Goal: Task Accomplishment & Management: Use online tool/utility

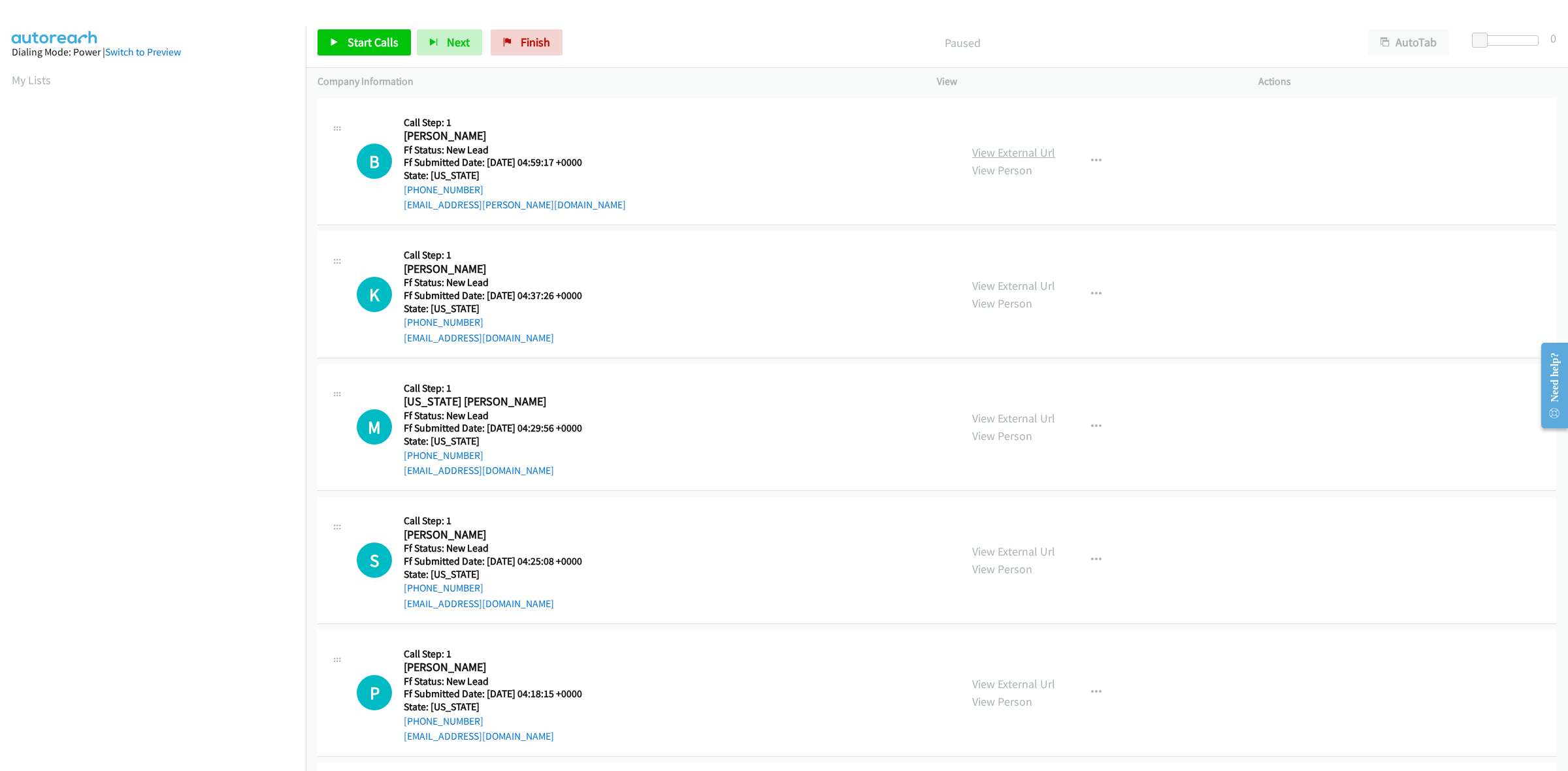
click at [1011, 154] on link "View External Url" at bounding box center [1014, 152] width 83 height 15
click at [1043, 285] on link "View External Url" at bounding box center [1014, 286] width 83 height 15
click at [1043, 416] on link "View External Url" at bounding box center [1014, 418] width 83 height 15
click at [1043, 547] on link "View External Url" at bounding box center [1014, 551] width 83 height 15
click at [1014, 688] on link "View External Url" at bounding box center [1014, 684] width 83 height 15
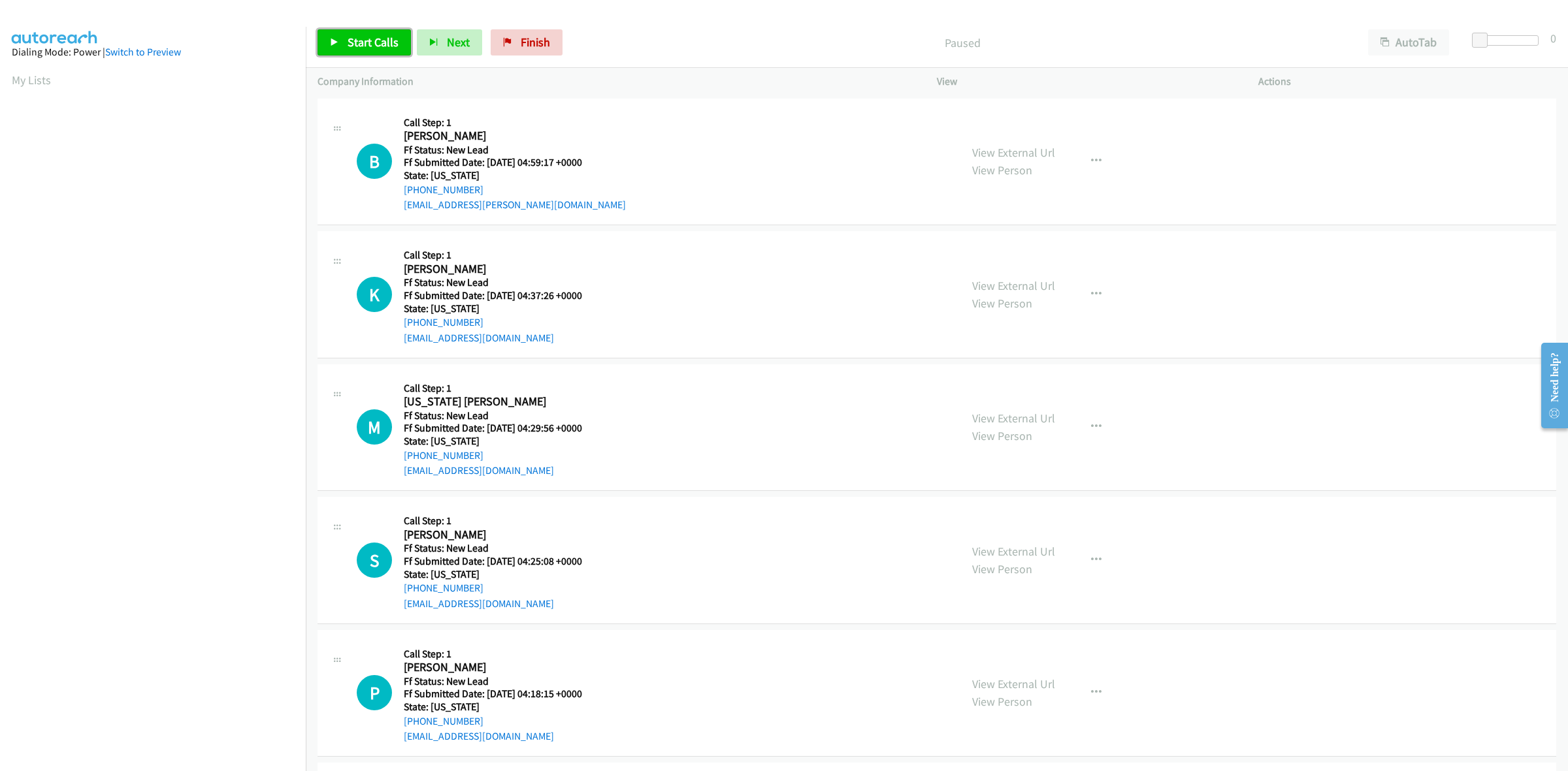
click at [356, 34] on link "Start Calls" at bounding box center [364, 43] width 93 height 26
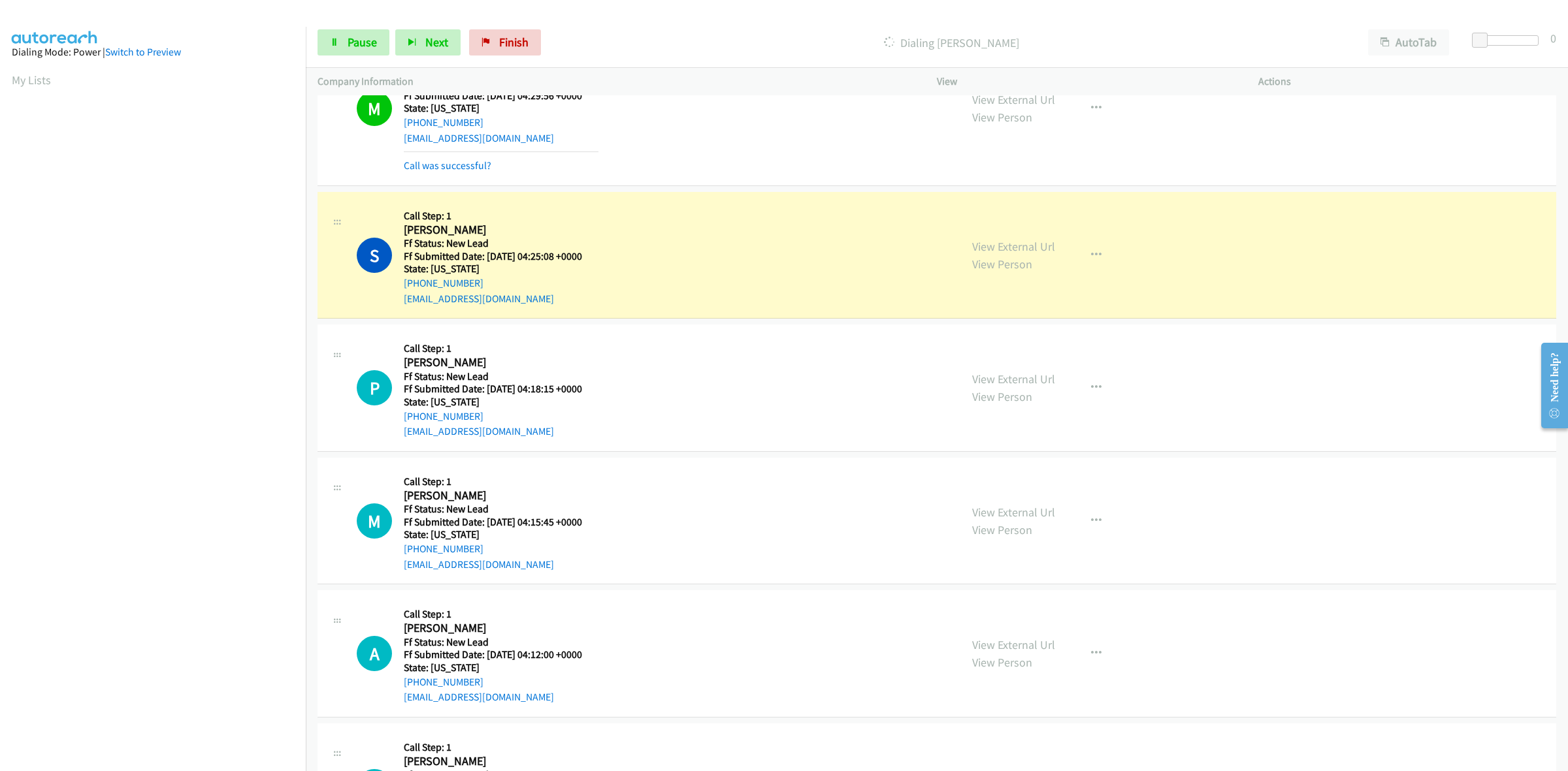
scroll to position [408, 0]
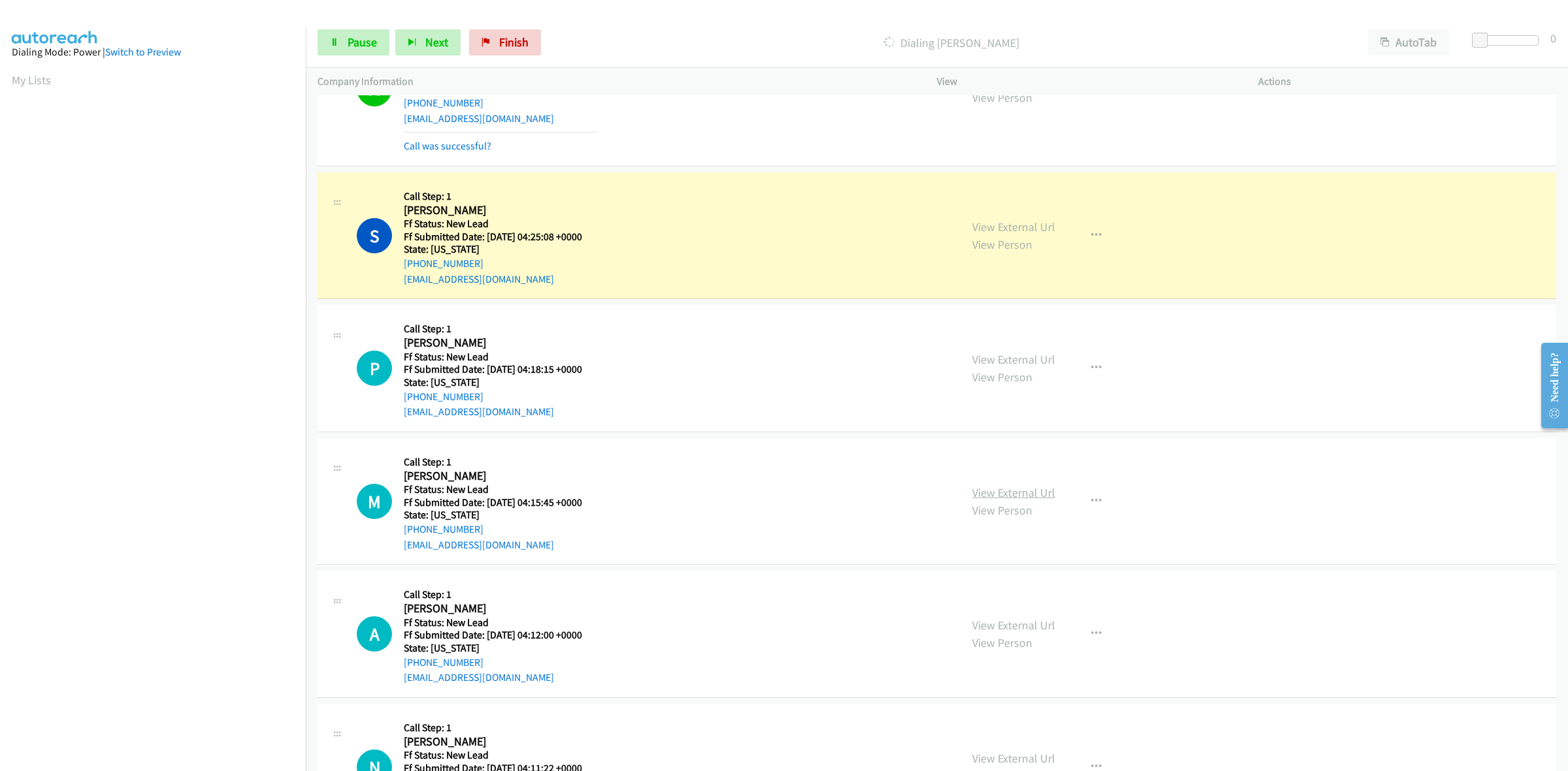
click at [1030, 494] on link "View External Url" at bounding box center [1014, 493] width 83 height 15
click at [1022, 622] on link "View External Url" at bounding box center [1014, 626] width 83 height 15
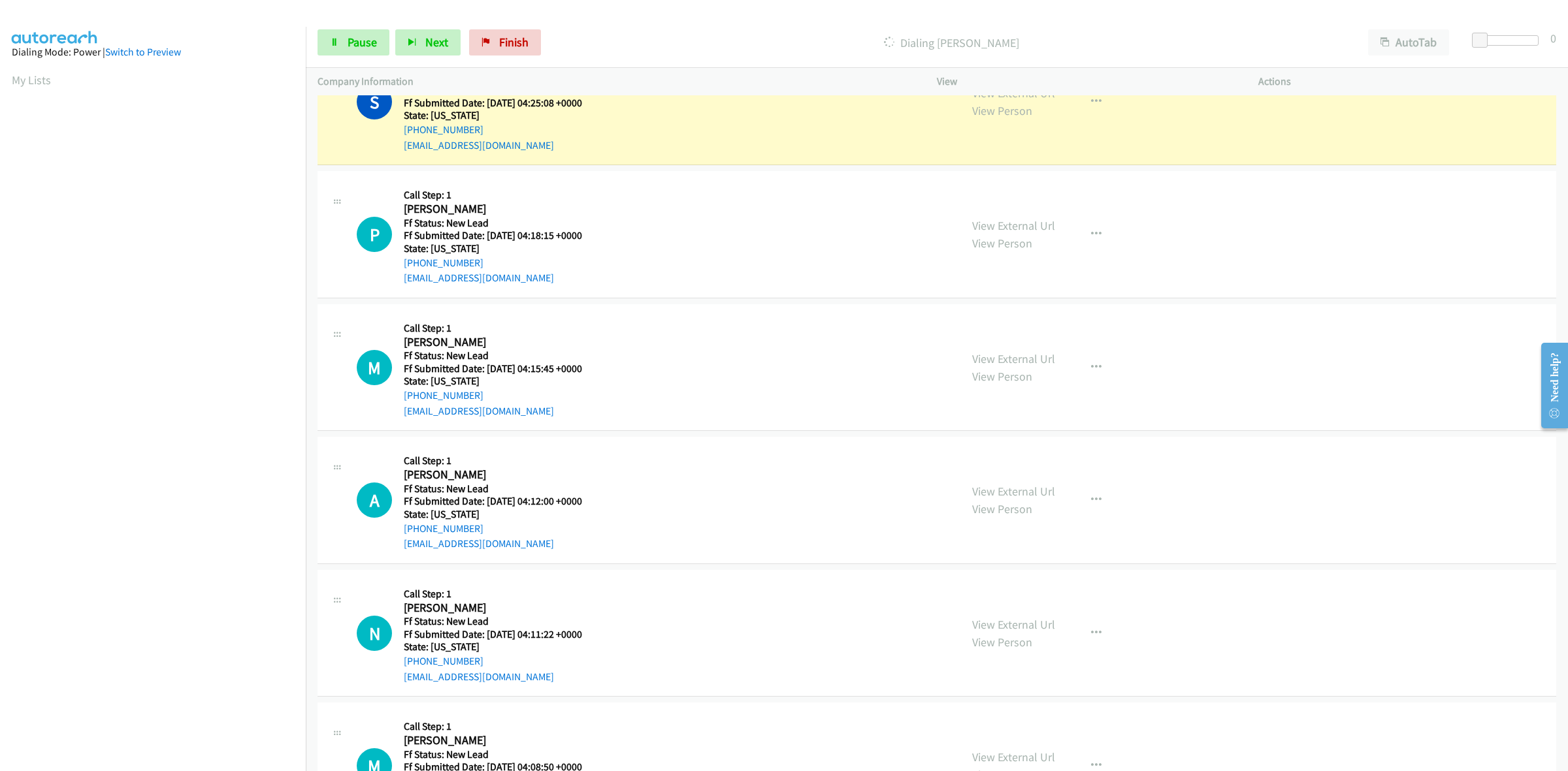
scroll to position [571, 0]
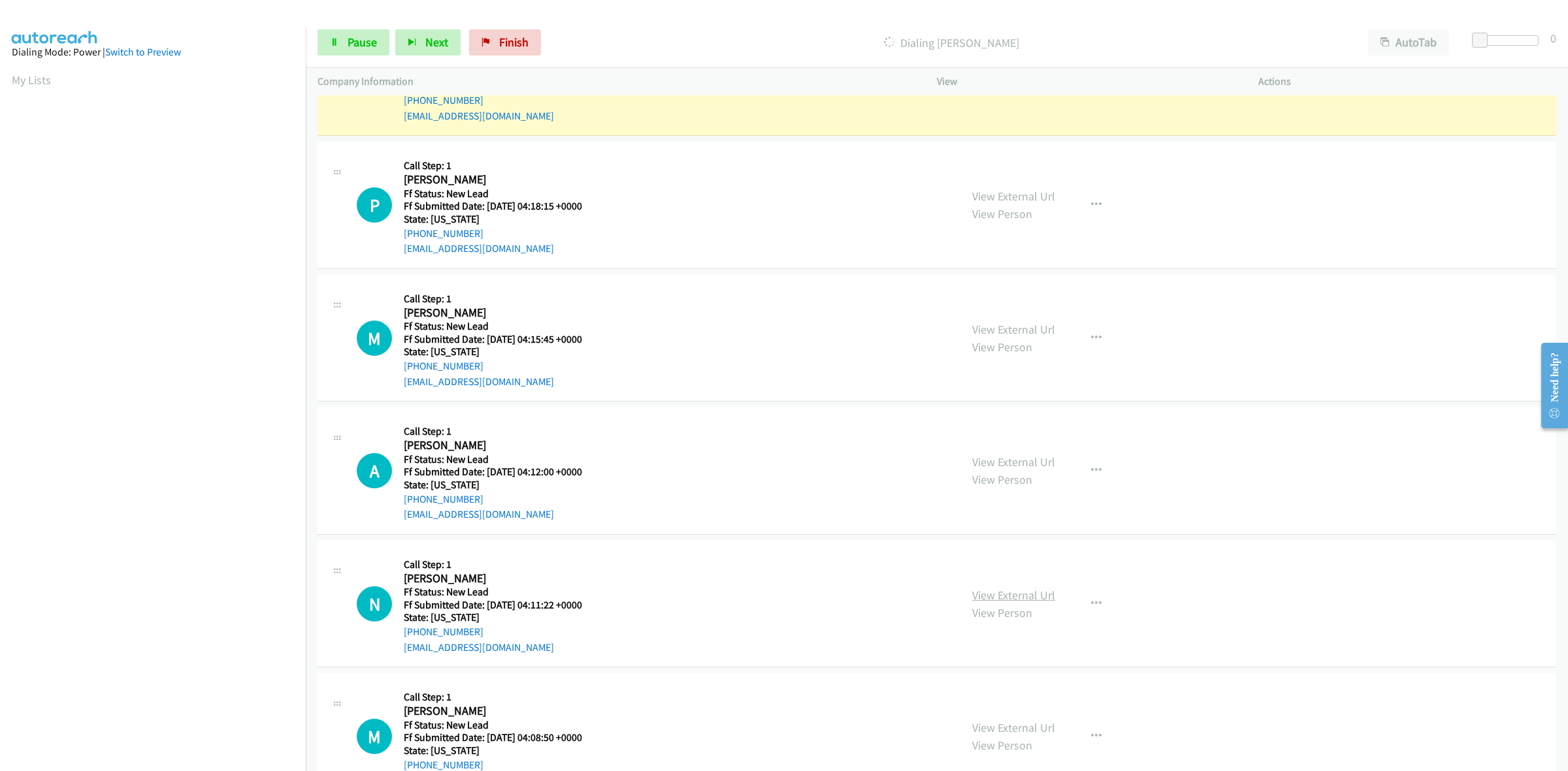
click at [1026, 598] on link "View External Url" at bounding box center [1014, 595] width 83 height 15
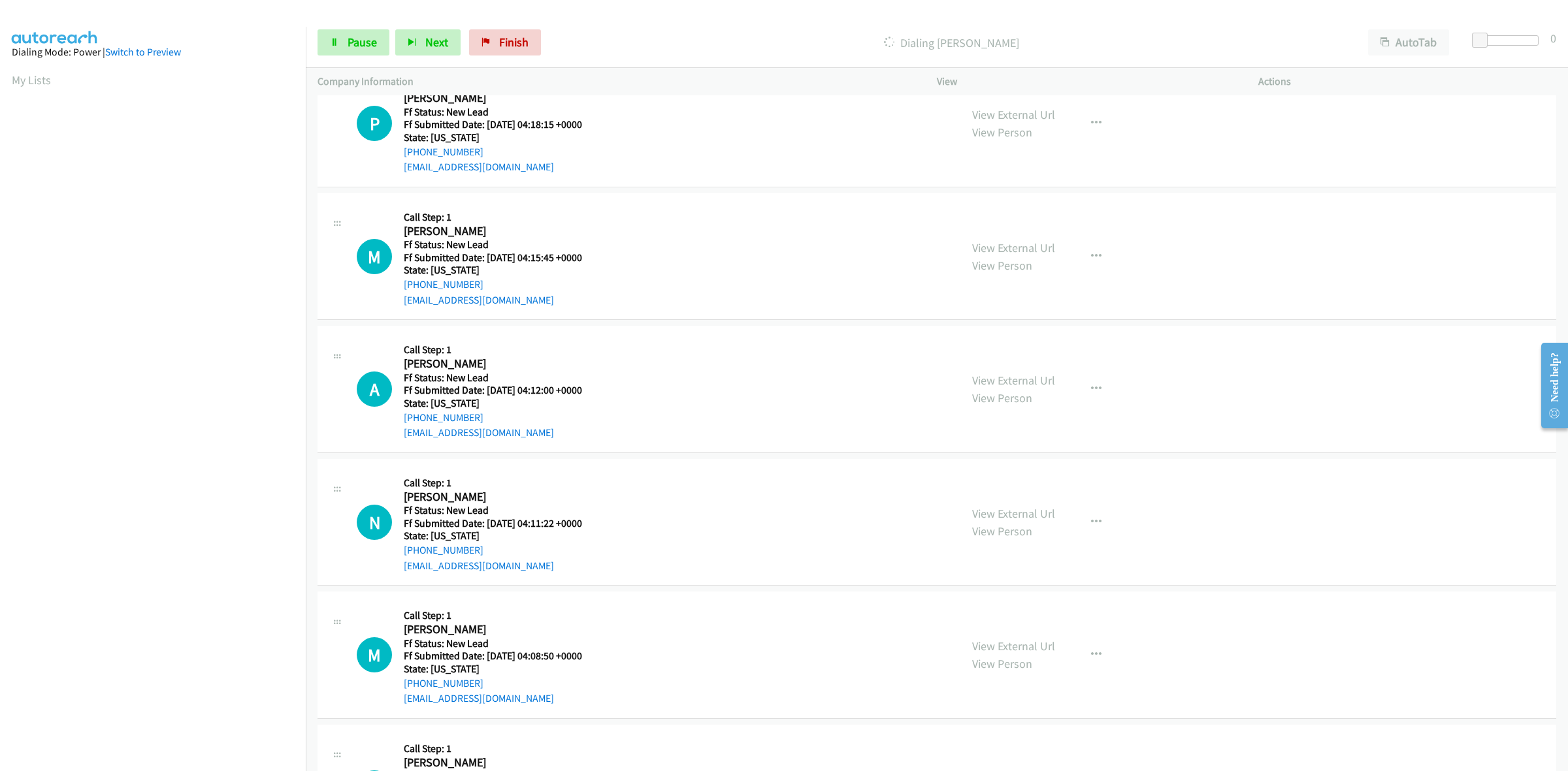
scroll to position [816, 0]
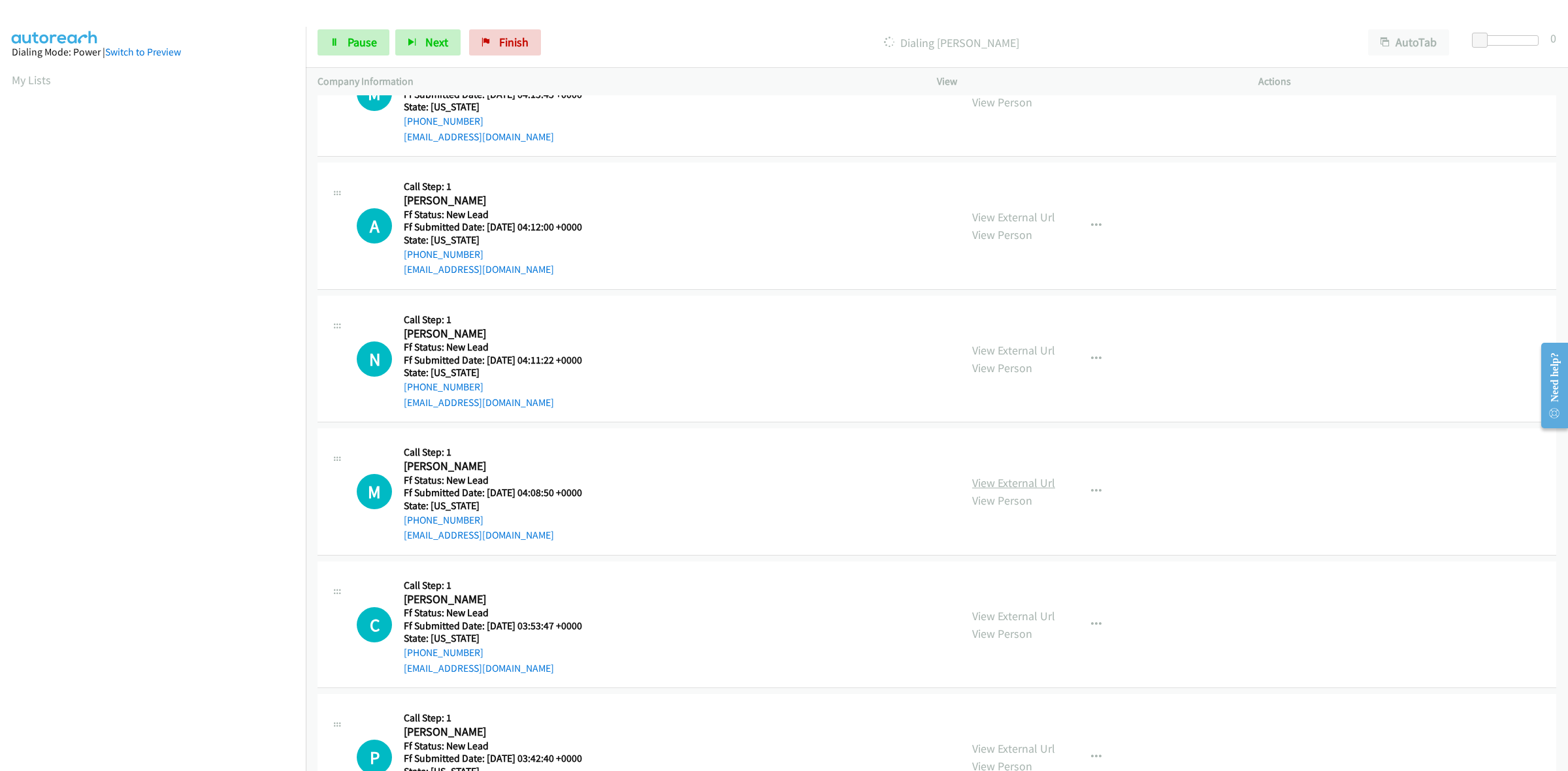
click at [998, 486] on link "View External Url" at bounding box center [1014, 483] width 83 height 15
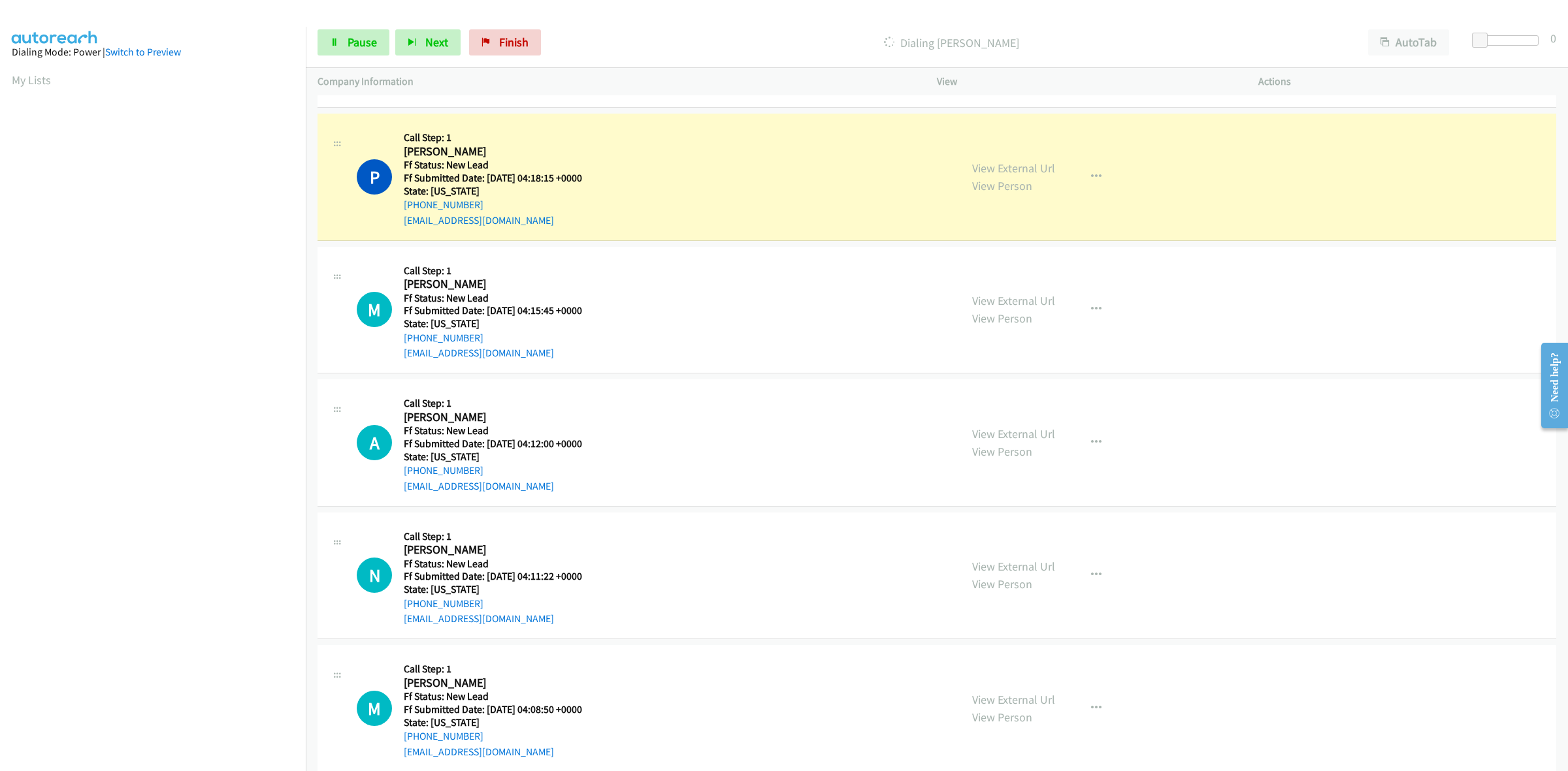
scroll to position [599, 0]
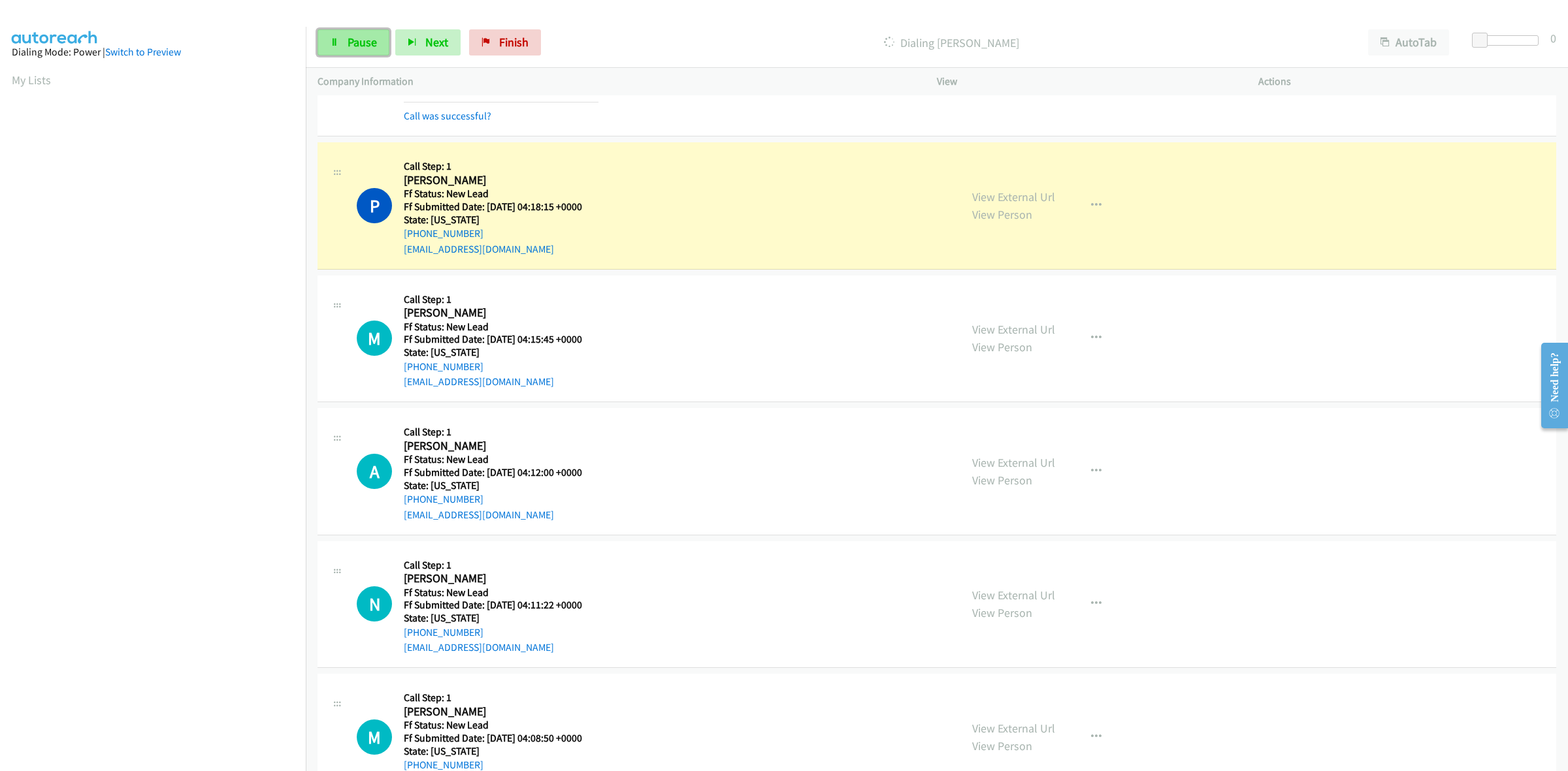
click at [370, 47] on span "Pause" at bounding box center [362, 42] width 30 height 15
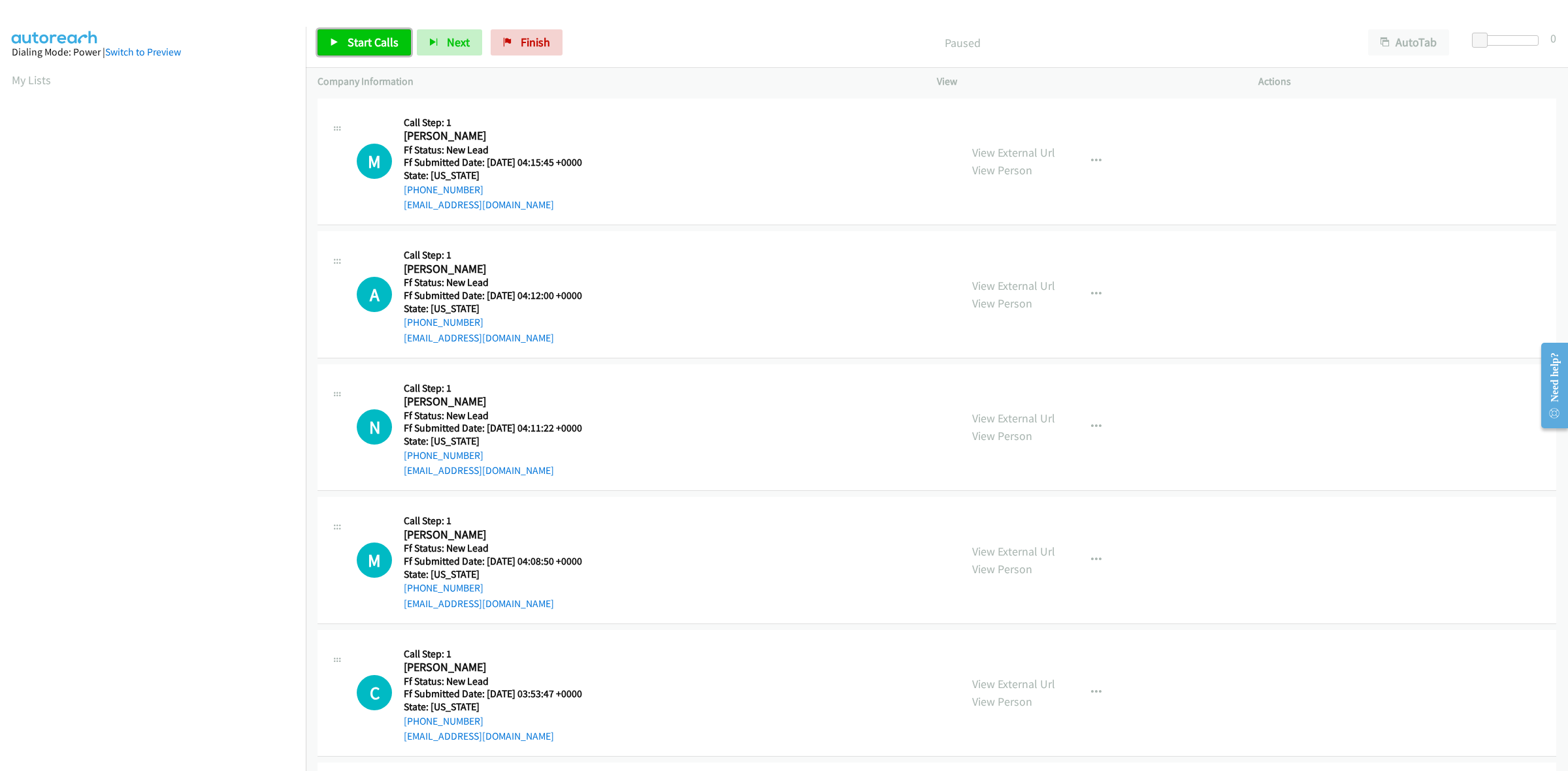
click at [364, 49] on span "Start Calls" at bounding box center [373, 42] width 51 height 15
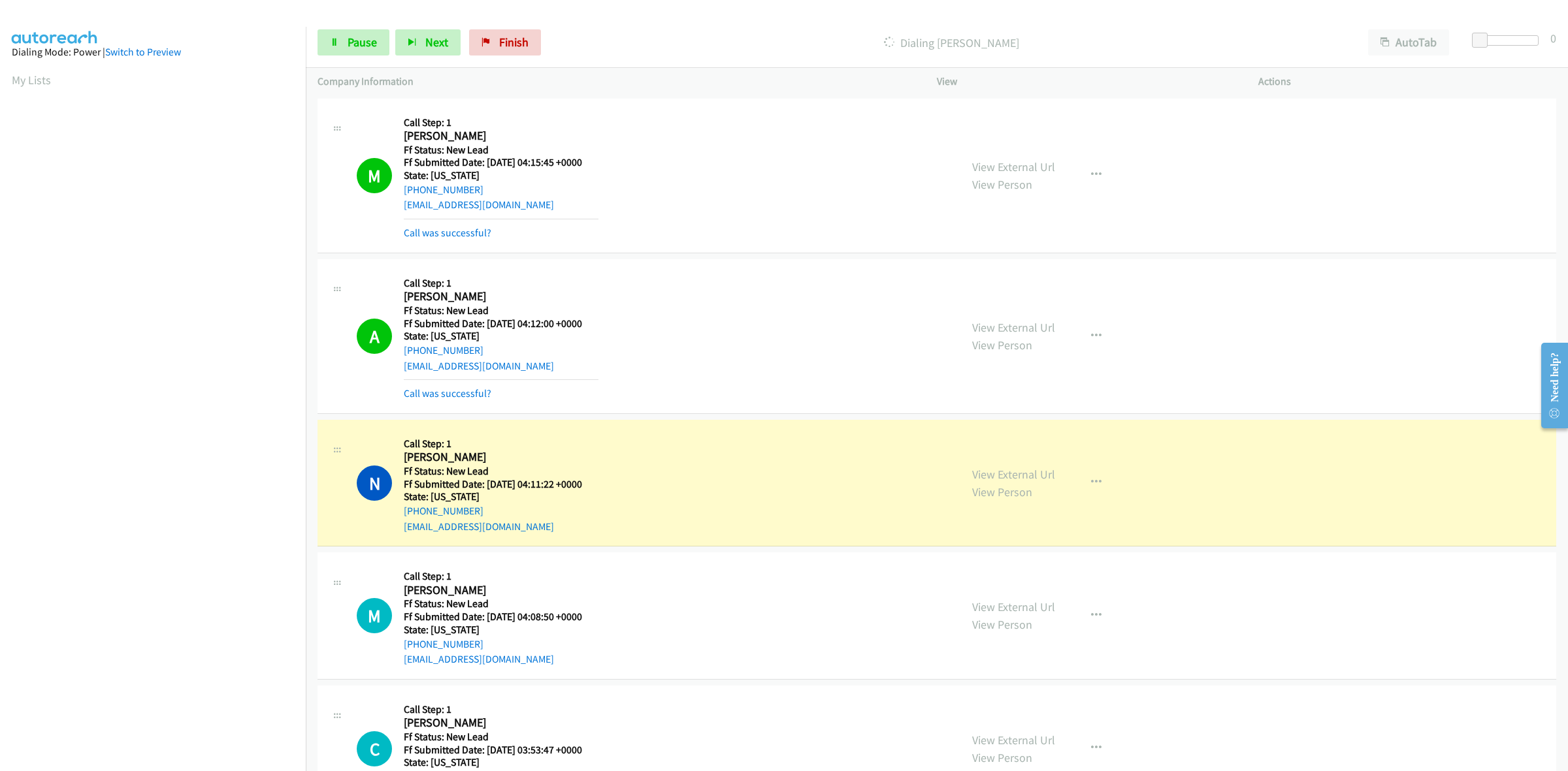
scroll to position [163, 0]
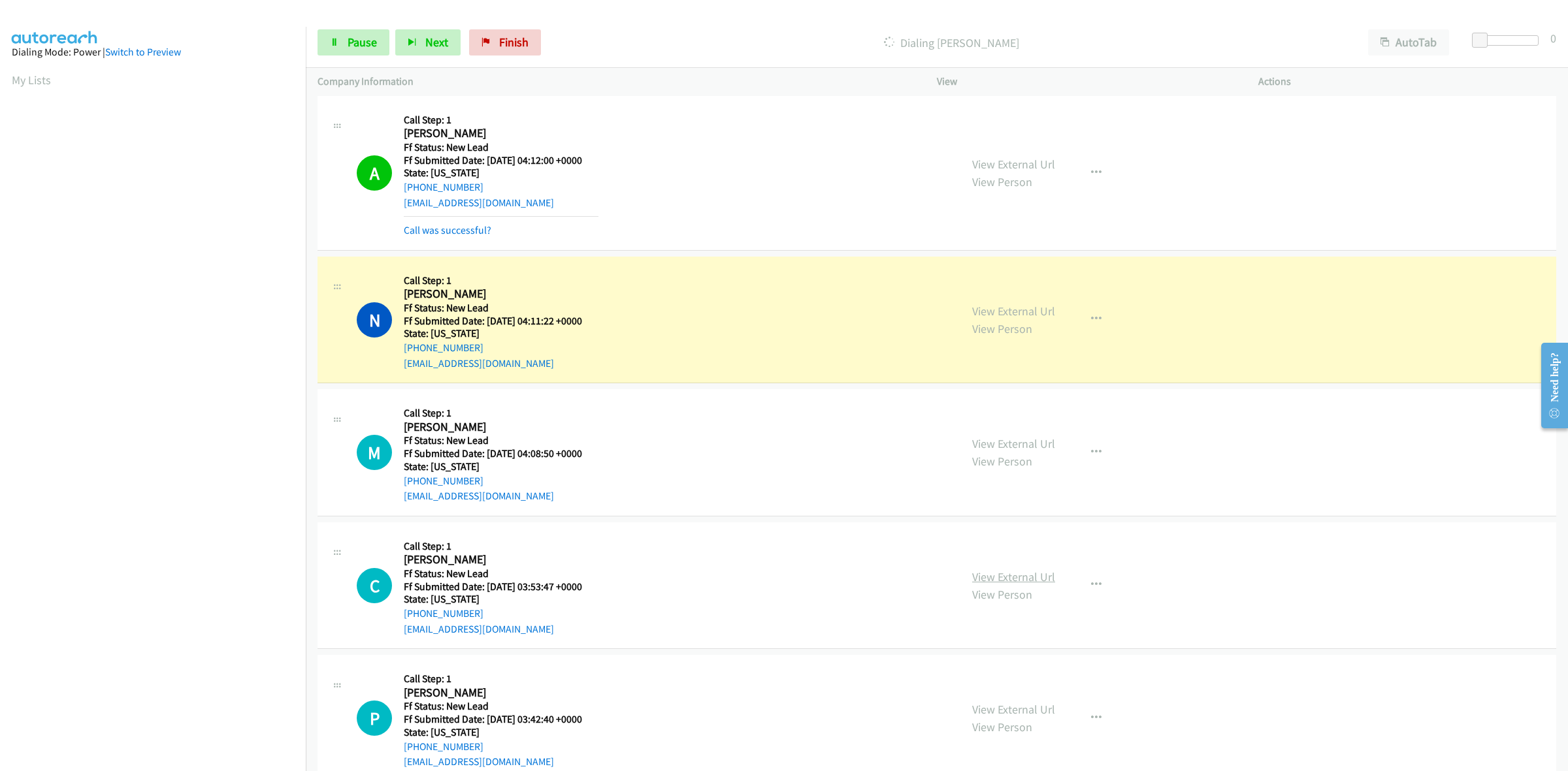
click at [1023, 580] on link "View External Url" at bounding box center [1014, 577] width 83 height 15
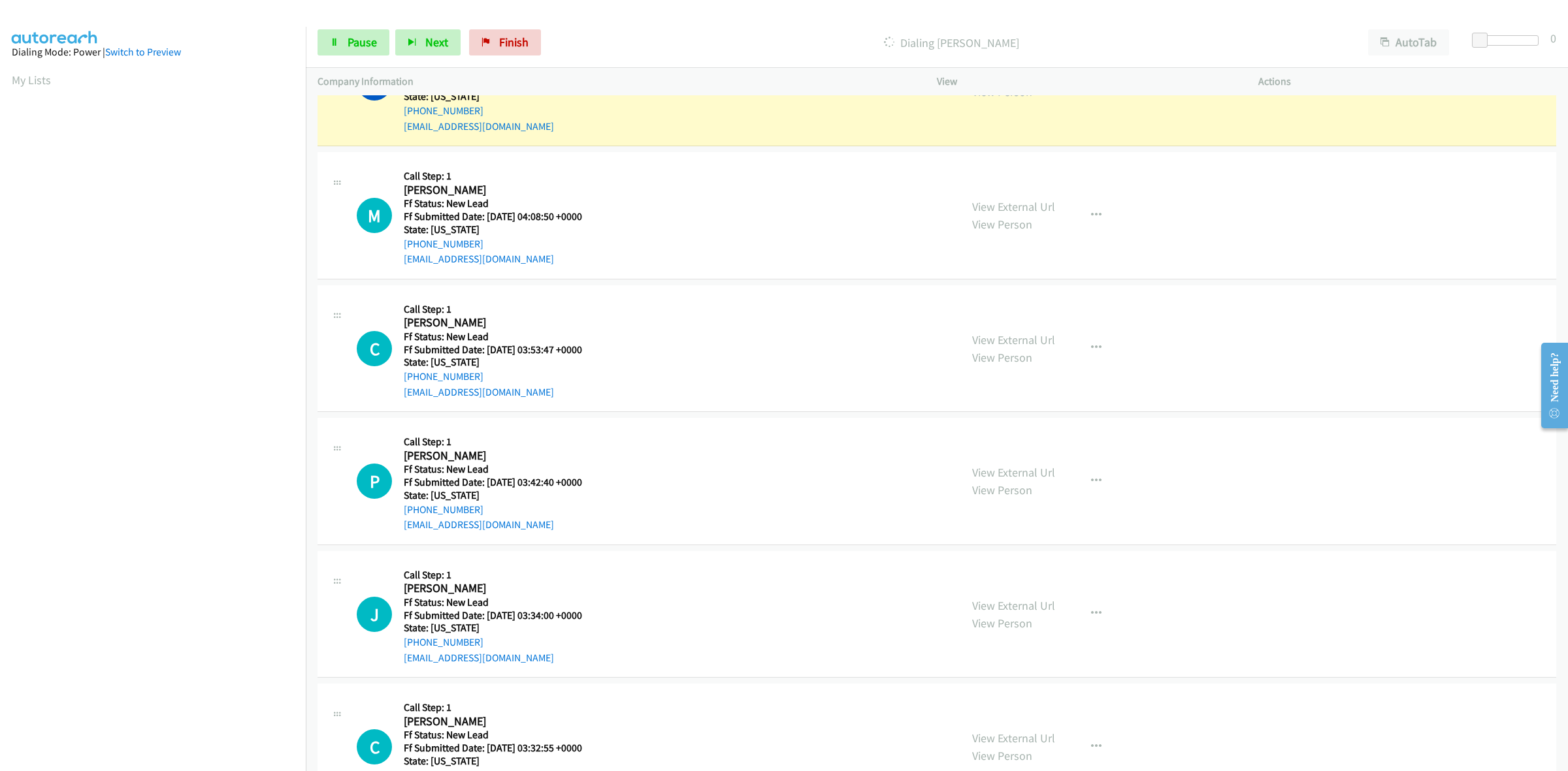
scroll to position [408, 0]
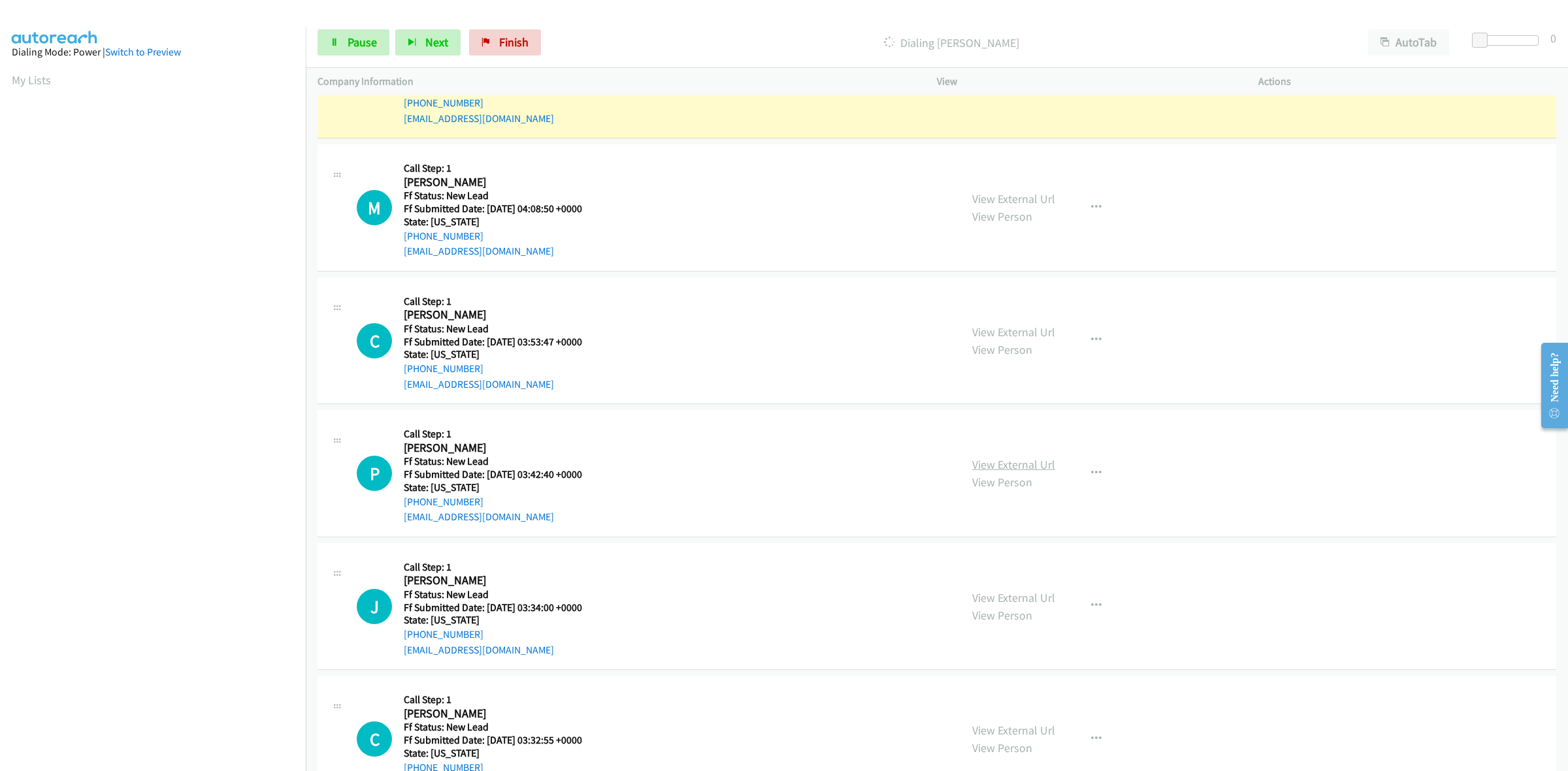
click at [996, 464] on link "View External Url" at bounding box center [1014, 464] width 83 height 15
click at [1006, 600] on link "View External Url" at bounding box center [1014, 598] width 83 height 15
click at [1031, 729] on link "View External Url" at bounding box center [1014, 731] width 83 height 15
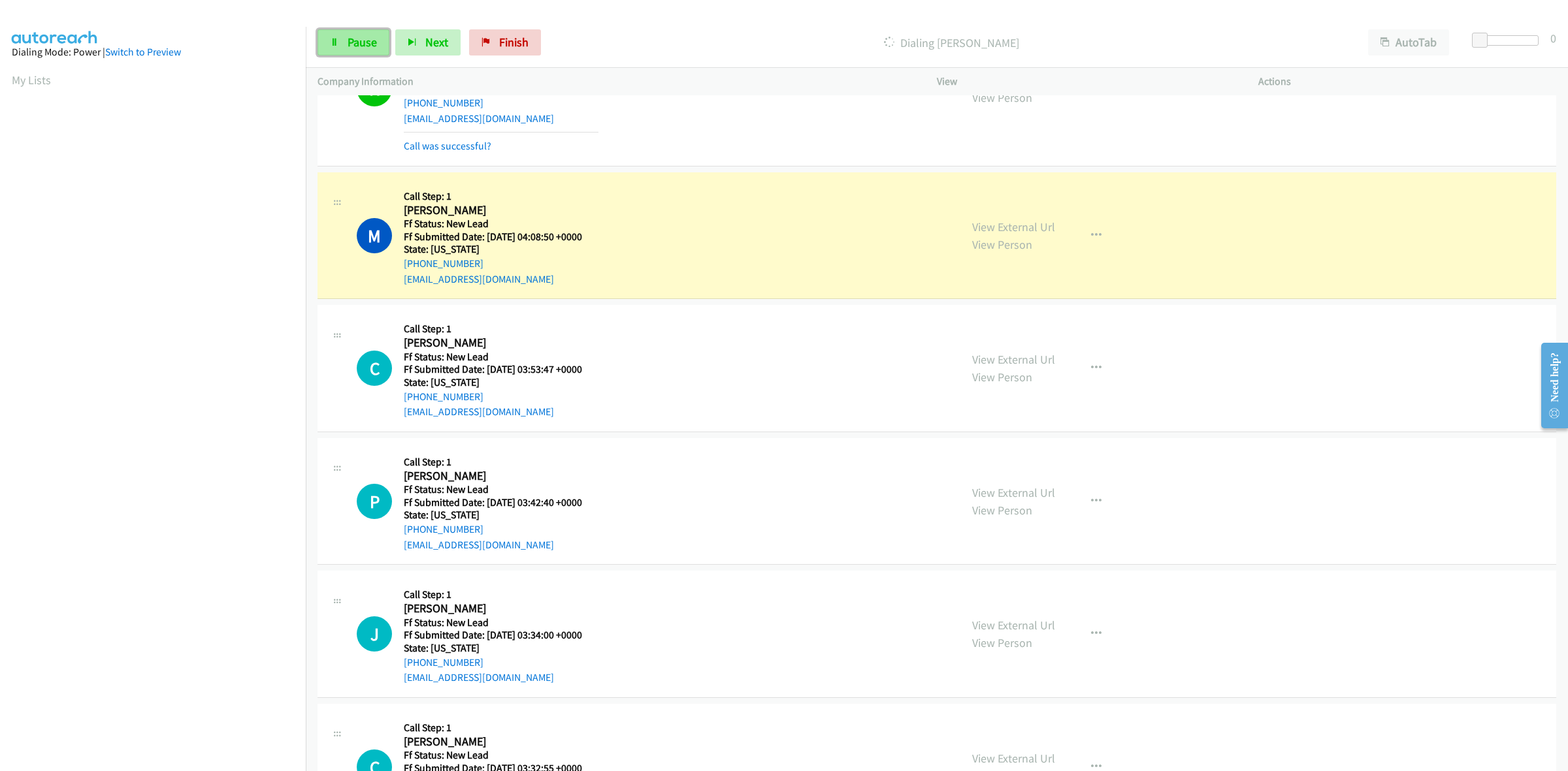
click at [360, 43] on span "Pause" at bounding box center [362, 42] width 30 height 15
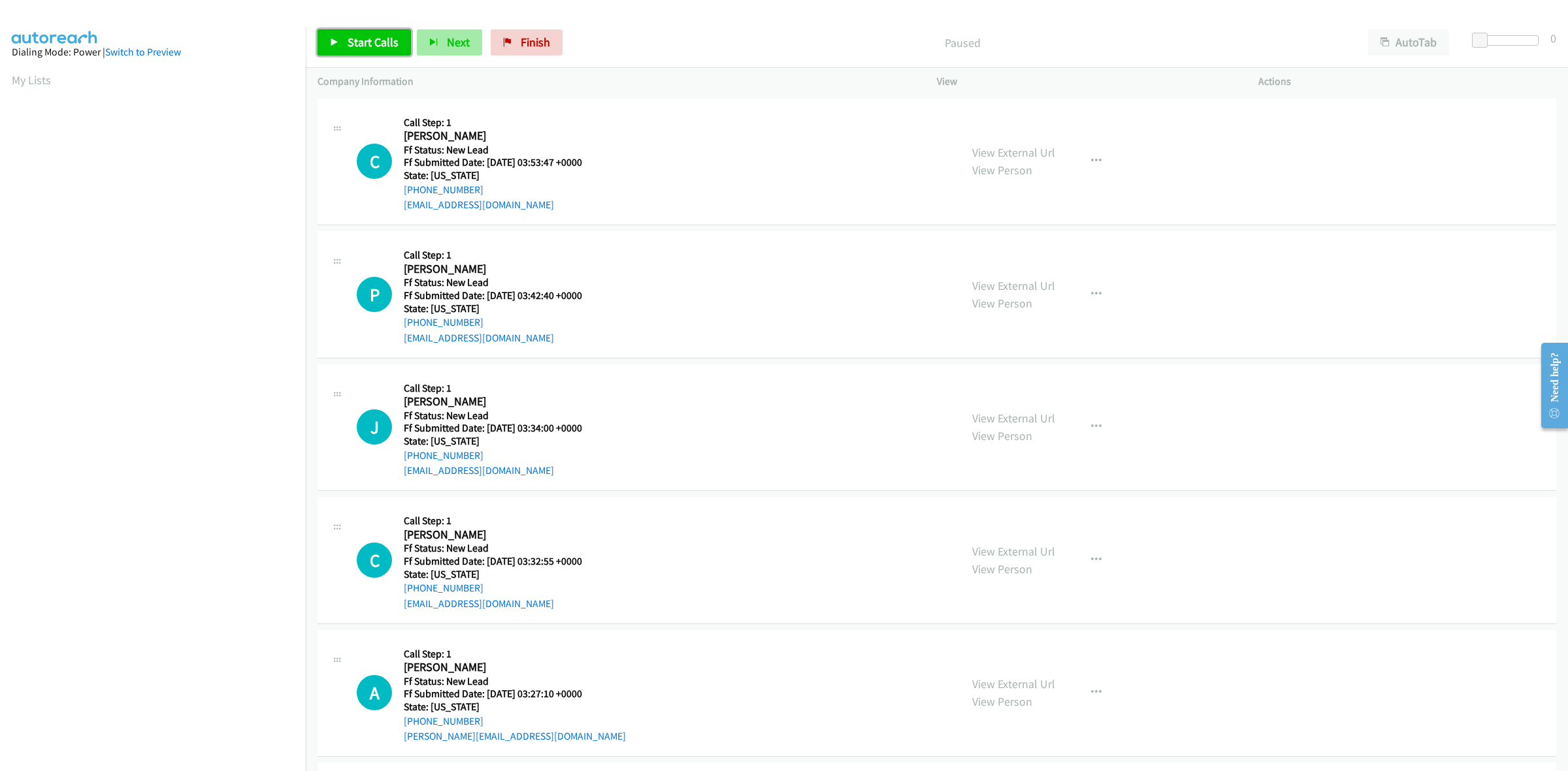
drag, startPoint x: 369, startPoint y: 45, endPoint x: 449, endPoint y: 43, distance: 80.0
click at [369, 45] on span "Start Calls" at bounding box center [373, 42] width 51 height 15
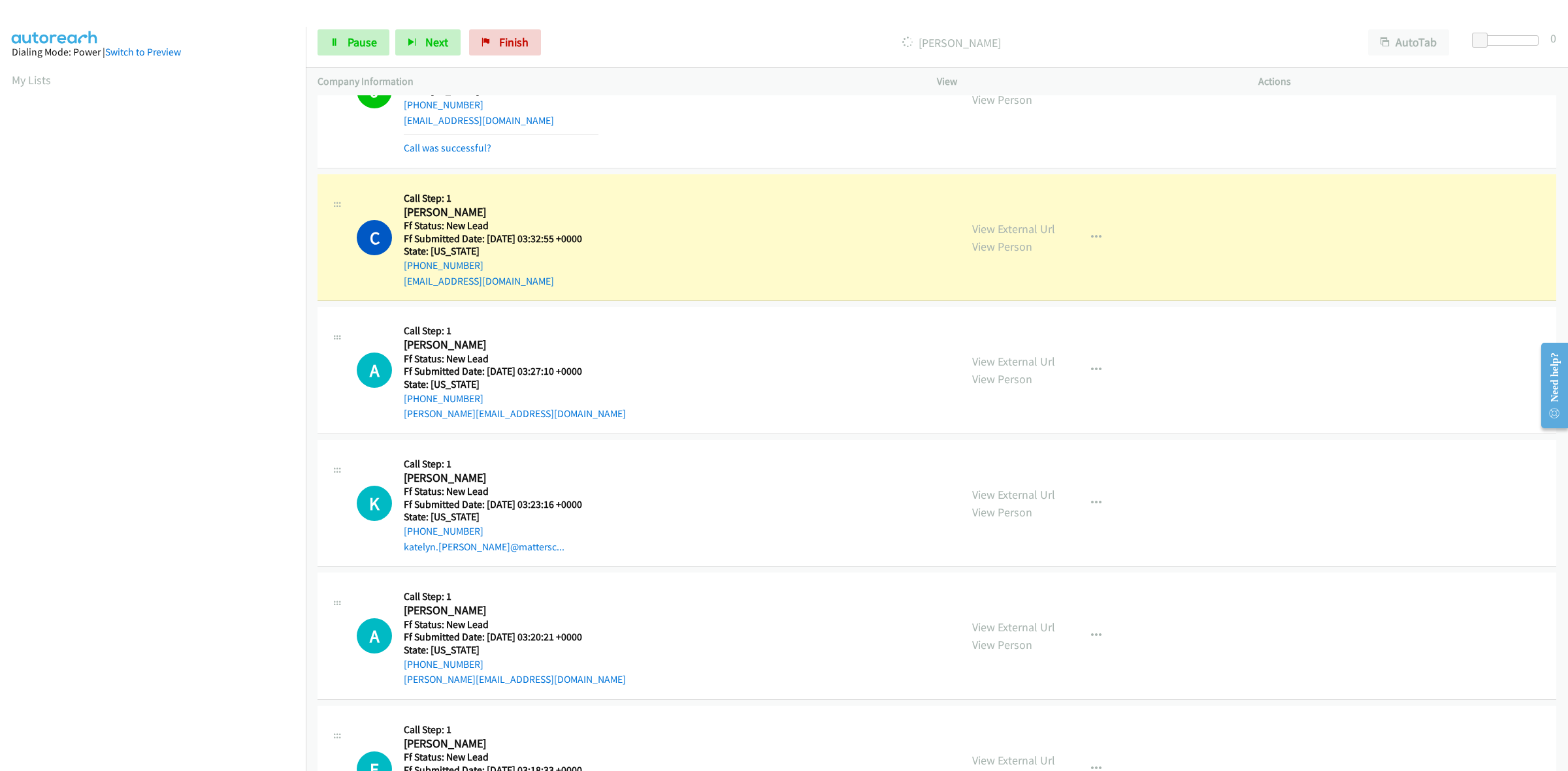
scroll to position [408, 0]
click at [1028, 364] on link "View External Url" at bounding box center [1014, 359] width 83 height 15
click at [1041, 493] on link "View External Url" at bounding box center [1014, 493] width 83 height 15
click at [1016, 618] on link "View External Url" at bounding box center [1014, 626] width 83 height 15
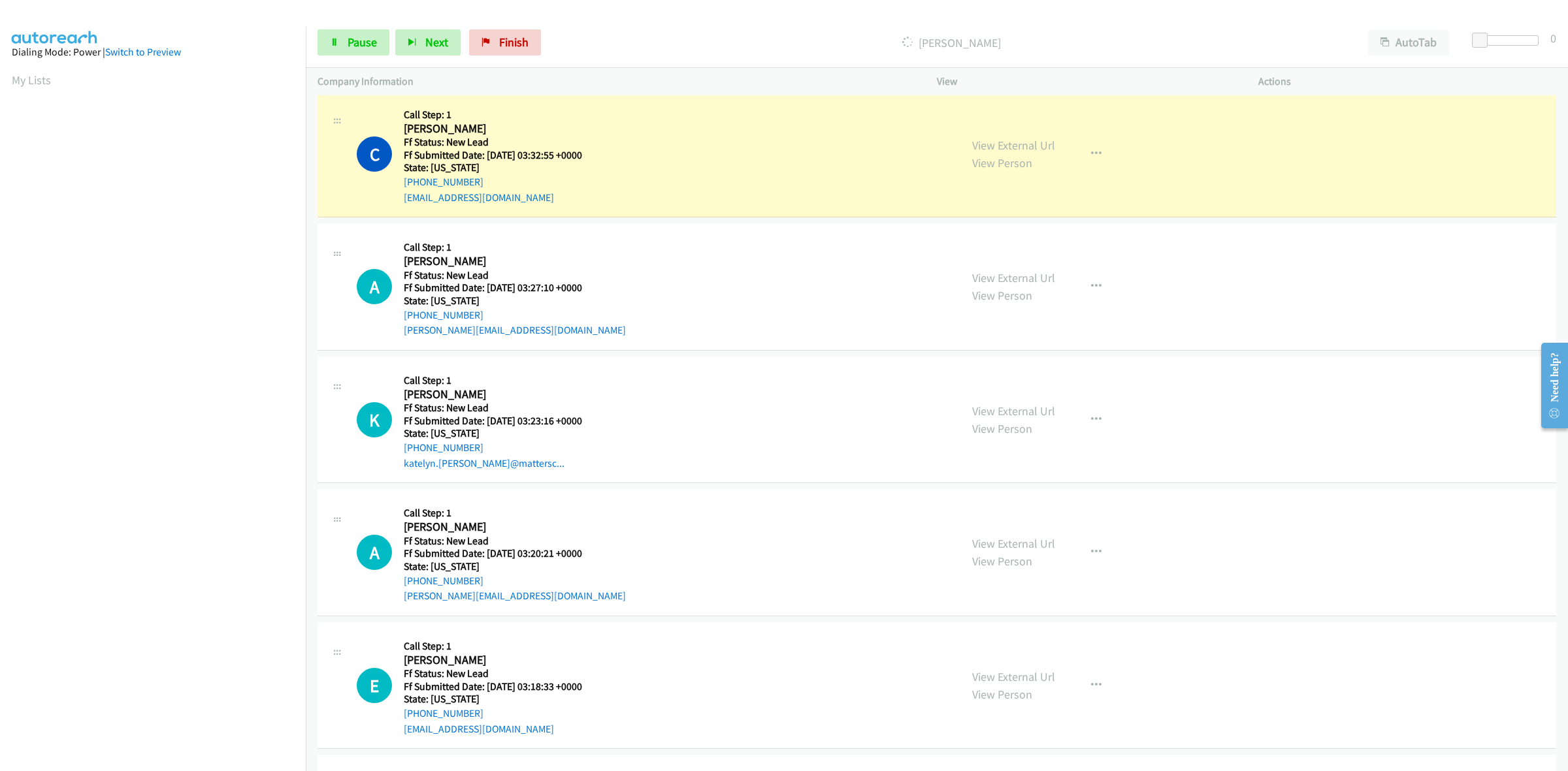
scroll to position [571, 0]
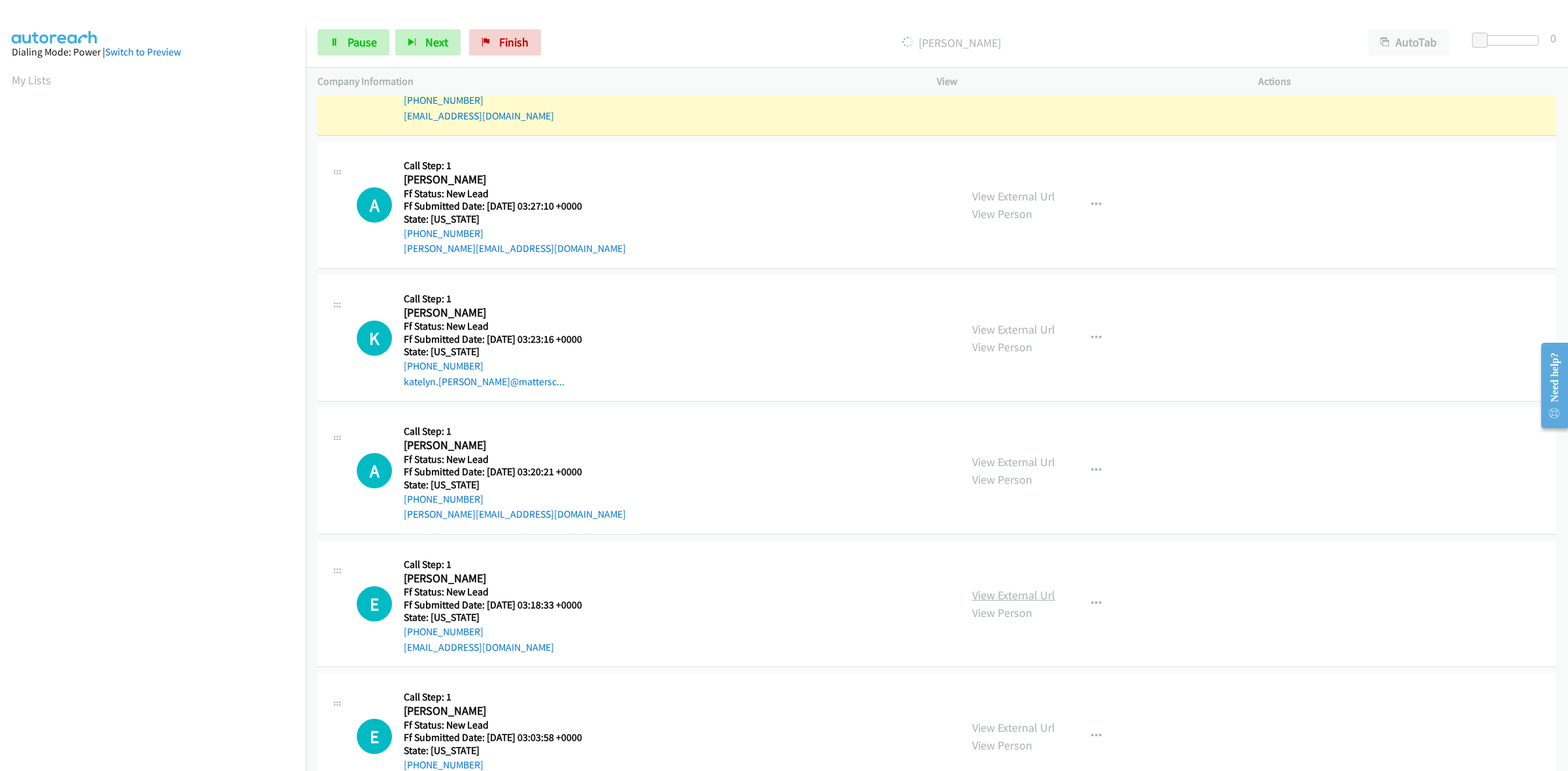
click at [1020, 597] on link "View External Url" at bounding box center [1014, 595] width 83 height 15
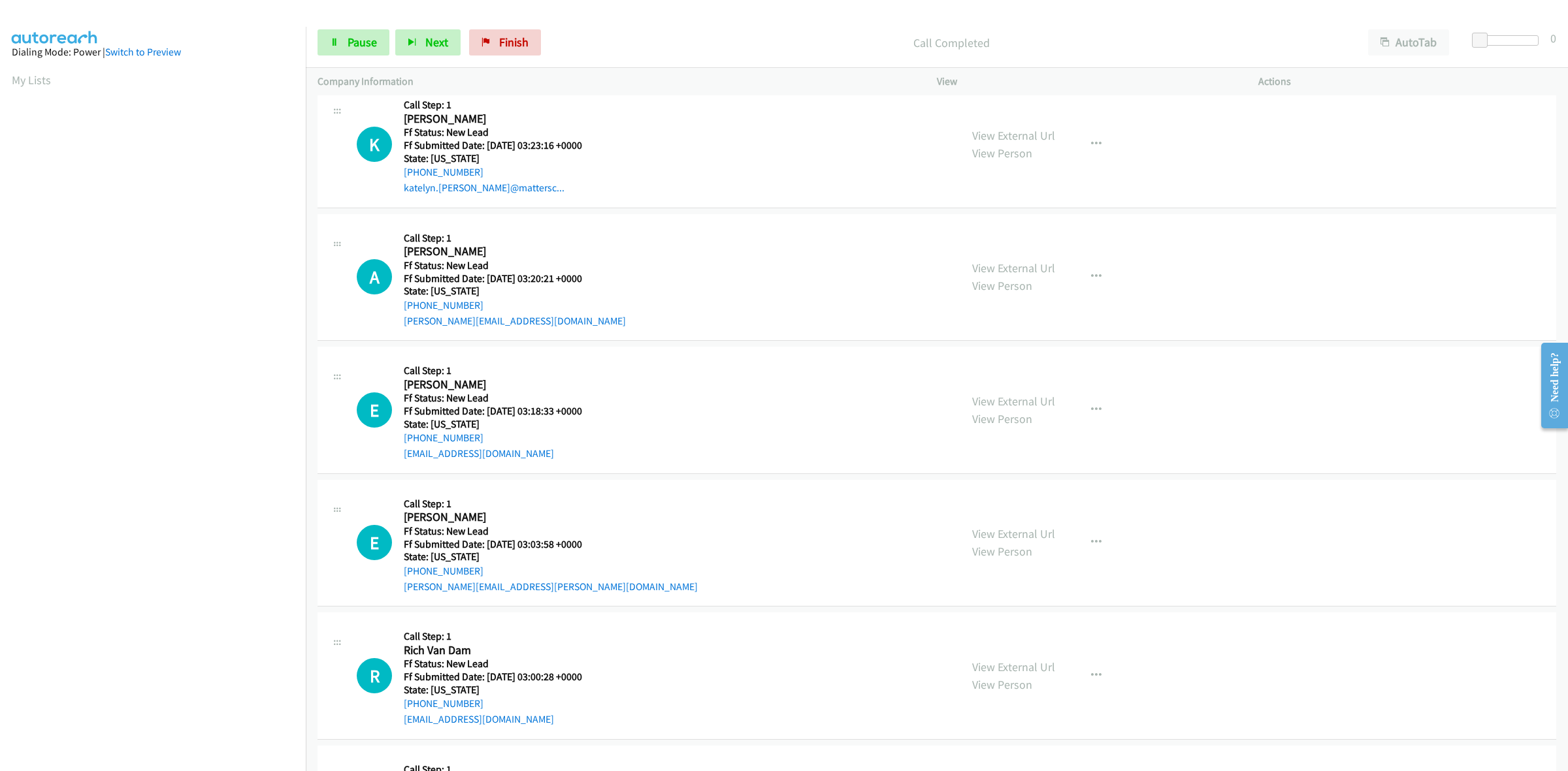
scroll to position [898, 0]
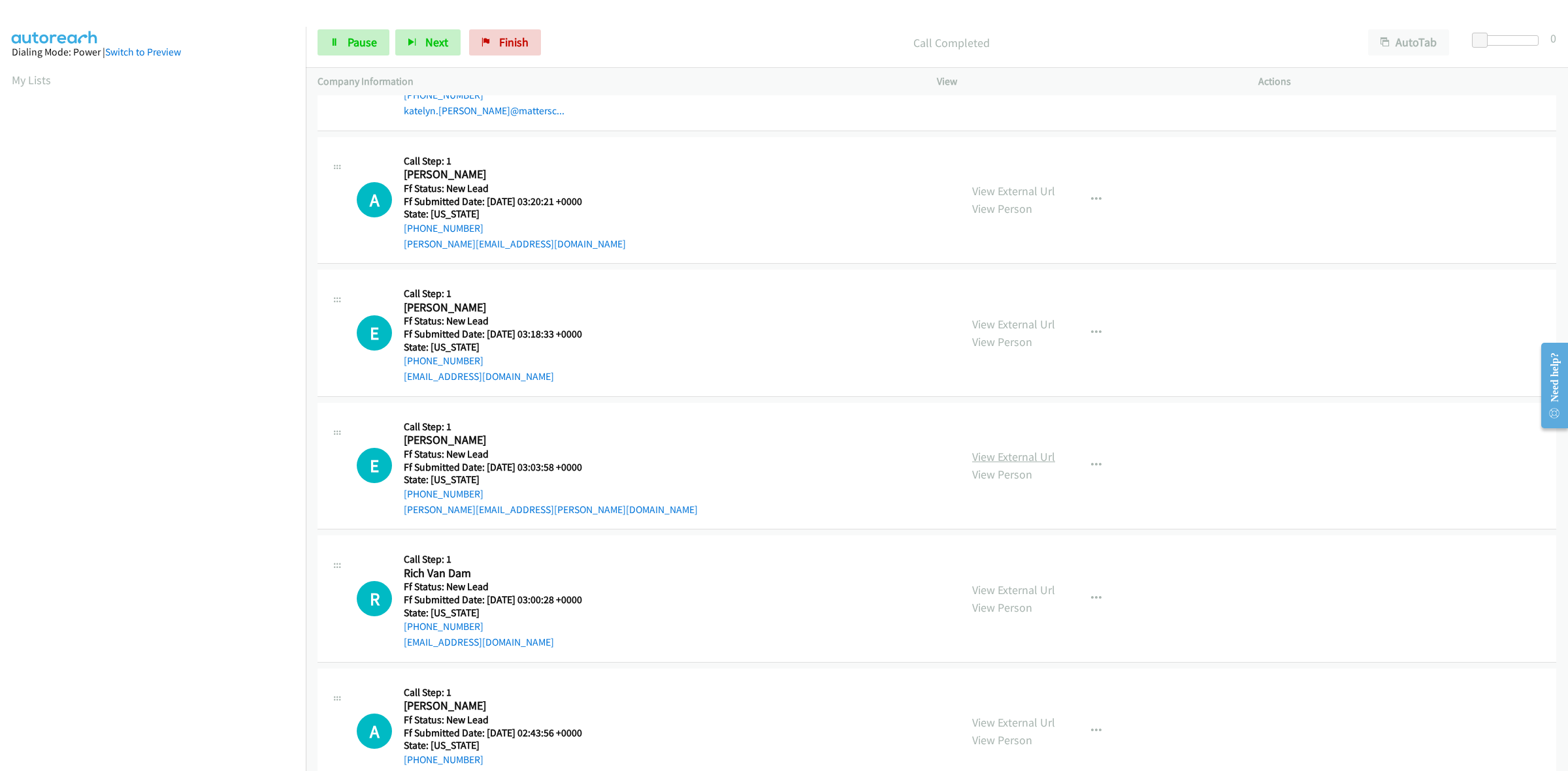
click at [1037, 462] on link "View External Url" at bounding box center [1014, 457] width 83 height 15
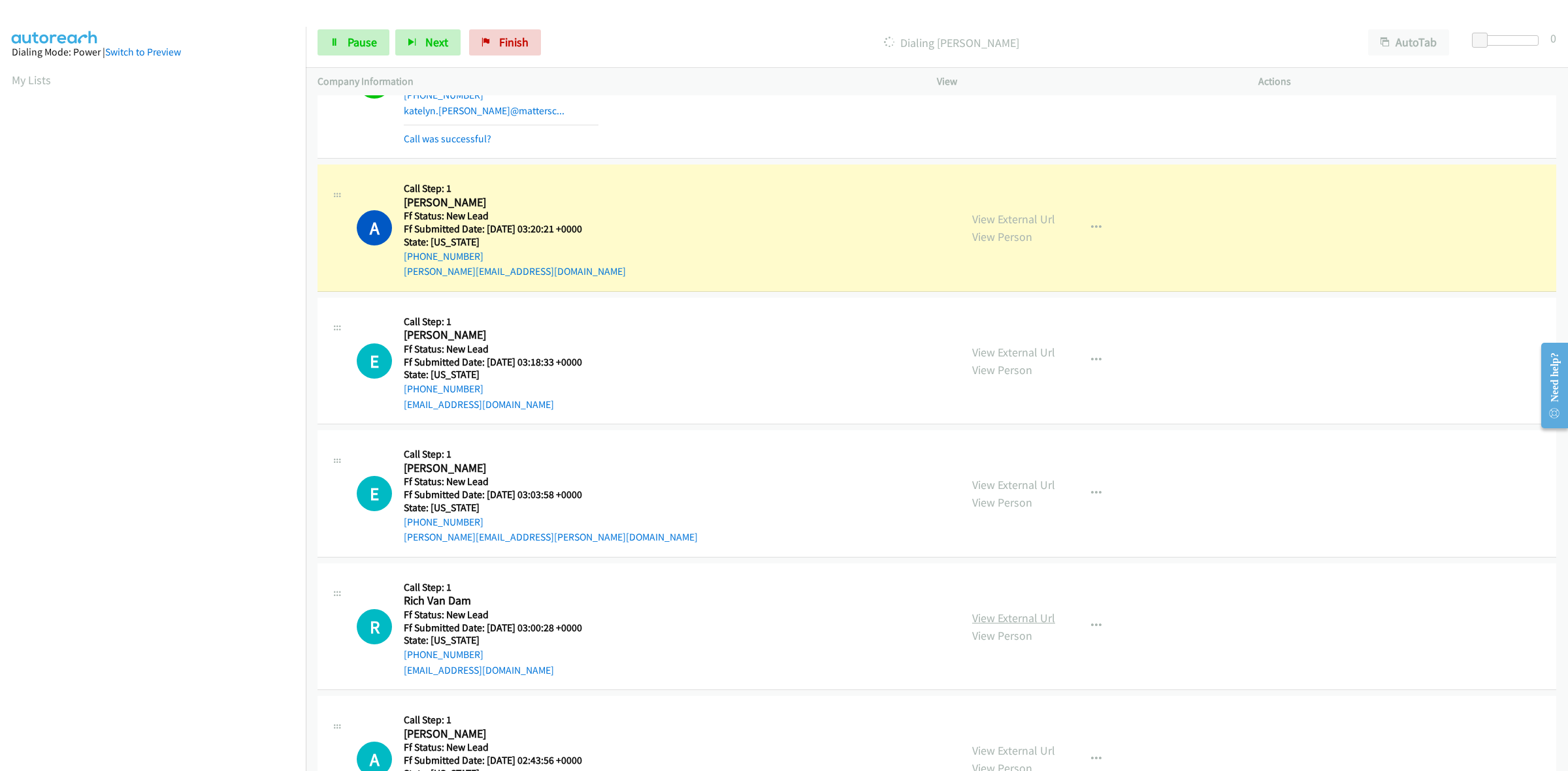
click at [1005, 619] on link "View External Url" at bounding box center [1014, 618] width 83 height 15
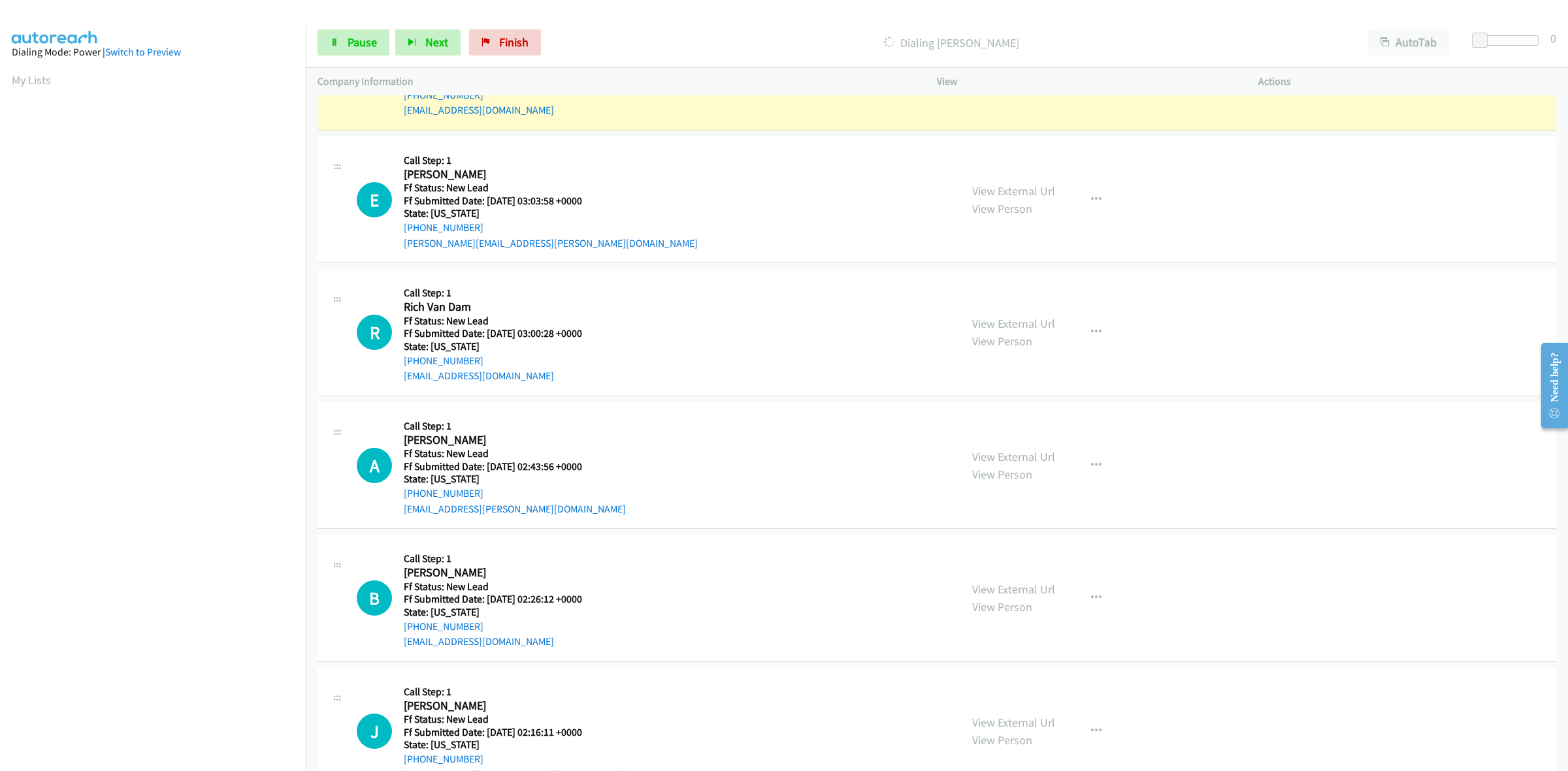
scroll to position [1224, 0]
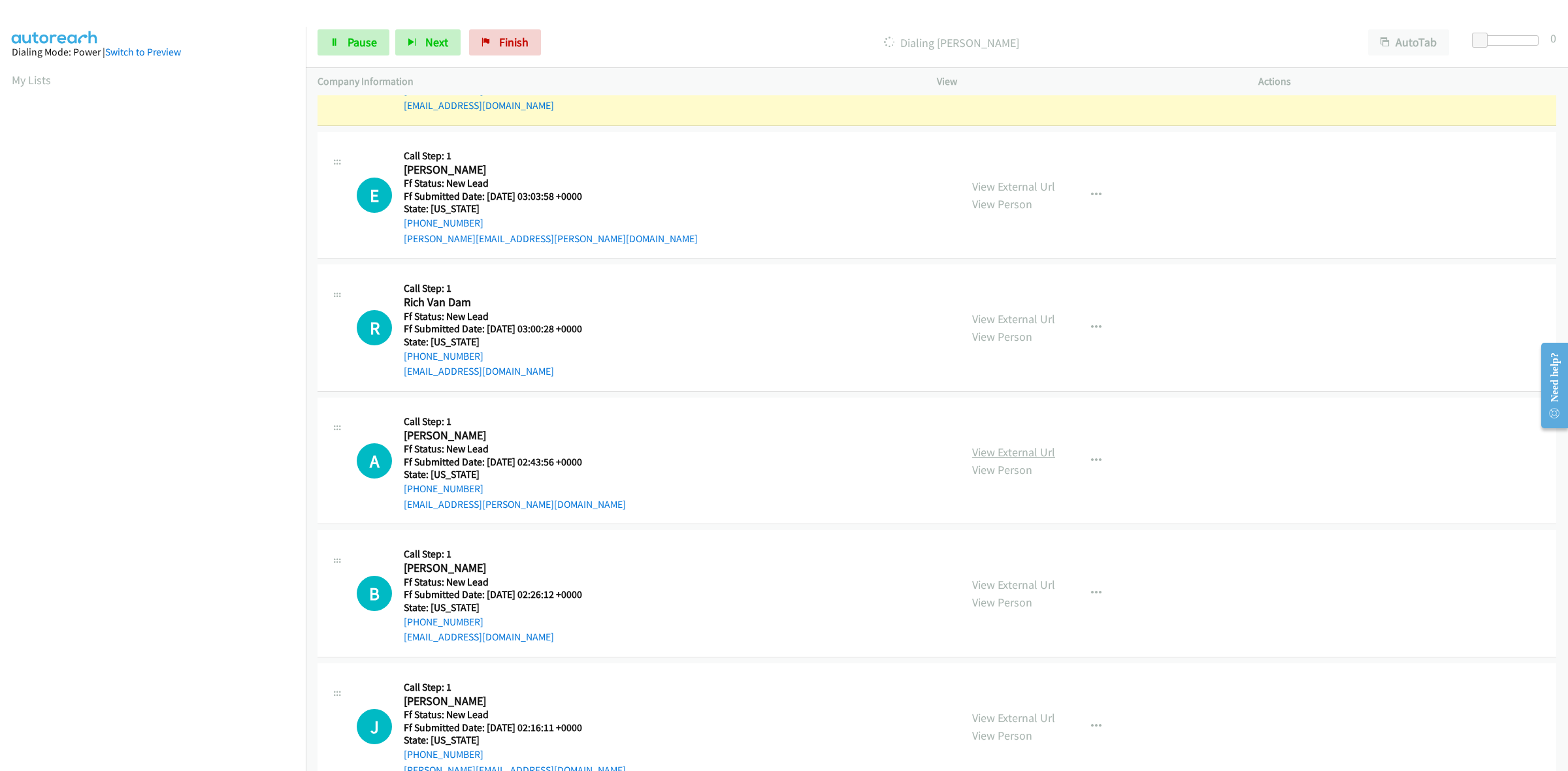
click at [1035, 444] on link "View External Url" at bounding box center [1014, 452] width 83 height 15
click at [1014, 580] on link "View External Url" at bounding box center [1014, 585] width 83 height 15
click at [1037, 717] on link "View External Url" at bounding box center [1014, 718] width 83 height 15
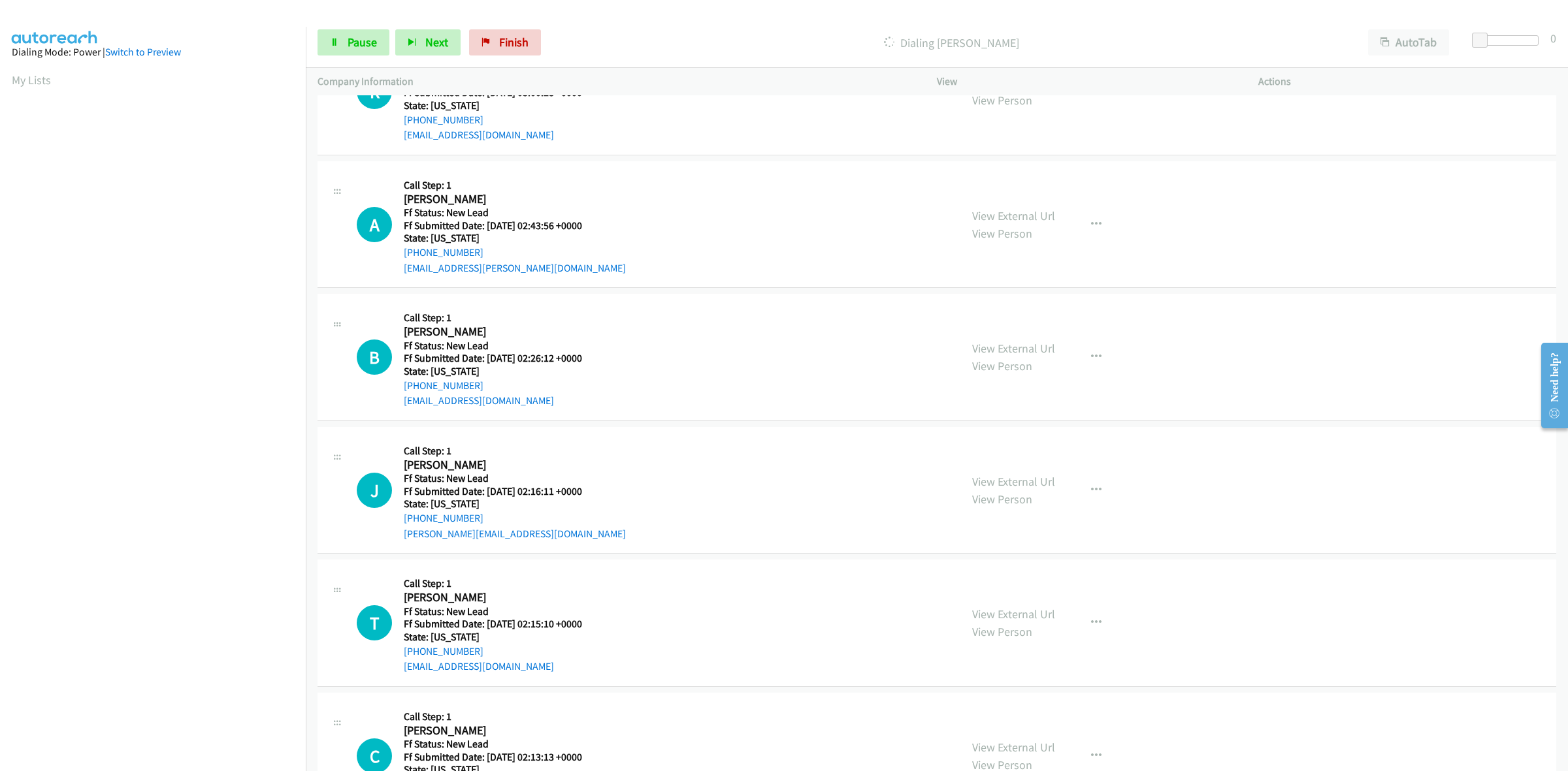
scroll to position [1469, 0]
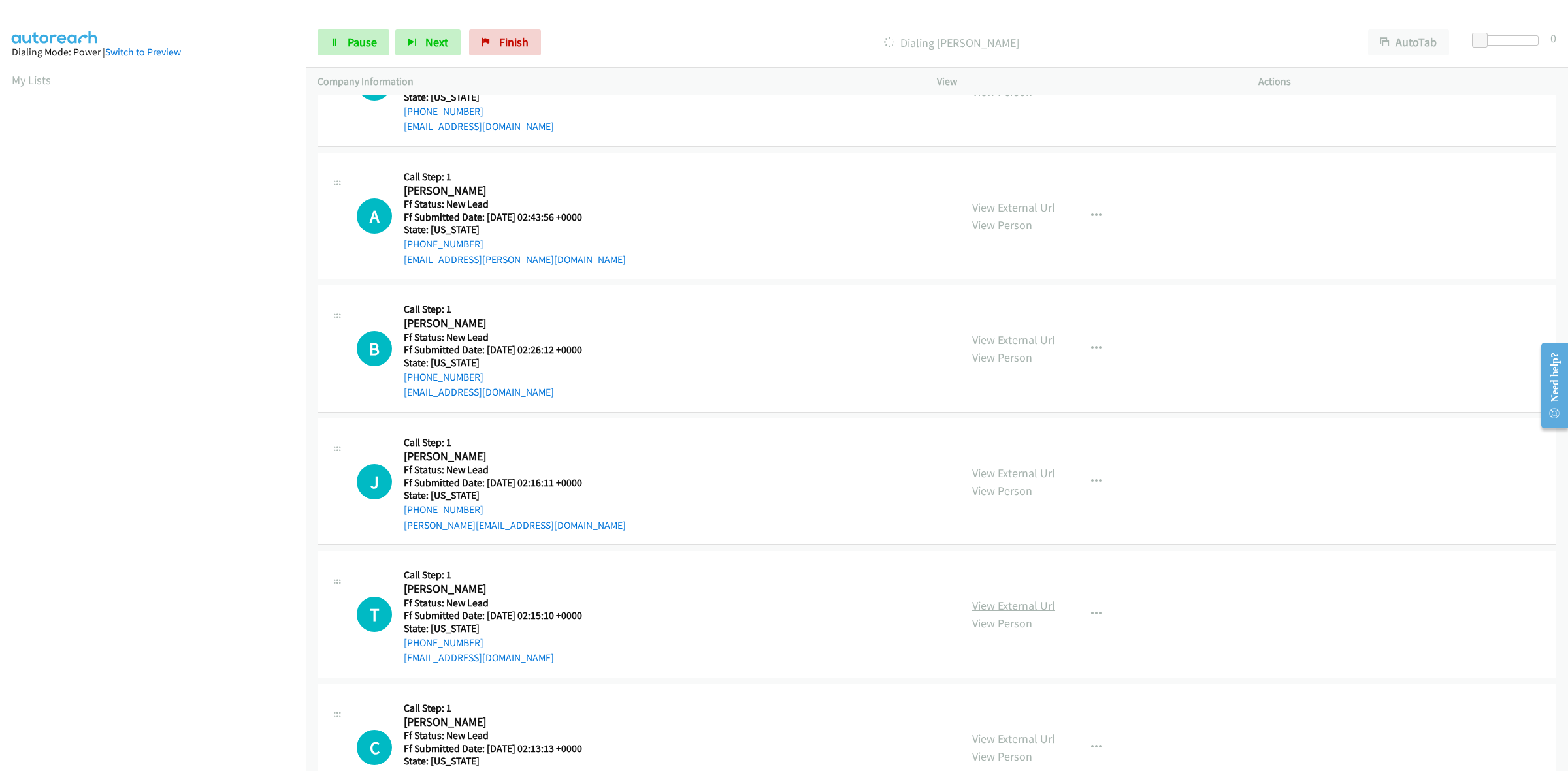
click at [1035, 613] on link "View External Url" at bounding box center [1014, 606] width 83 height 15
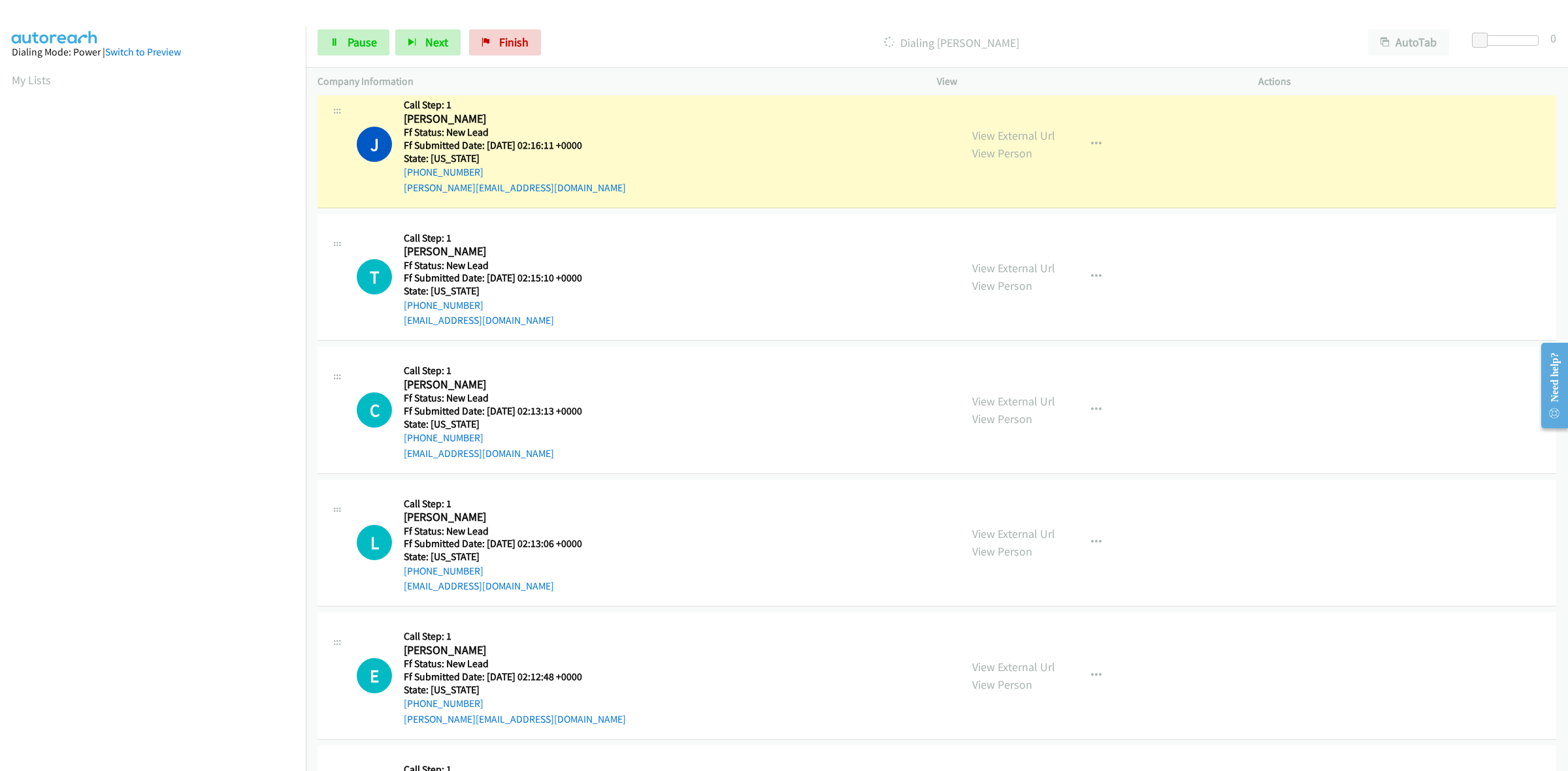
scroll to position [1947, 0]
click at [1008, 395] on link "View External Url" at bounding box center [1014, 400] width 83 height 15
click at [1016, 532] on link "View External Url" at bounding box center [1014, 532] width 83 height 15
click at [1040, 663] on link "View External Url" at bounding box center [1014, 666] width 83 height 15
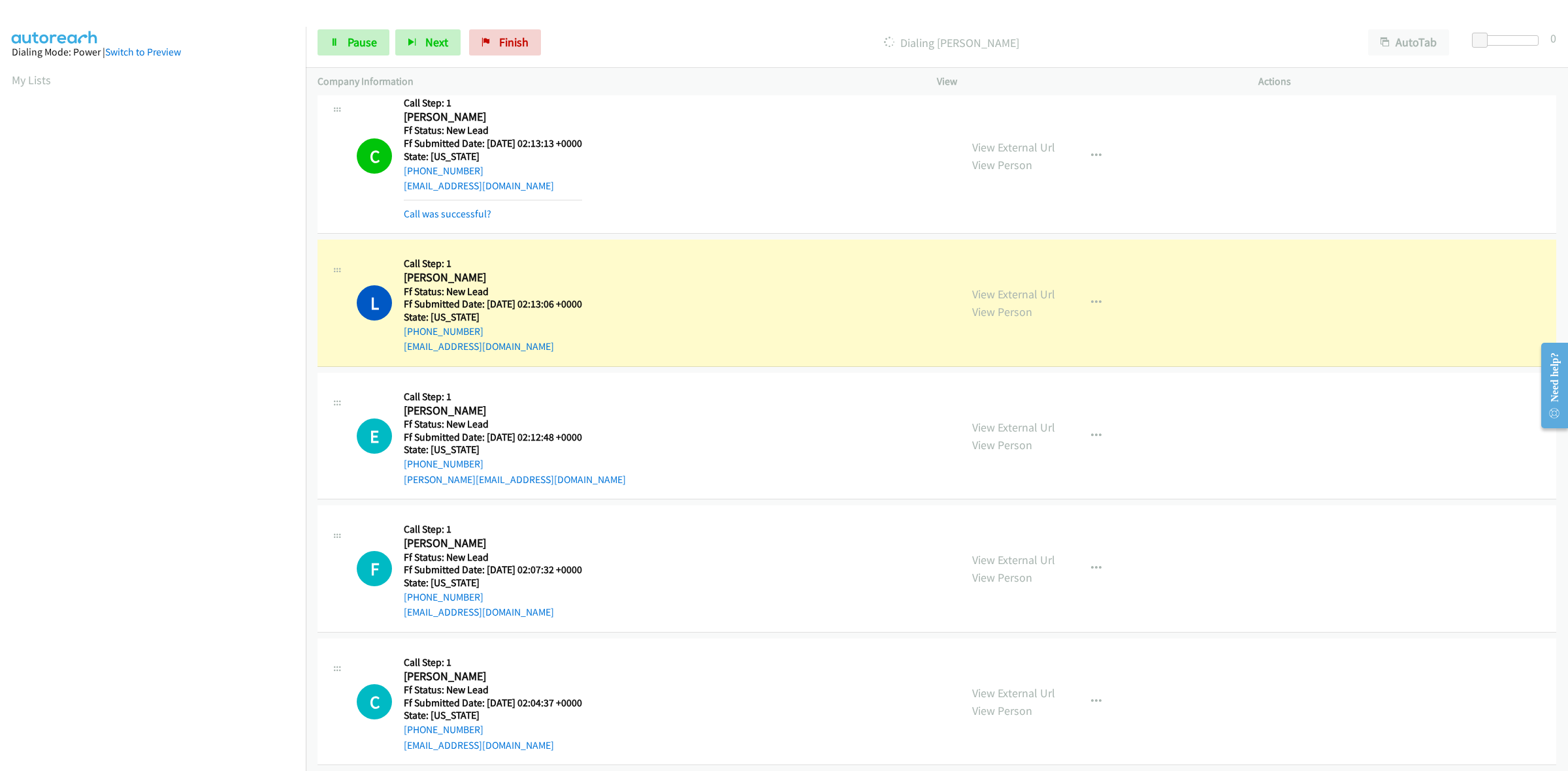
scroll to position [2274, 0]
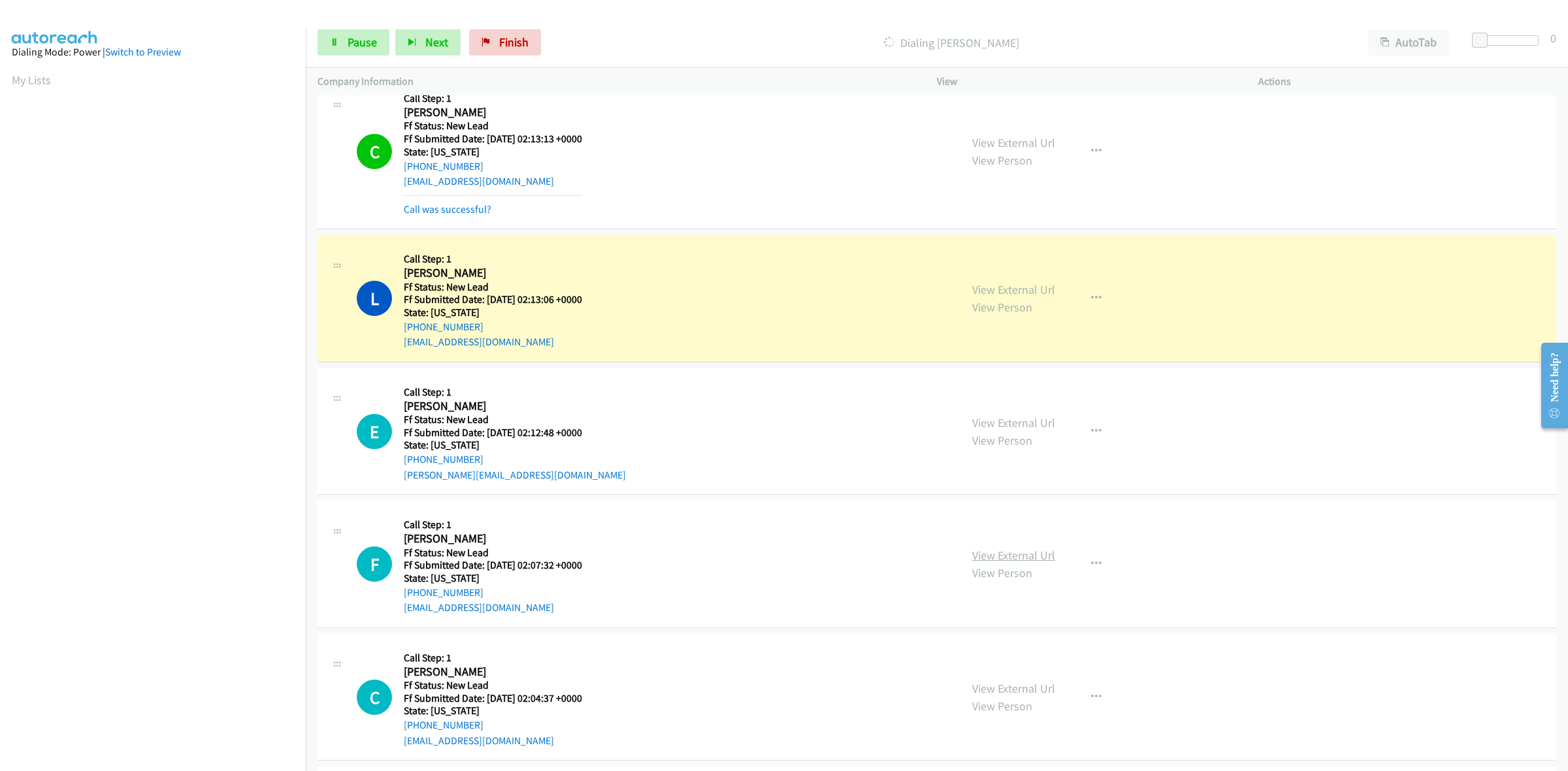
click at [1028, 552] on link "View External Url" at bounding box center [1014, 556] width 83 height 15
click at [1010, 693] on link "View External Url" at bounding box center [1014, 689] width 83 height 15
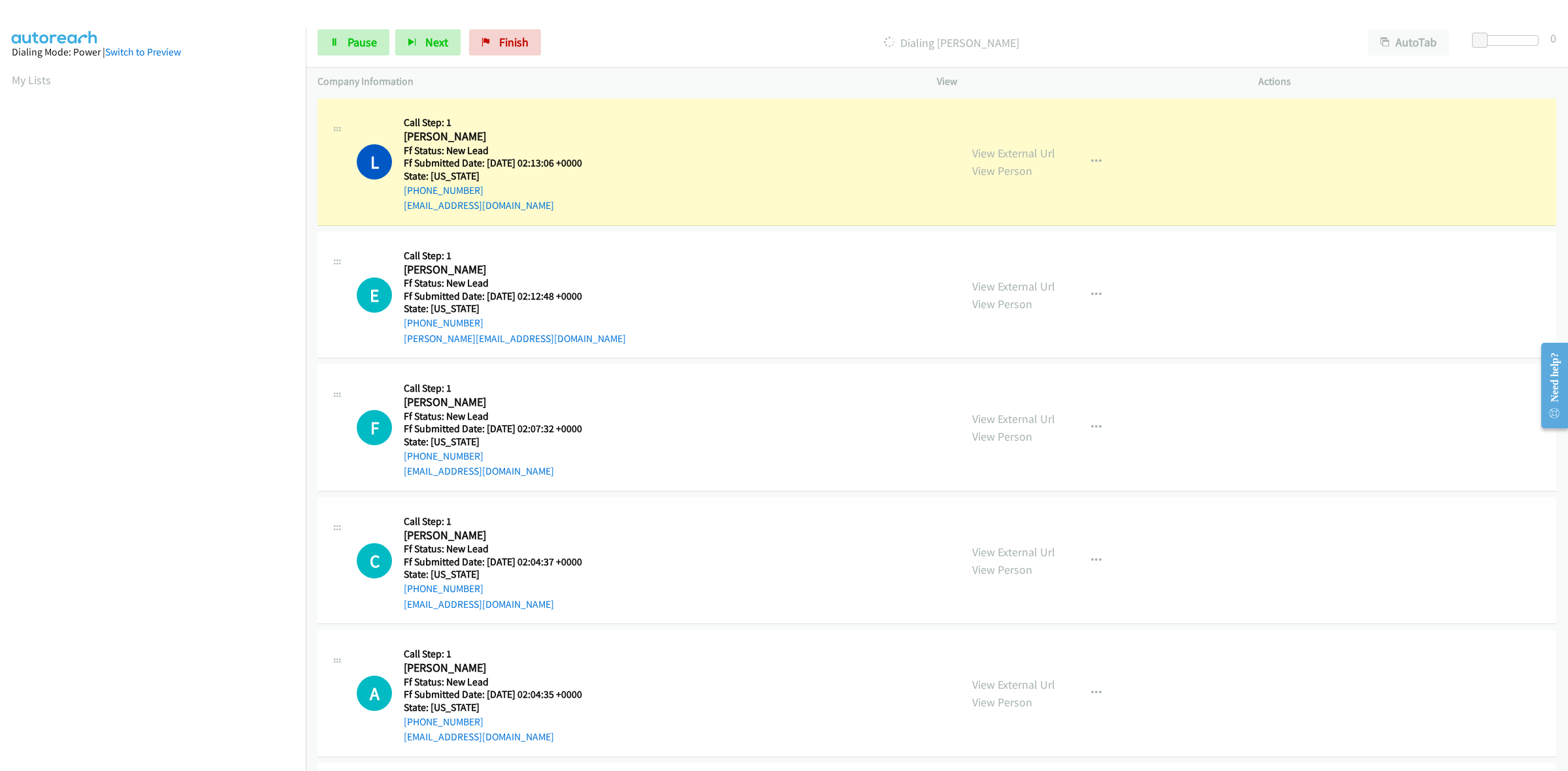
scroll to position [2437, 0]
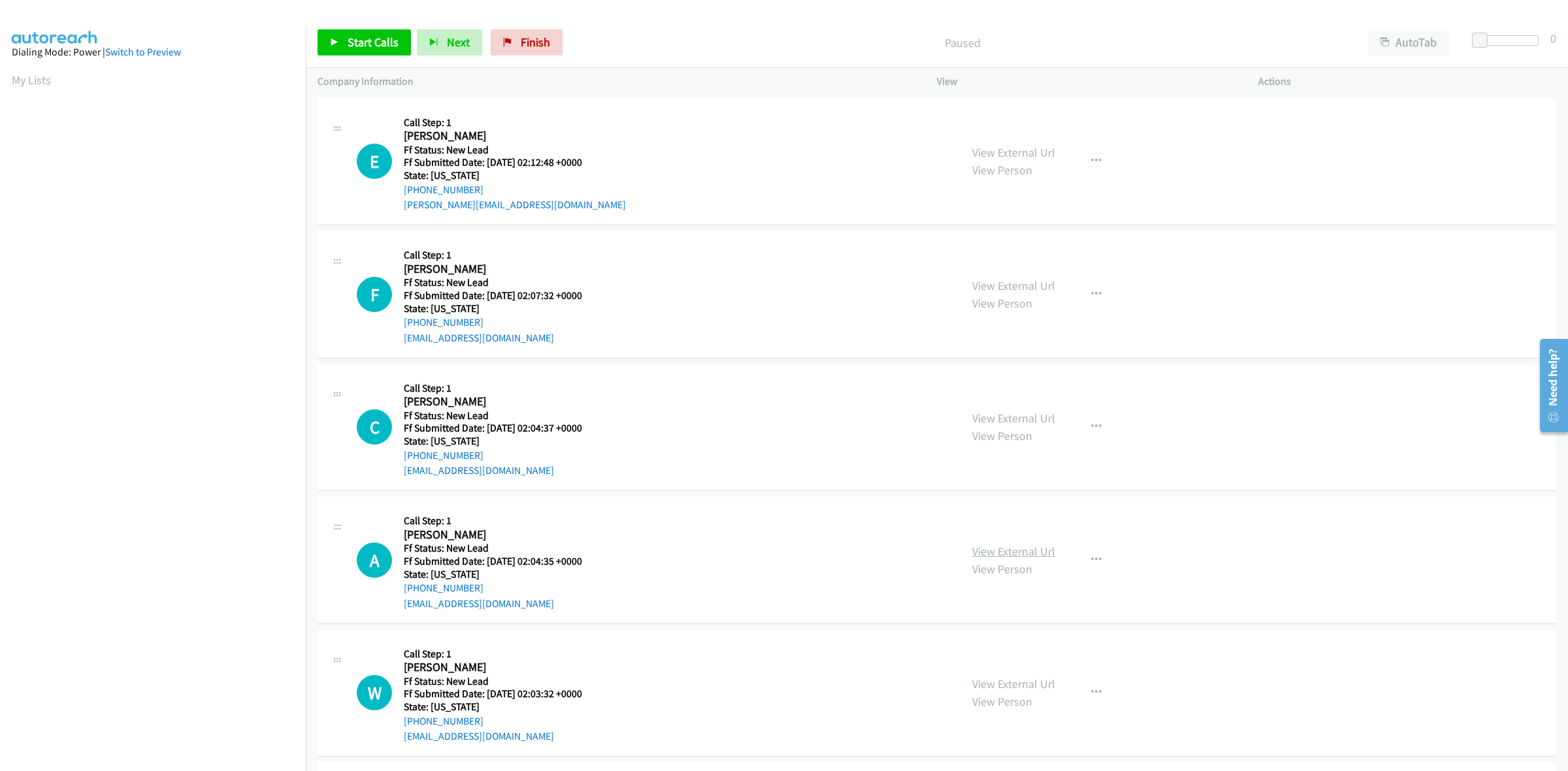
click at [1027, 554] on link "View External Url" at bounding box center [1014, 551] width 83 height 15
click at [1036, 687] on link "View External Url" at bounding box center [1014, 684] width 83 height 15
drag, startPoint x: 360, startPoint y: 44, endPoint x: 435, endPoint y: 46, distance: 75.0
click at [360, 43] on span "Start Calls" at bounding box center [373, 42] width 51 height 15
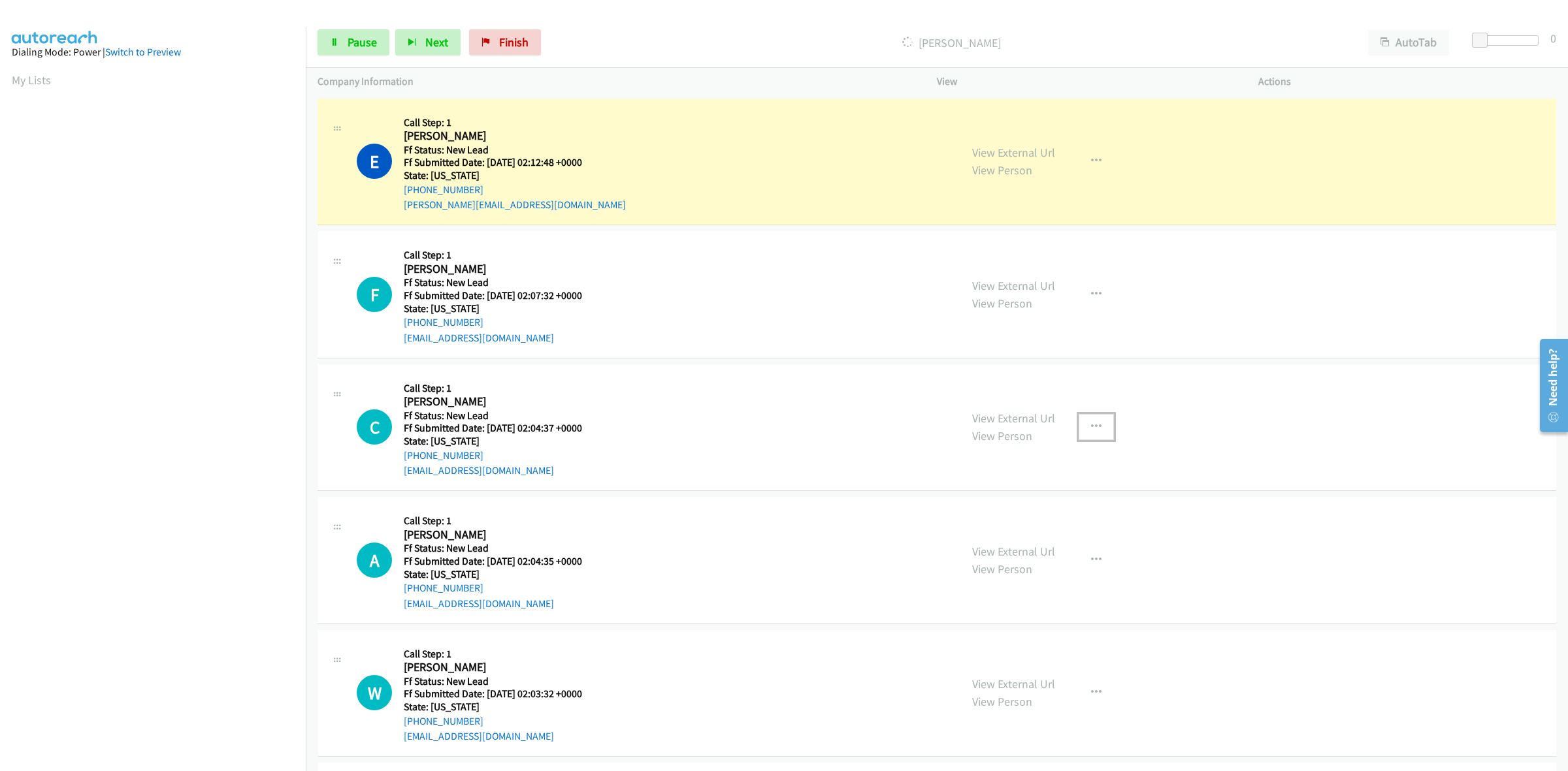
click at [1097, 426] on button "button" at bounding box center [1096, 427] width 35 height 26
click at [991, 512] on link "Skip Call" at bounding box center [1026, 512] width 174 height 26
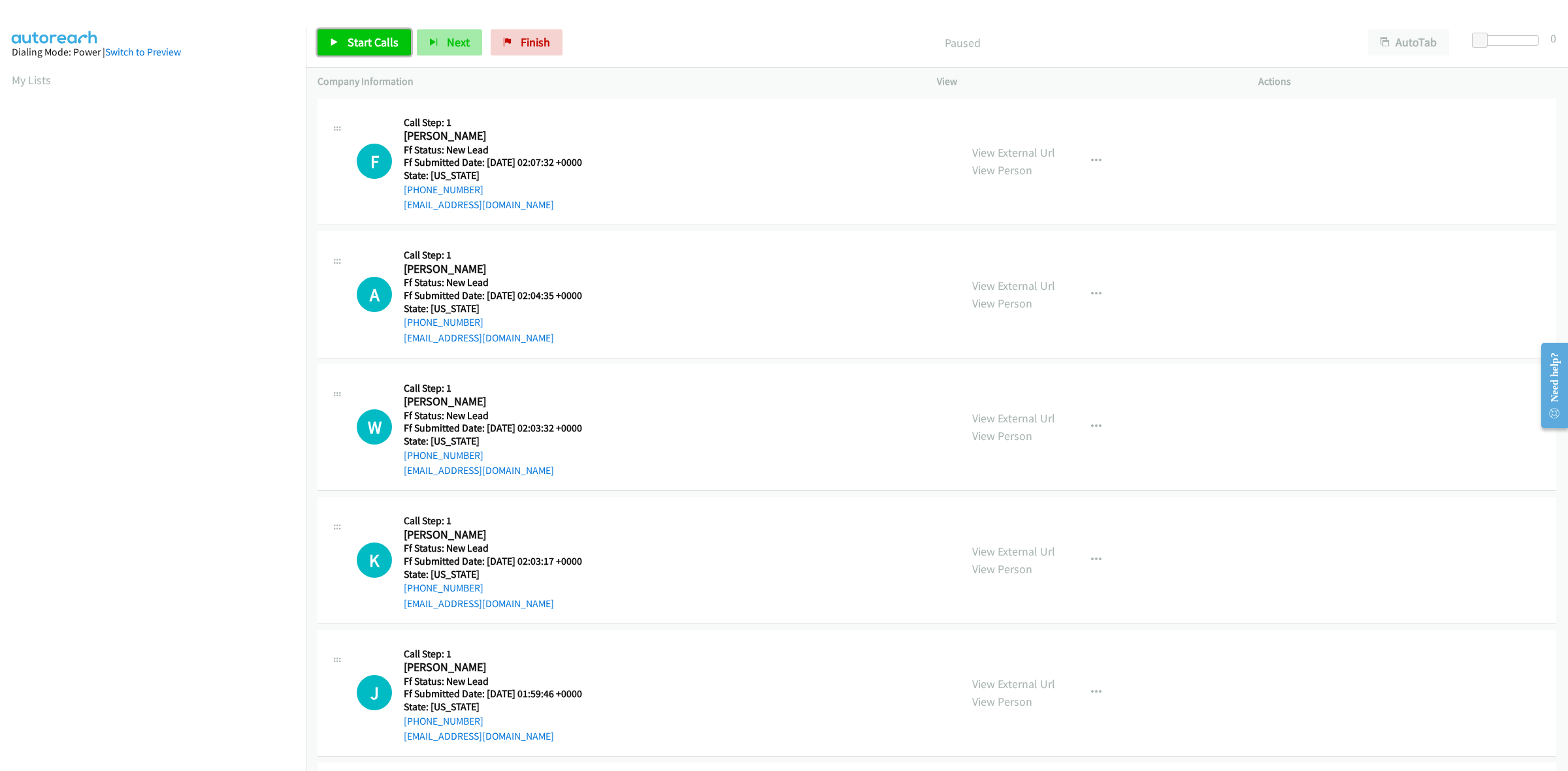
drag, startPoint x: 362, startPoint y: 39, endPoint x: 432, endPoint y: 48, distance: 70.6
click at [362, 39] on span "Start Calls" at bounding box center [373, 42] width 51 height 15
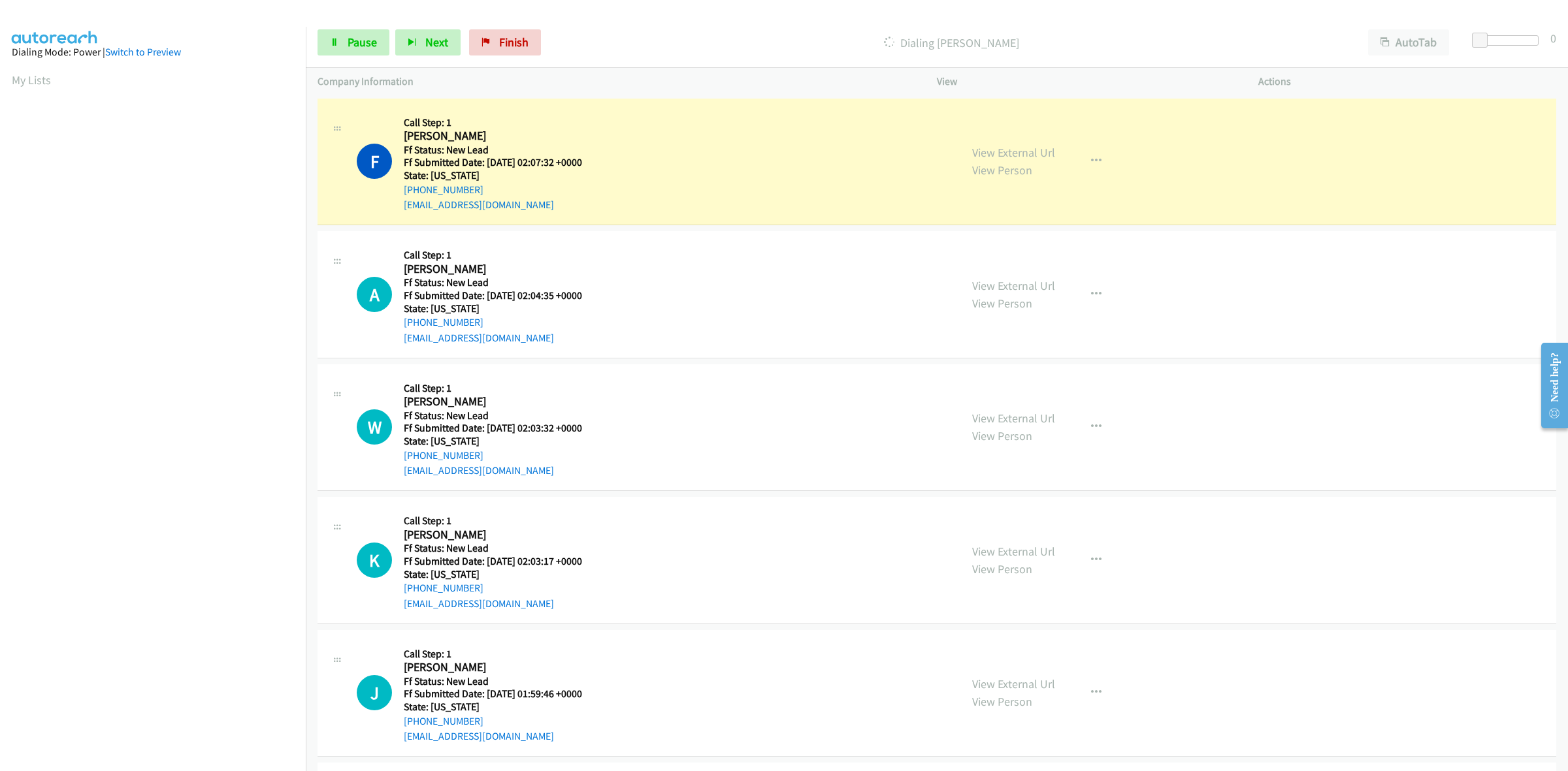
scroll to position [0, 1]
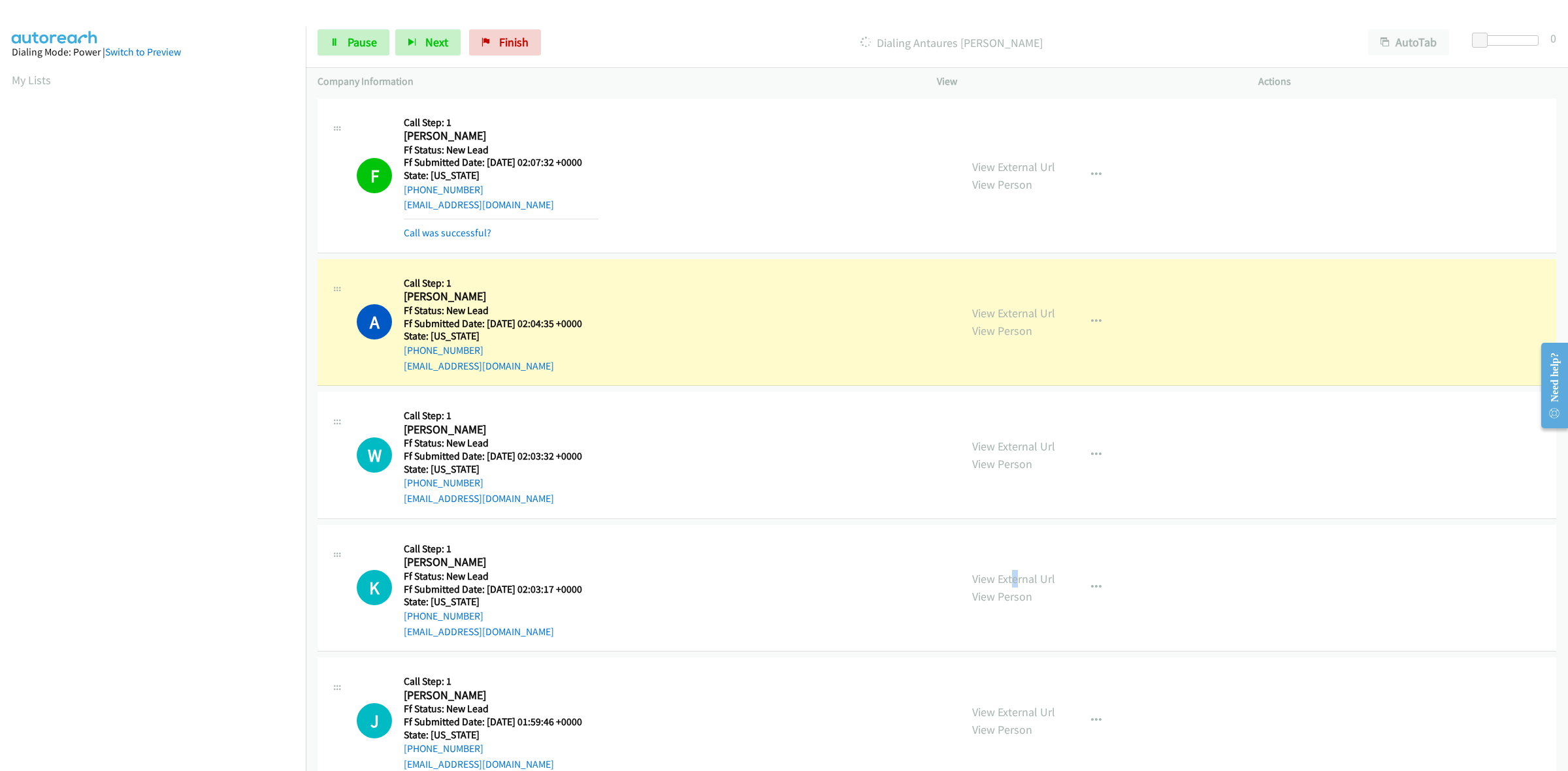
click at [1009, 586] on div "View External Url View Person" at bounding box center [1014, 587] width 83 height 35
click at [1033, 573] on link "View External Url" at bounding box center [1014, 579] width 83 height 15
click at [1018, 711] on link "View External Url" at bounding box center [1014, 712] width 83 height 15
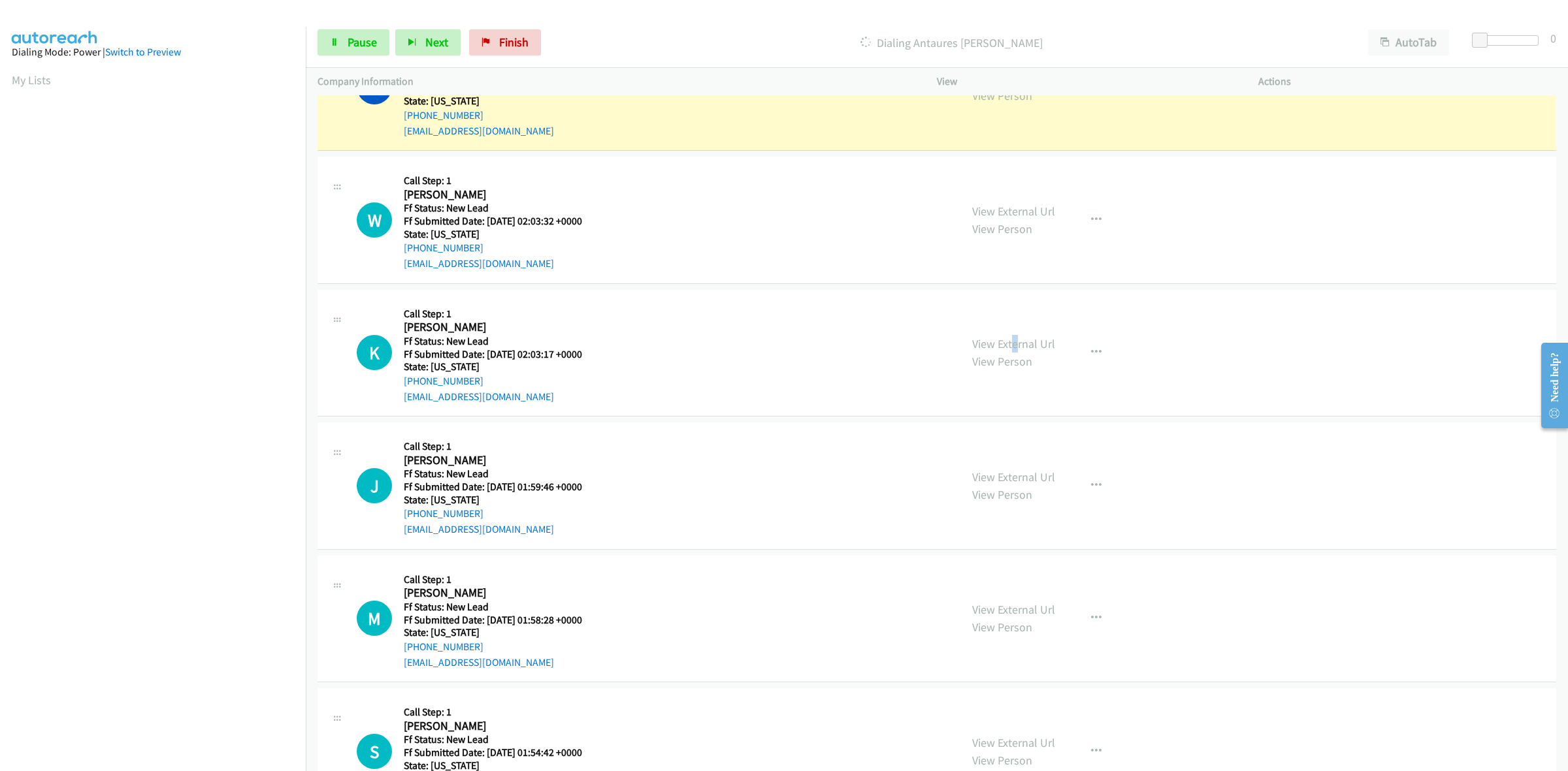
scroll to position [245, 0]
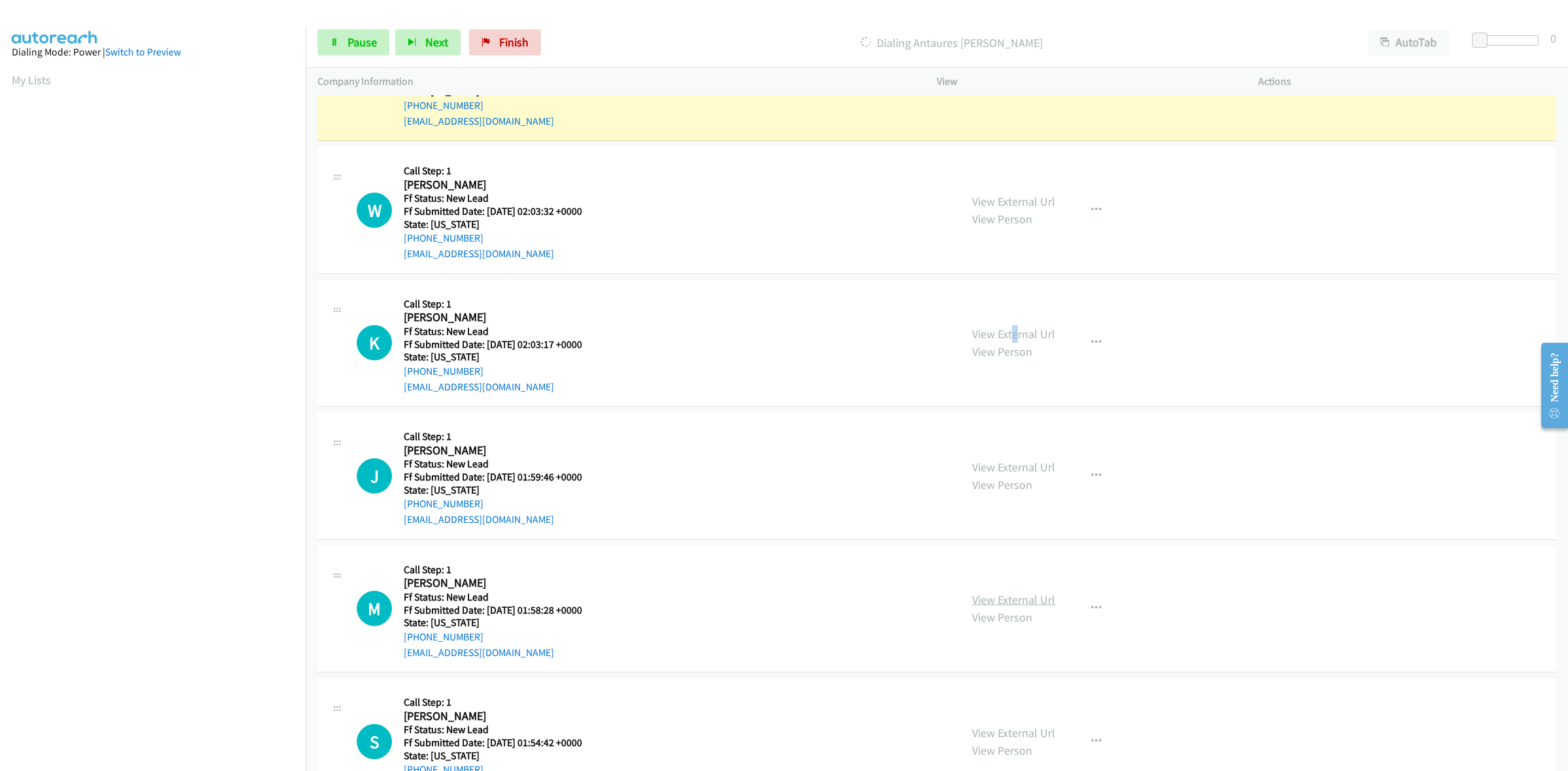
click at [1028, 601] on link "View External Url" at bounding box center [1014, 600] width 83 height 15
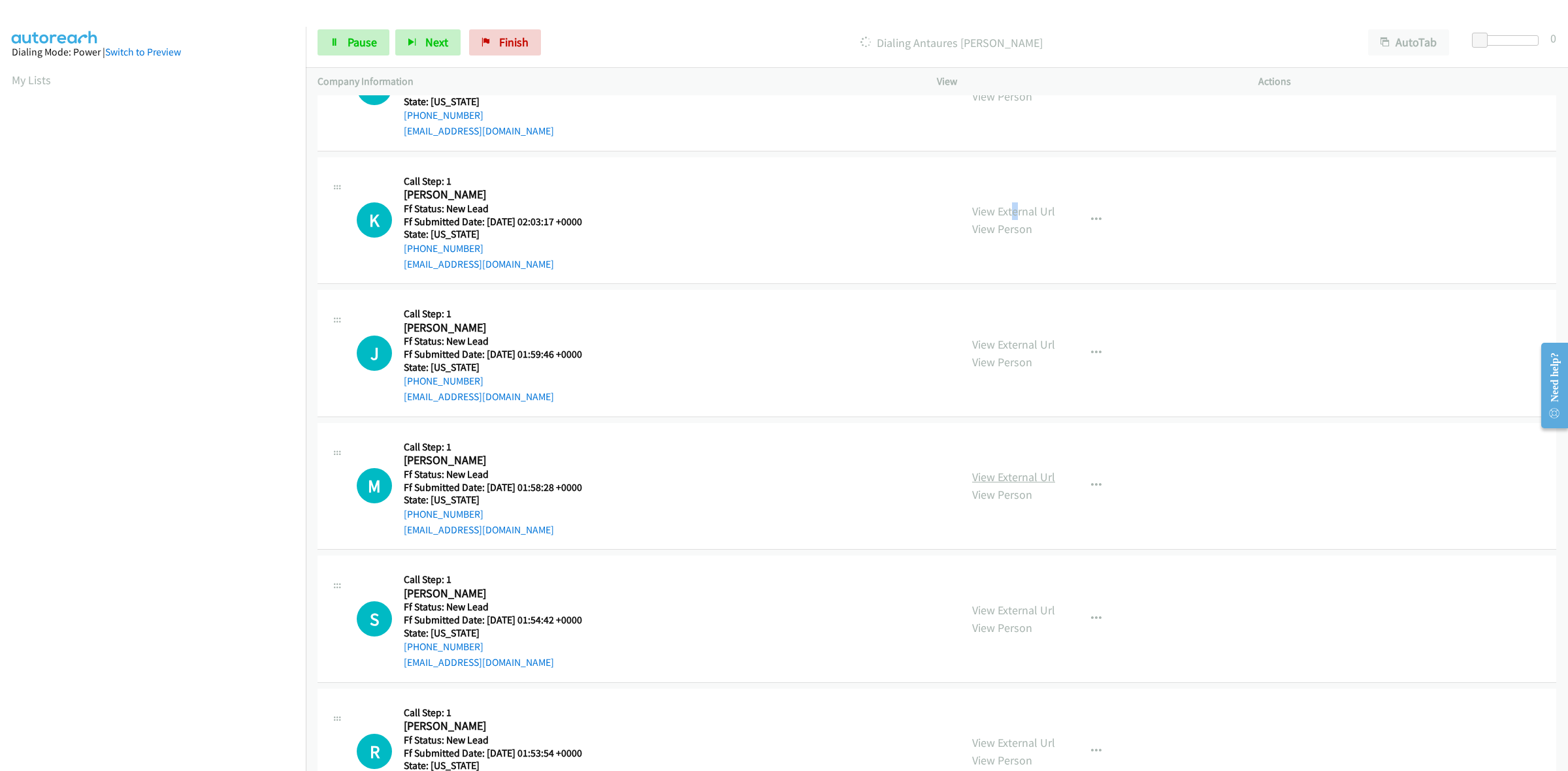
scroll to position [408, 0]
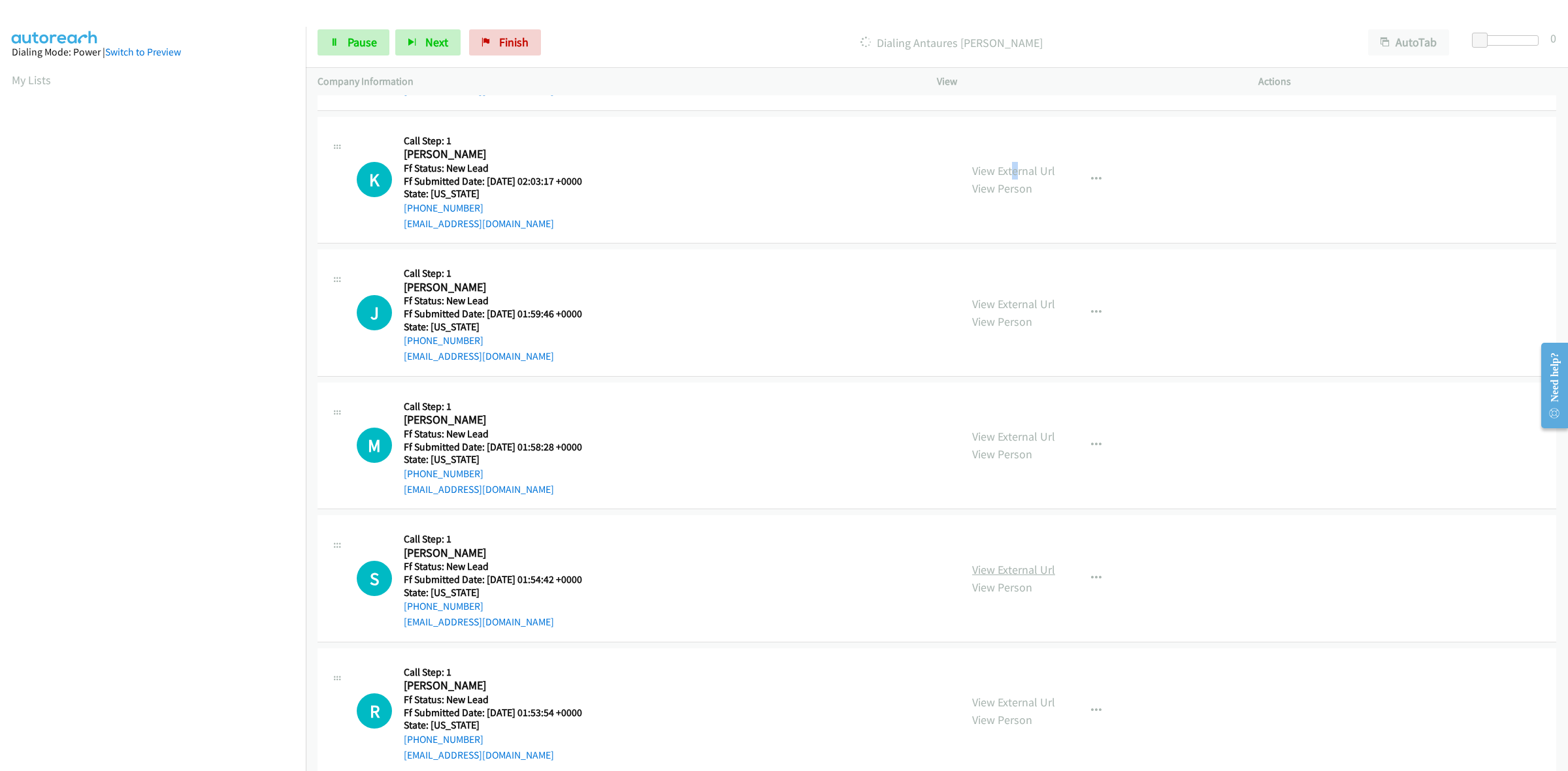
click at [1033, 572] on link "View External Url" at bounding box center [1014, 570] width 83 height 15
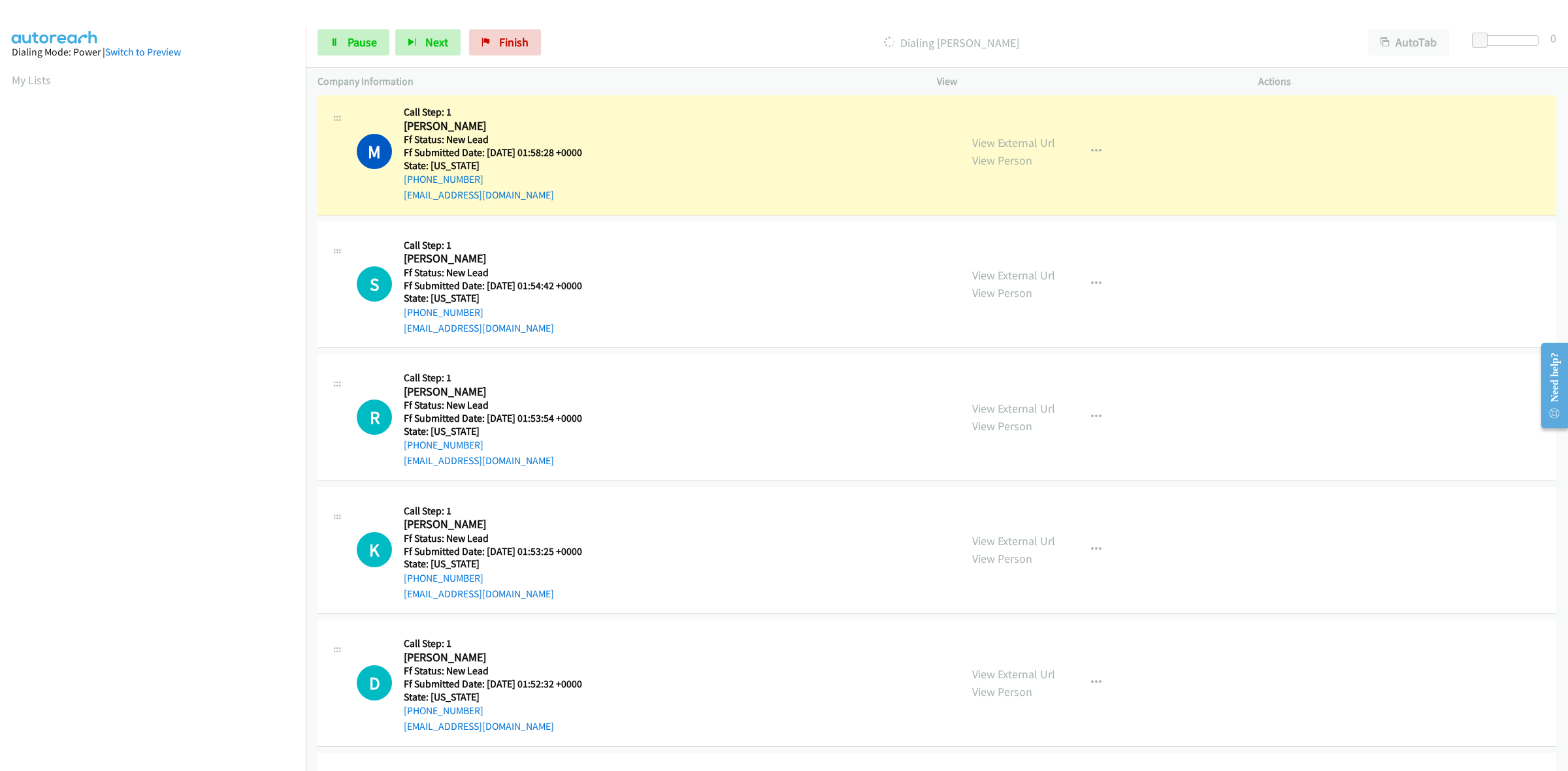
scroll to position [816, 0]
click at [1030, 405] on link "View External Url" at bounding box center [1014, 406] width 83 height 15
click at [1035, 538] on link "View External Url" at bounding box center [1014, 538] width 83 height 15
click at [1033, 673] on link "View External Url" at bounding box center [1014, 672] width 83 height 15
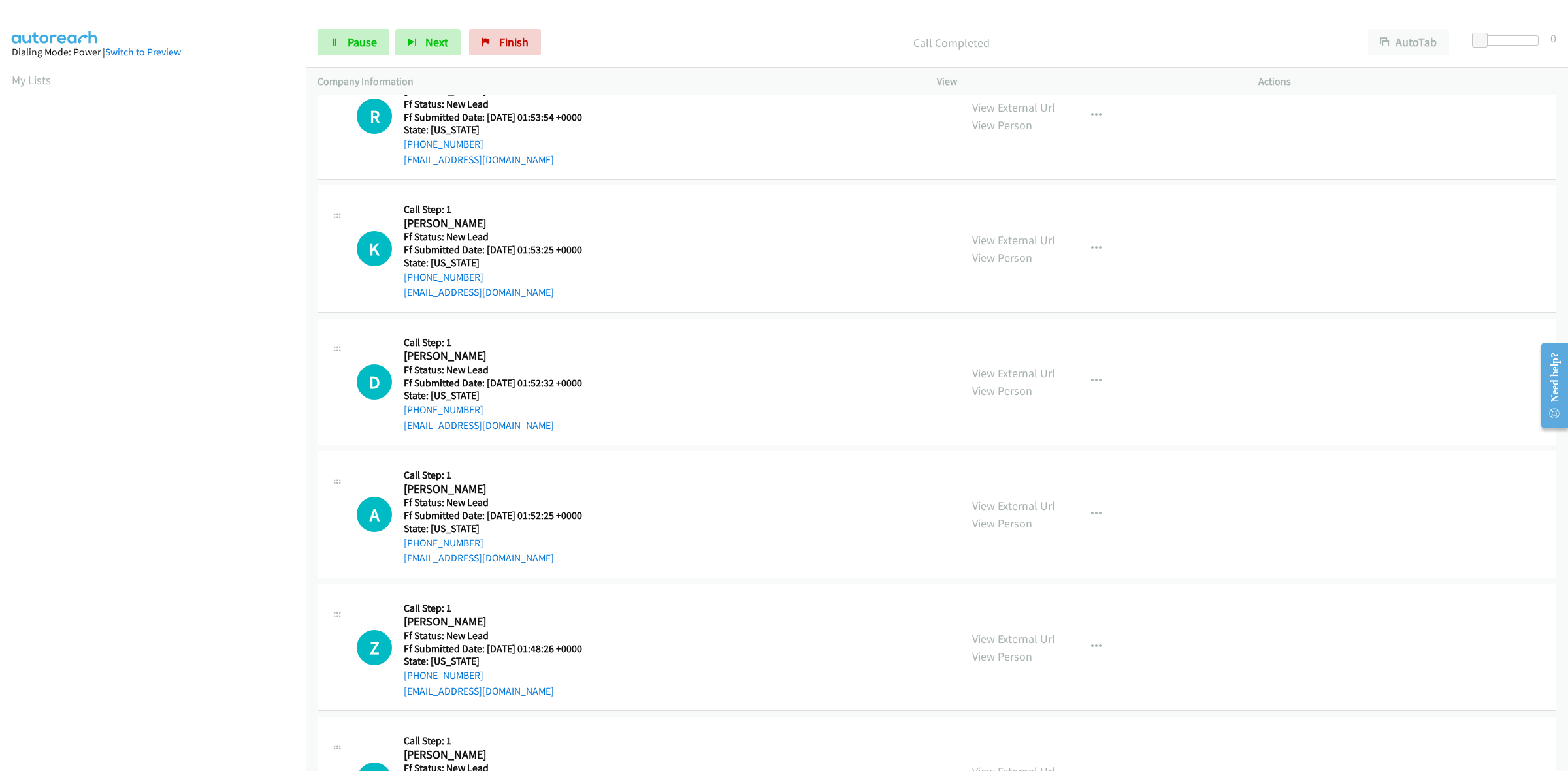
scroll to position [1170, 0]
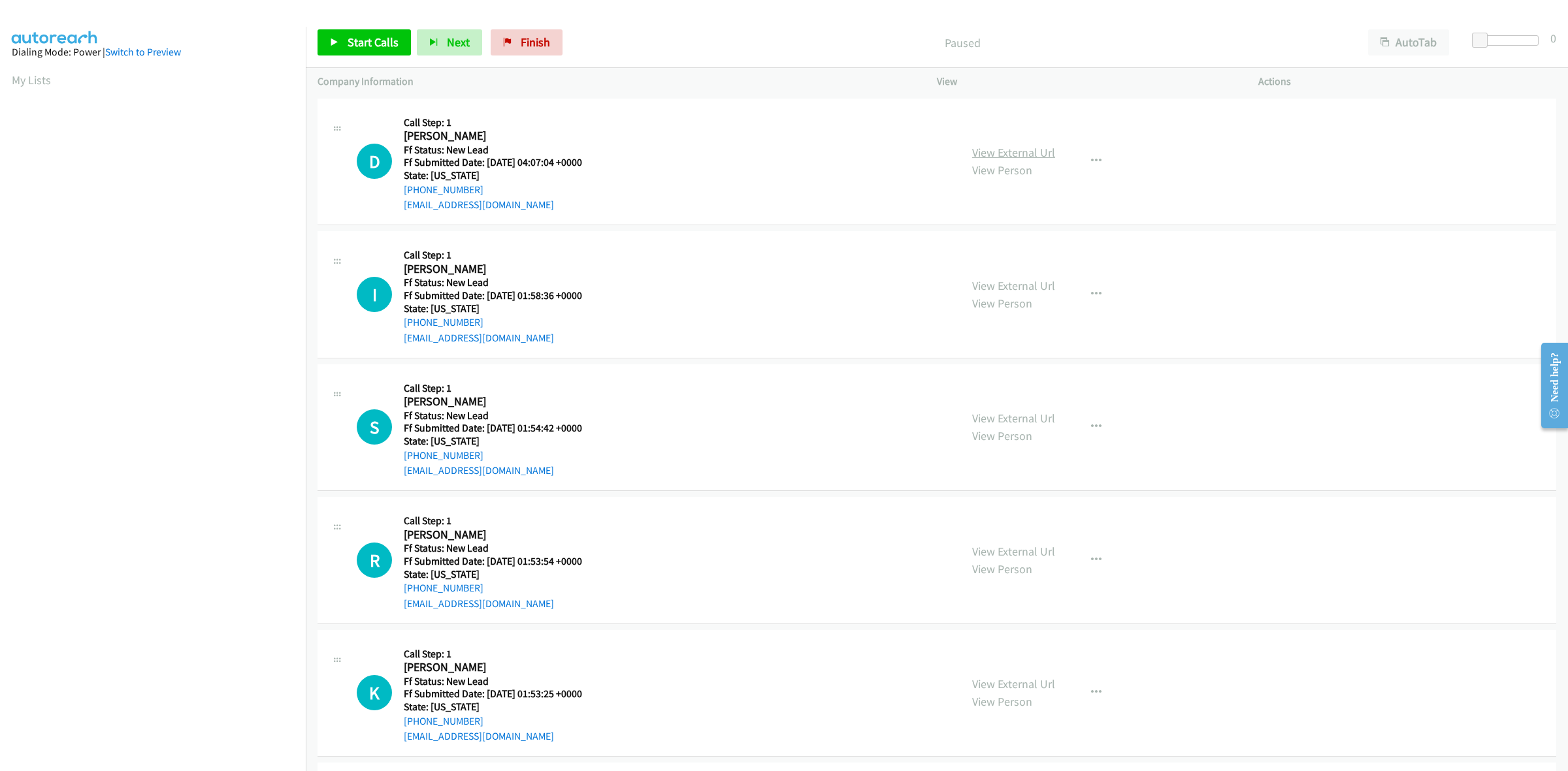
click at [997, 150] on link "View External Url" at bounding box center [1014, 152] width 83 height 15
click at [364, 54] on link "Start Calls" at bounding box center [364, 43] width 93 height 26
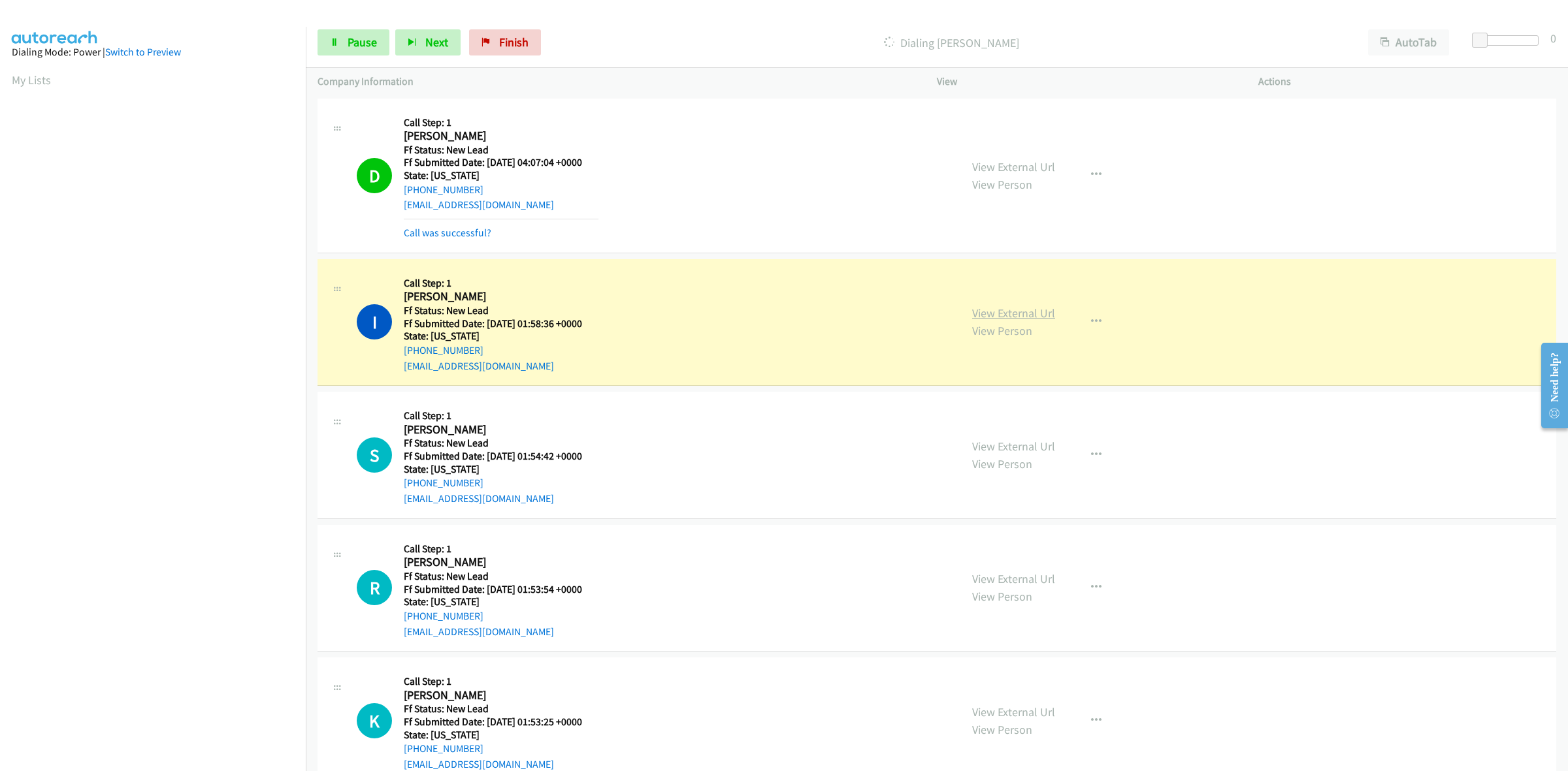
click at [1013, 315] on link "View External Url" at bounding box center [1014, 313] width 83 height 15
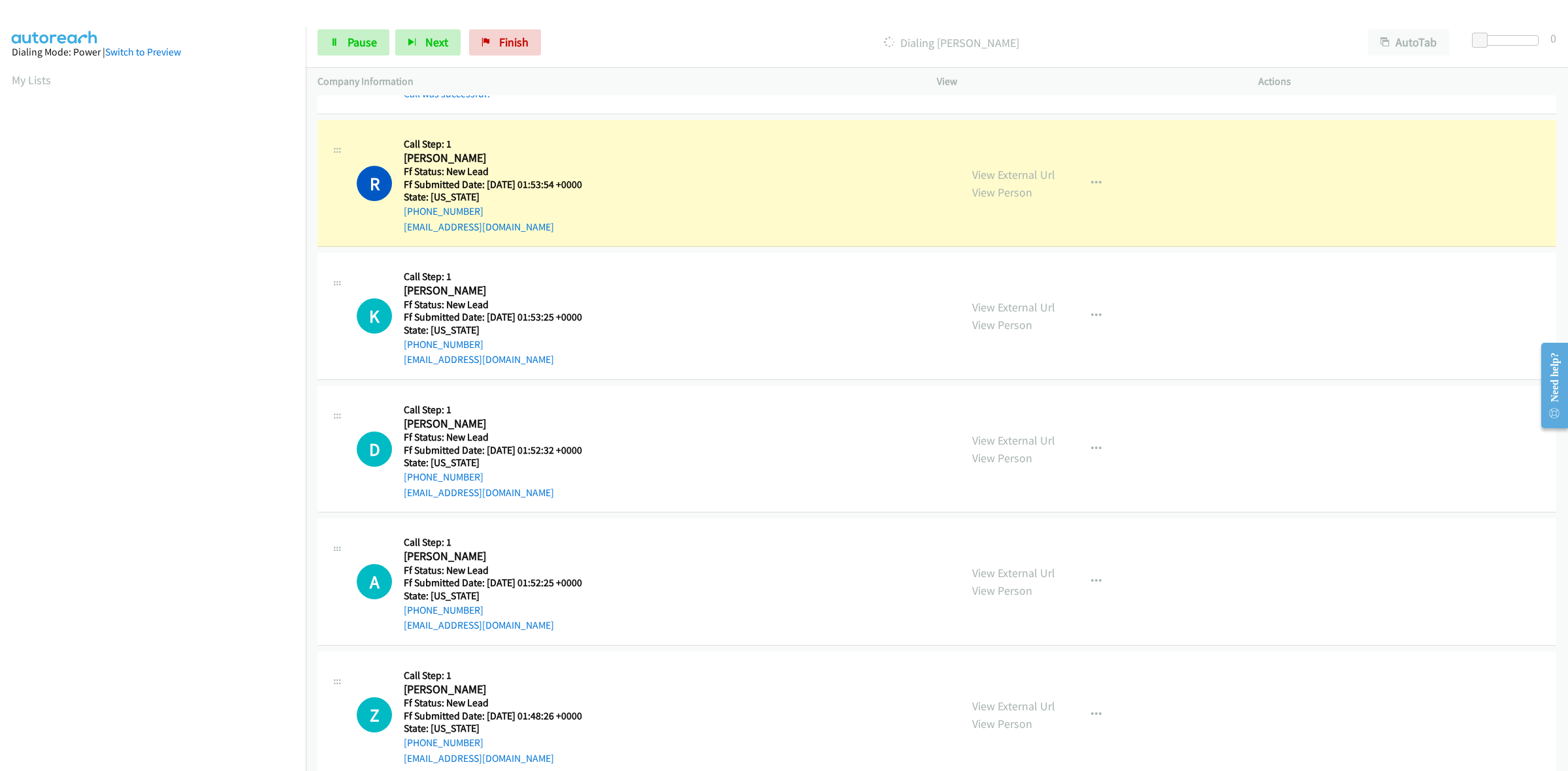
scroll to position [490, 0]
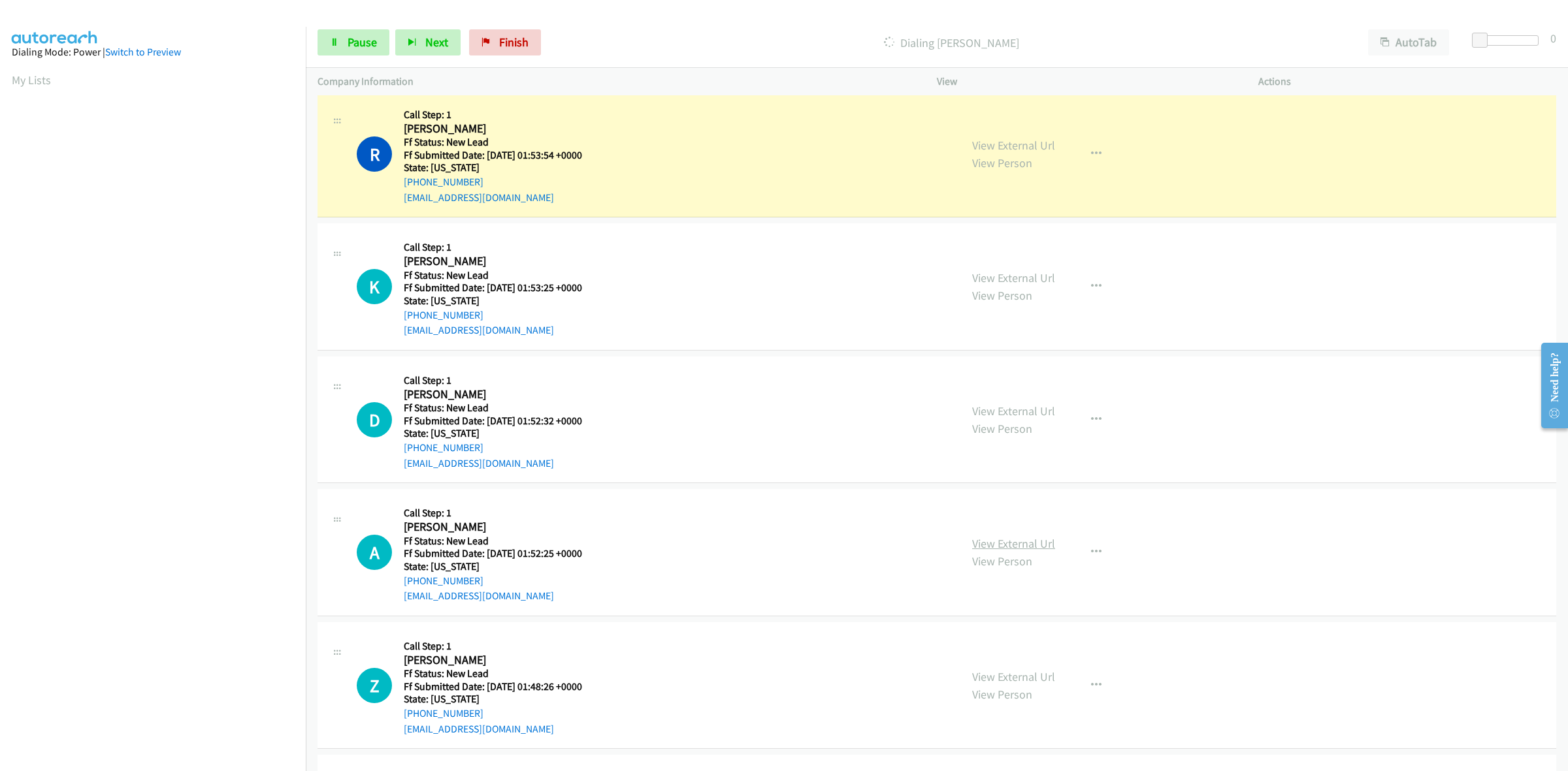
click at [1001, 542] on link "View External Url" at bounding box center [1014, 544] width 83 height 15
click at [1009, 673] on link "View External Url" at bounding box center [1014, 677] width 83 height 15
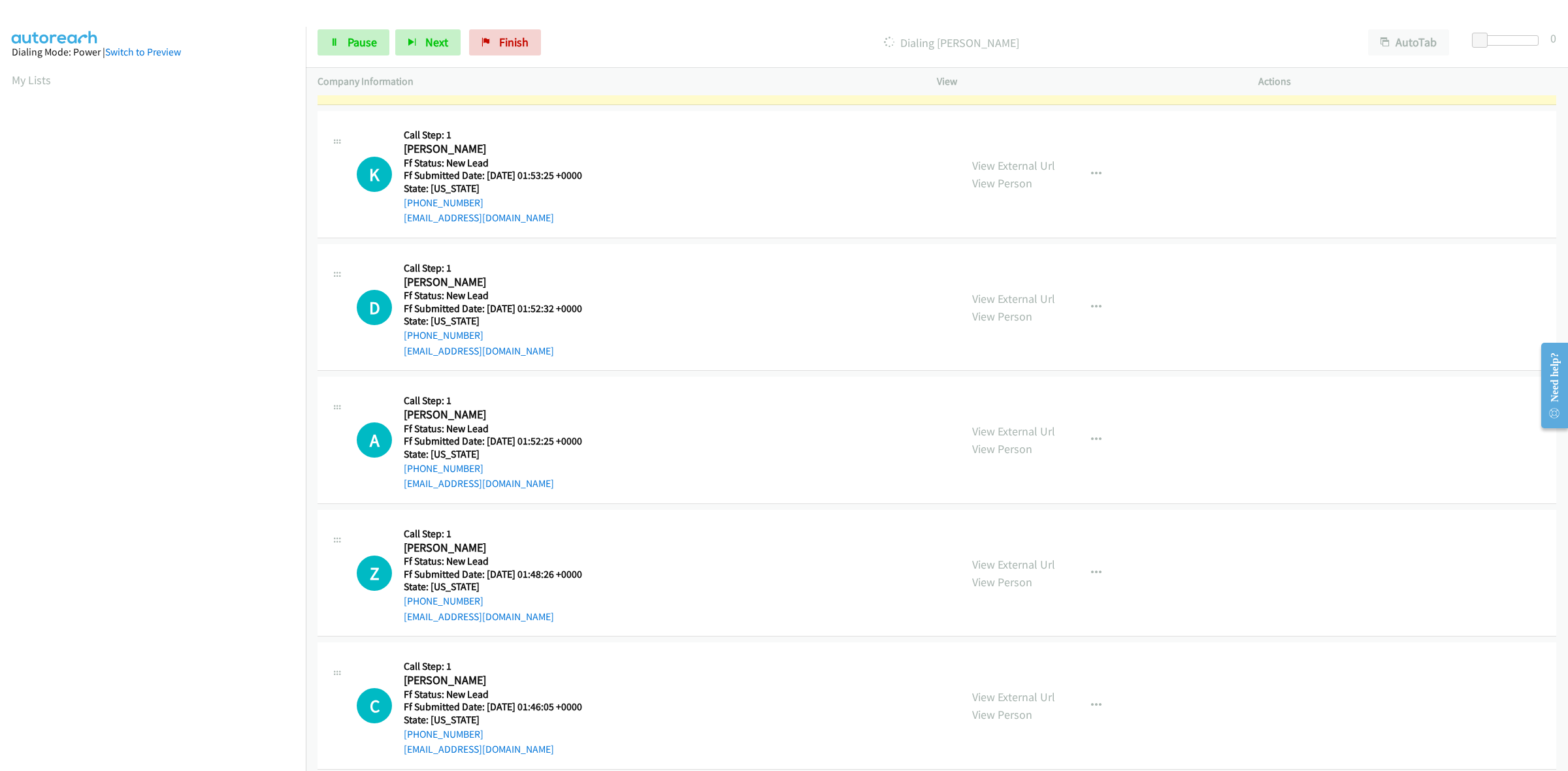
scroll to position [653, 0]
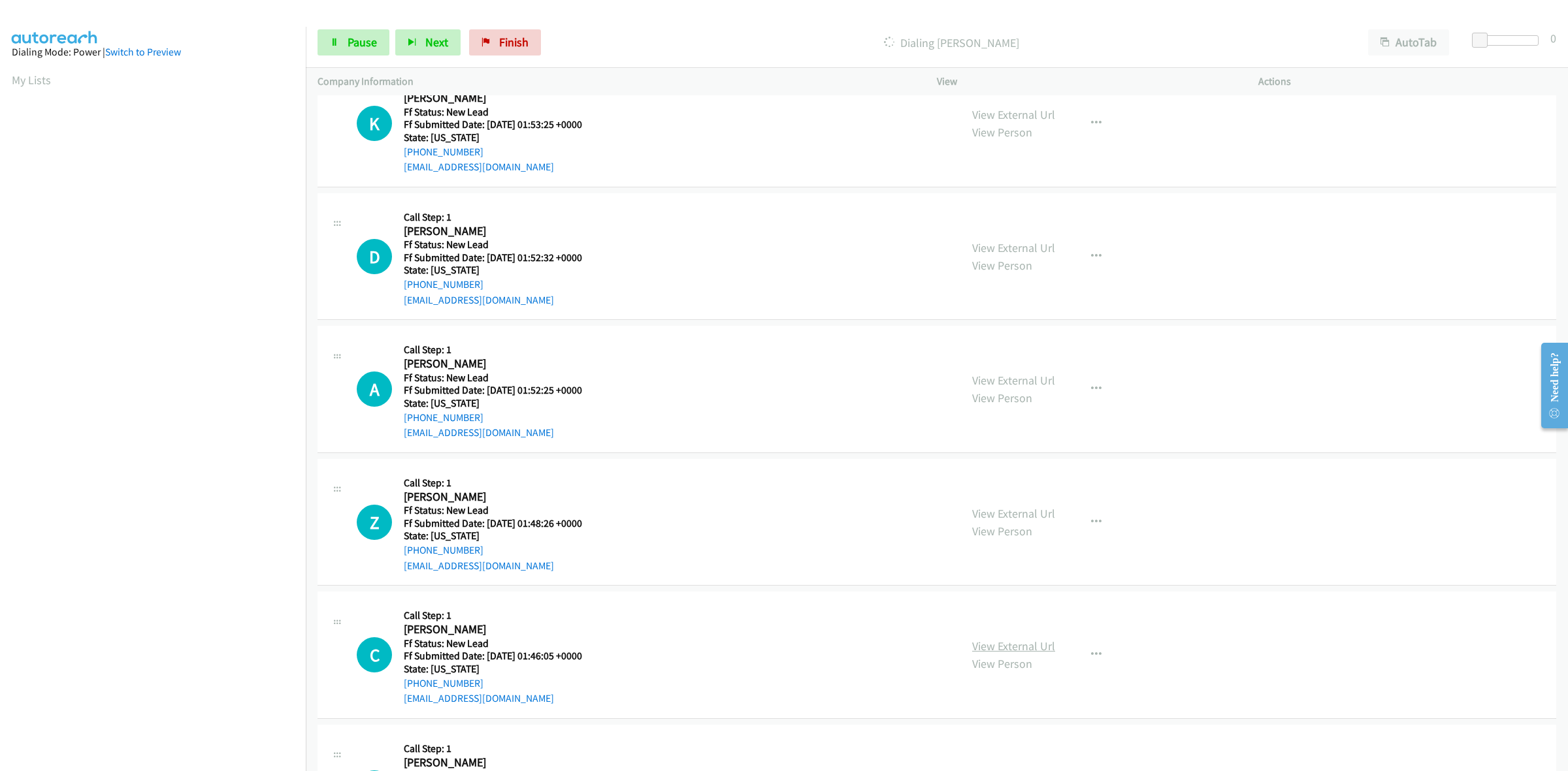
click at [1023, 652] on link "View External Url" at bounding box center [1014, 646] width 83 height 15
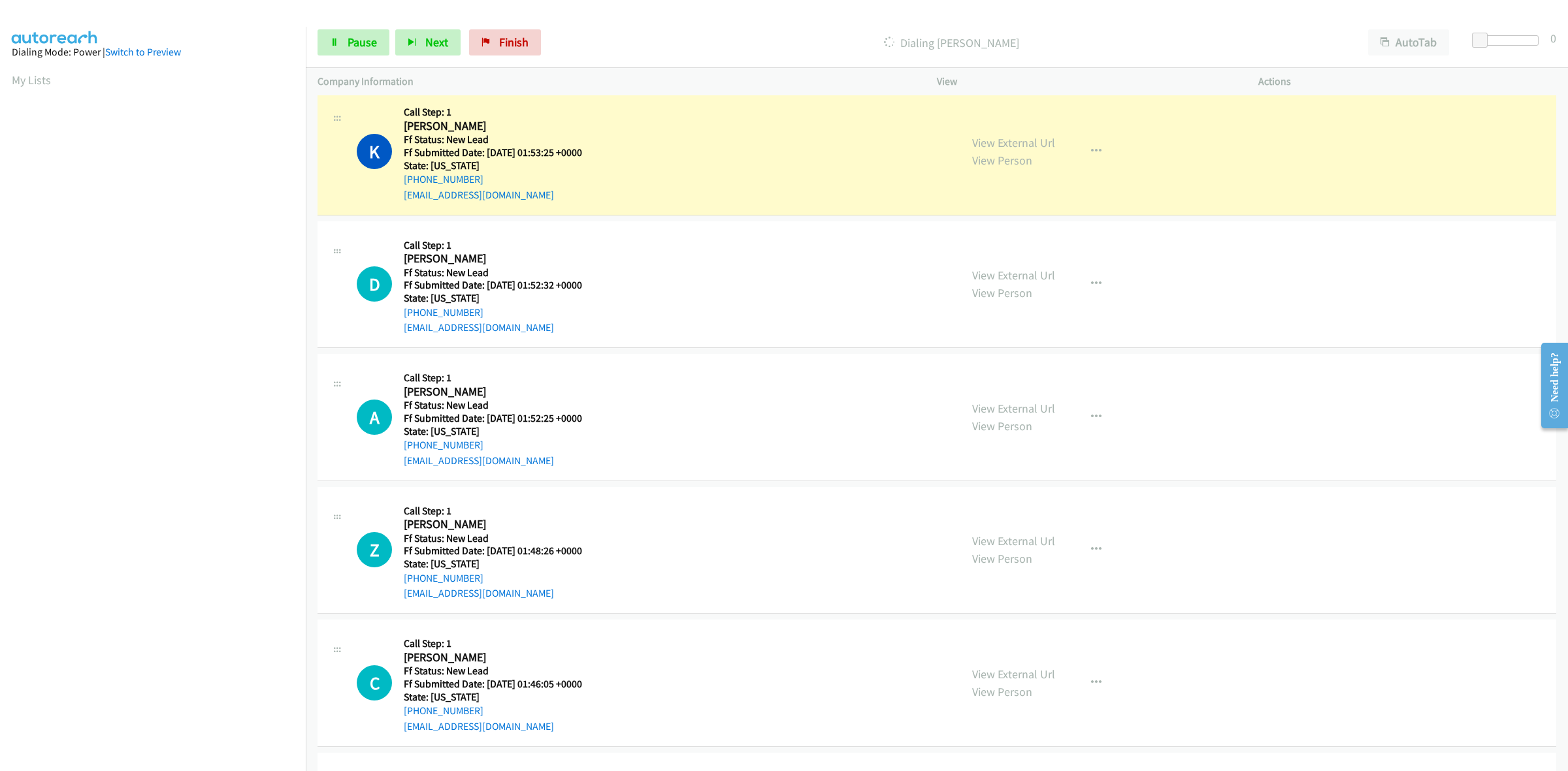
scroll to position [681, 0]
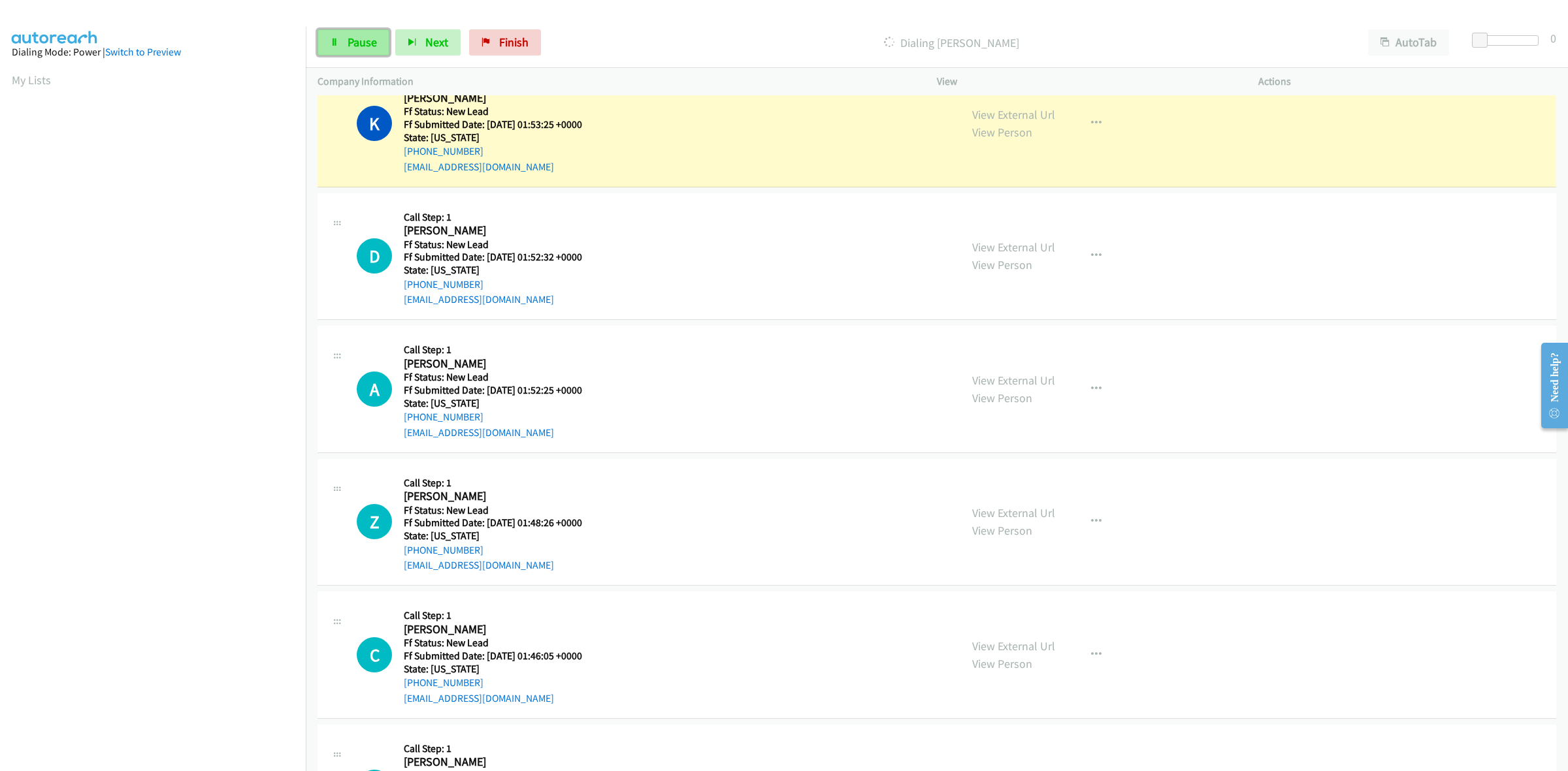
click at [354, 46] on span "Pause" at bounding box center [362, 42] width 30 height 15
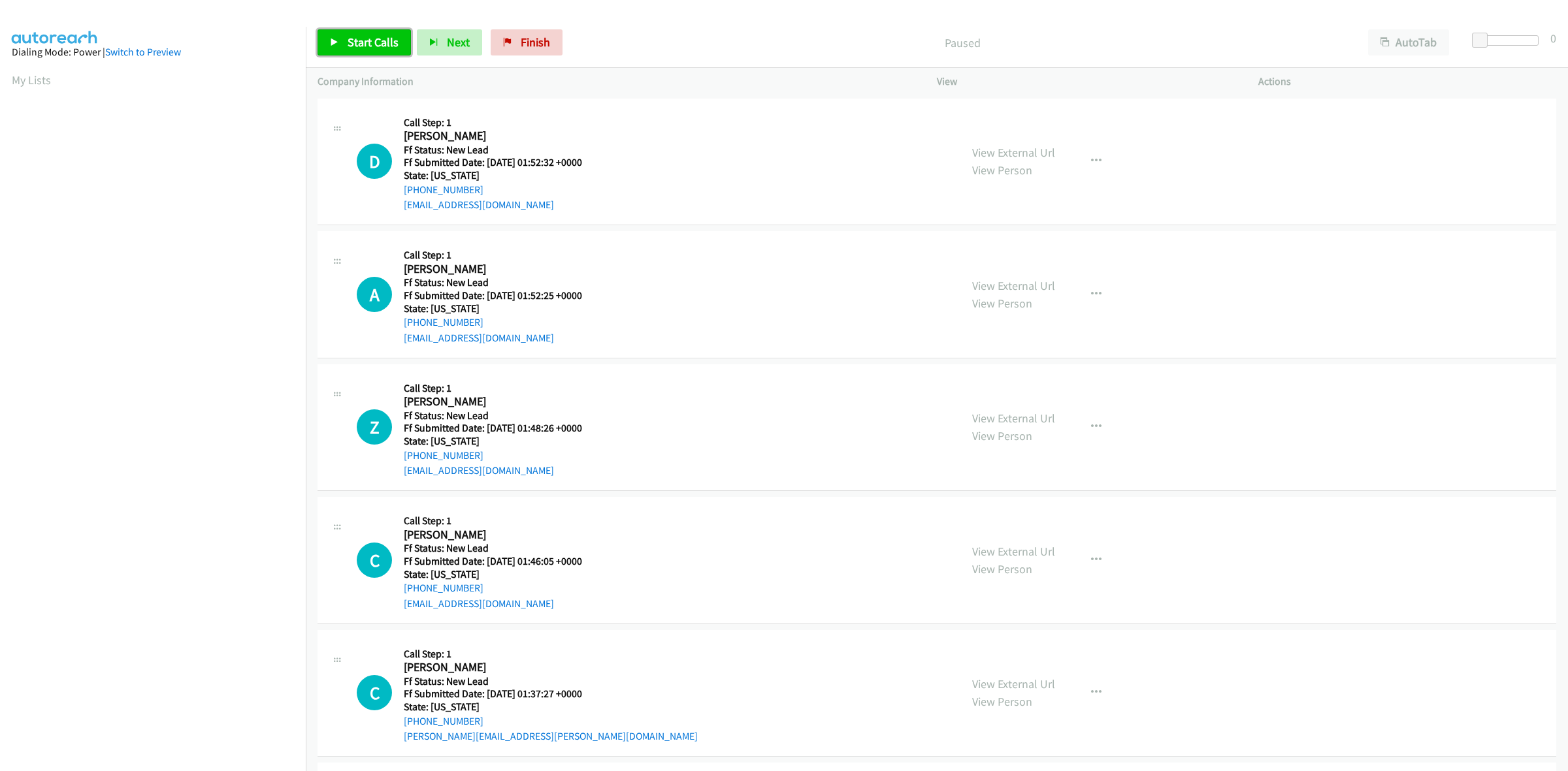
click at [358, 36] on span "Start Calls" at bounding box center [373, 42] width 51 height 15
click at [355, 20] on div "Start Calls Pause Next Finish Started AutoTab AutoTab 0" at bounding box center [937, 43] width 1262 height 50
click at [353, 43] on span "Pause" at bounding box center [362, 42] width 30 height 15
click at [362, 47] on span "Start Calls" at bounding box center [373, 42] width 51 height 15
click at [358, 43] on span "Pause" at bounding box center [362, 42] width 30 height 15
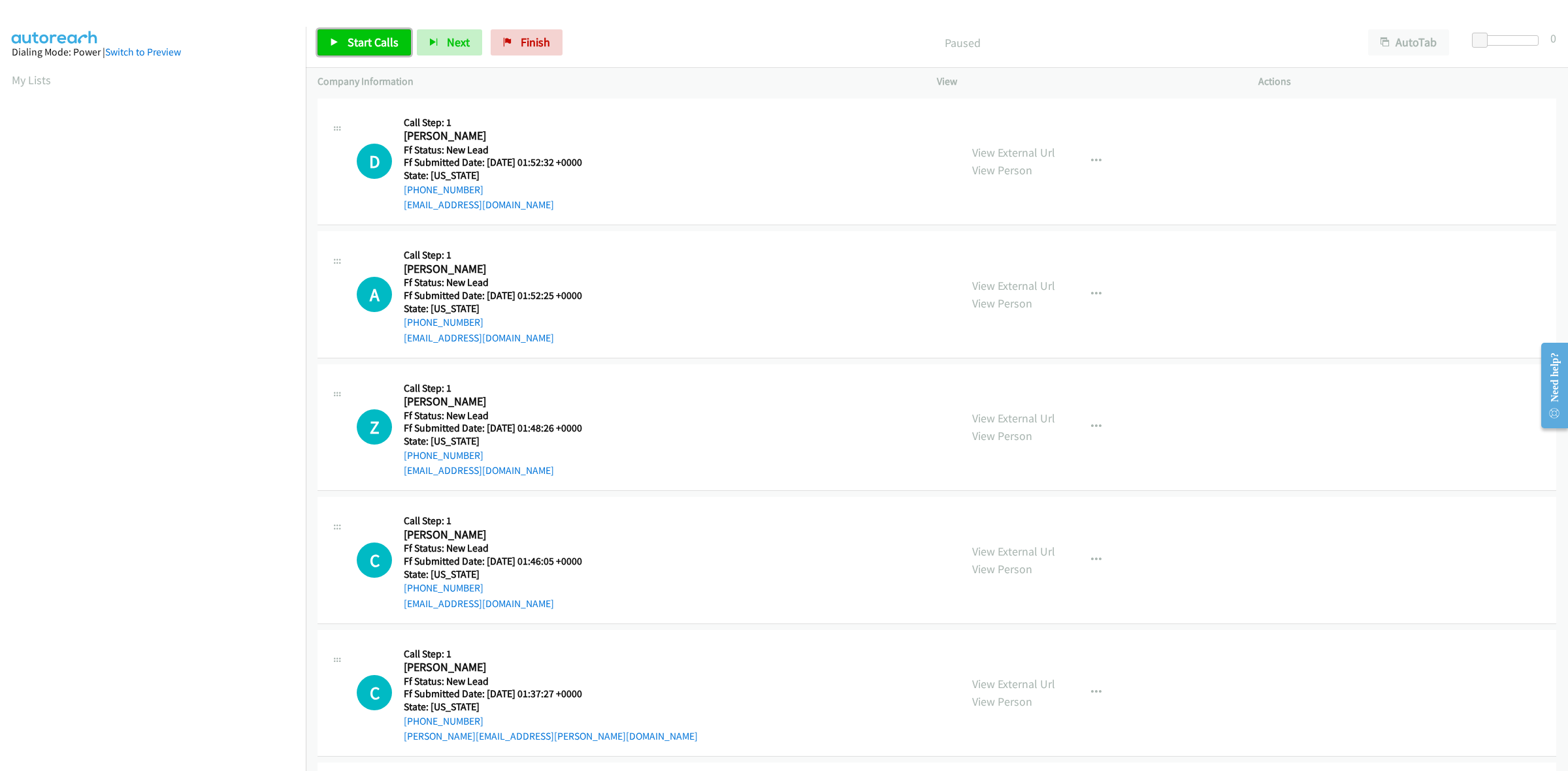
click at [373, 48] on span "Start Calls" at bounding box center [373, 42] width 51 height 15
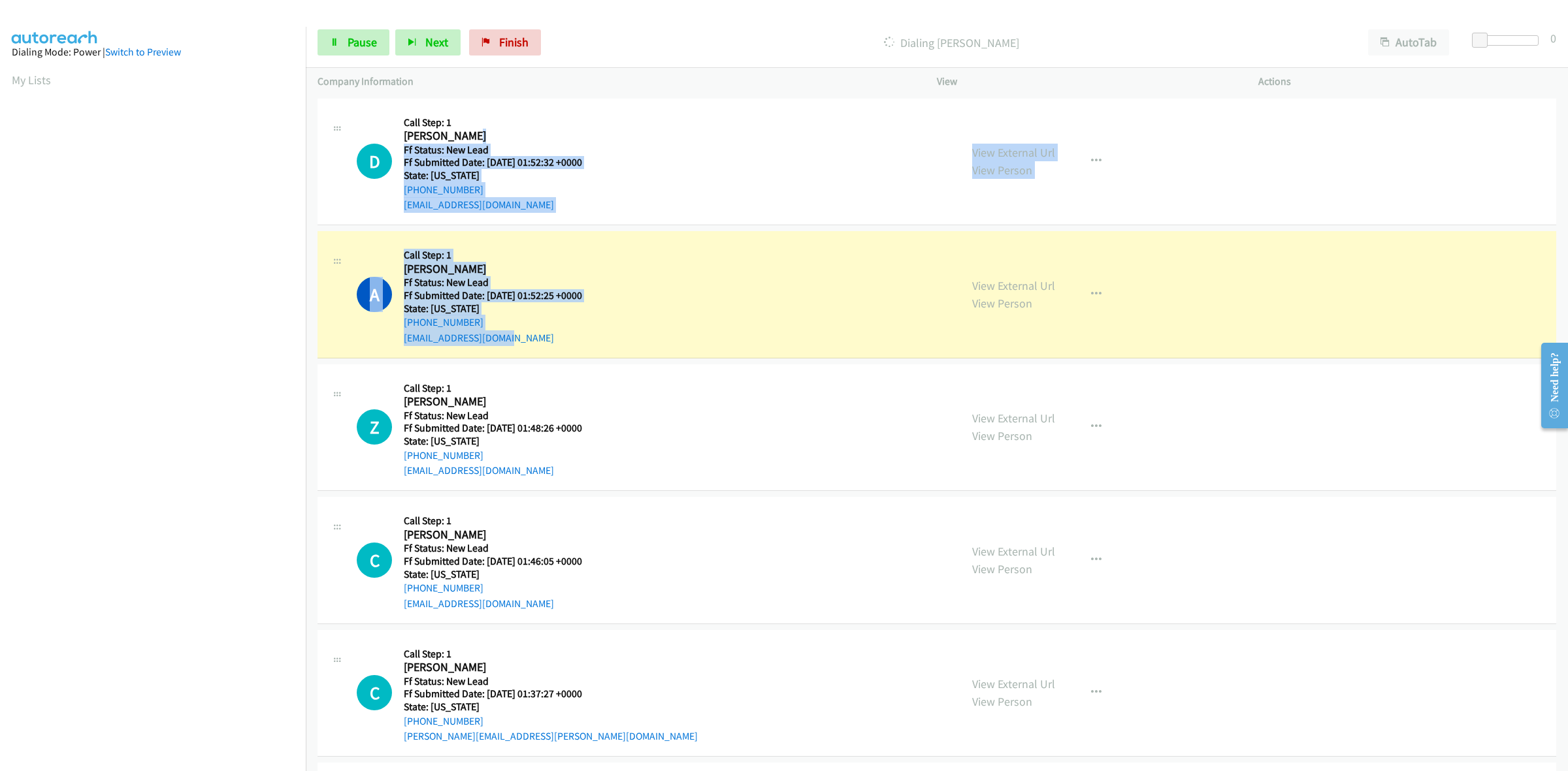
drag, startPoint x: 612, startPoint y: 139, endPoint x: 559, endPoint y: 347, distance: 214.6
click at [559, 347] on tbody "D Callback Scheduled Call Step: 1 Dennis Wylie America/New_York Ff Status: New …" at bounding box center [937, 693] width 1262 height 1196
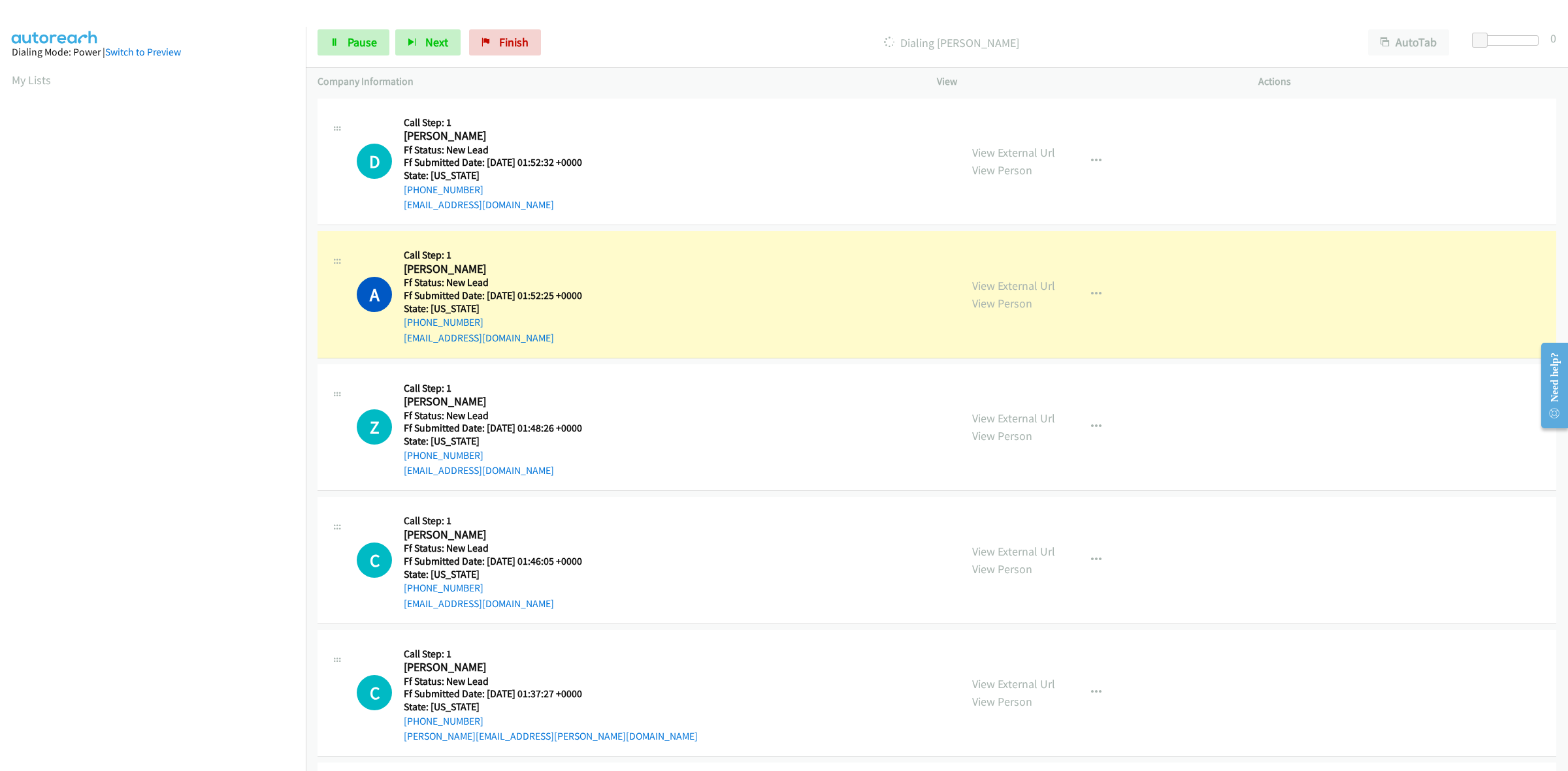
click at [612, 121] on div "D Callback Scheduled Call Step: 1 Dennis Wylie America/New_York Ff Status: New …" at bounding box center [653, 162] width 592 height 103
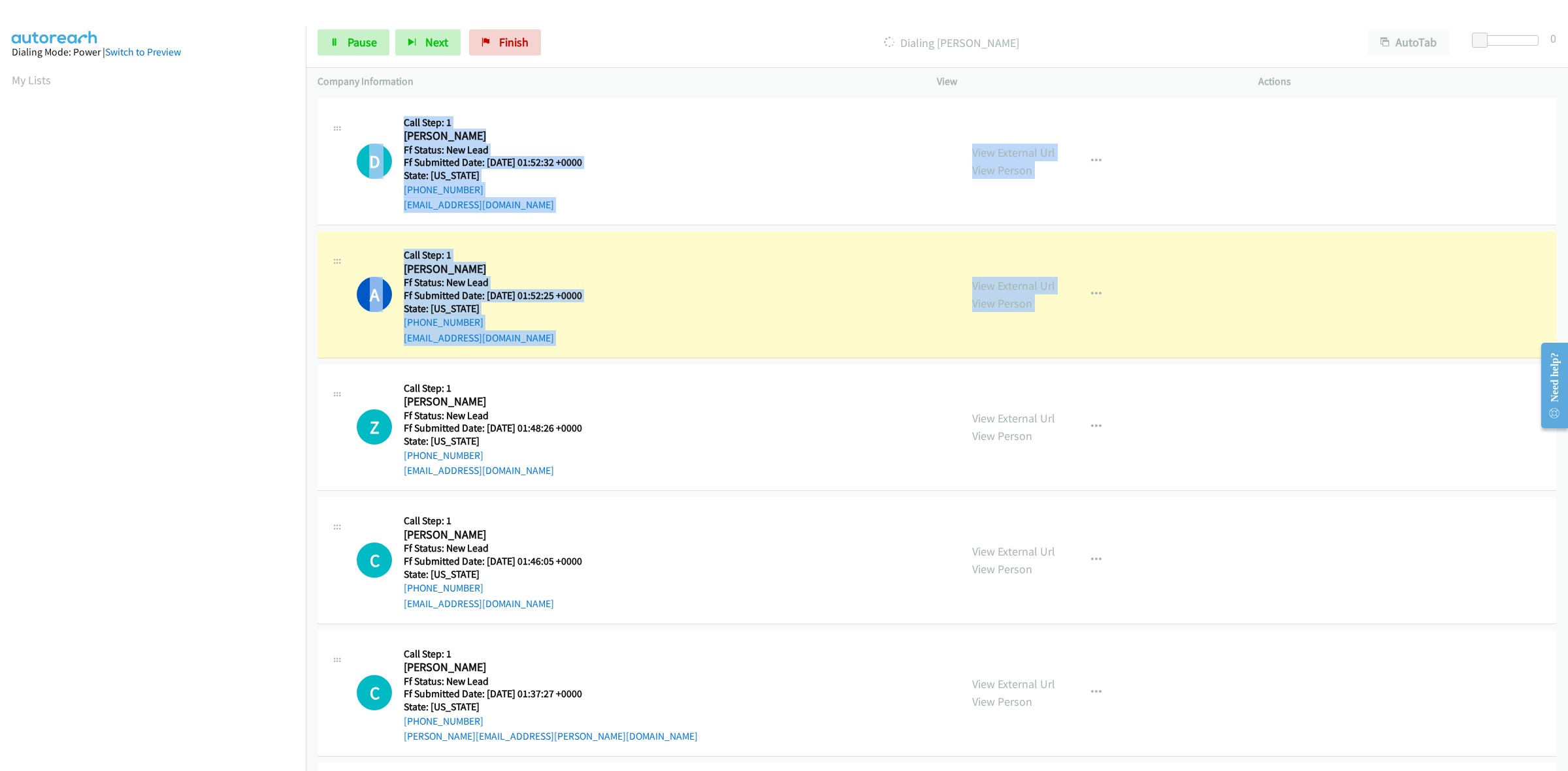
drag, startPoint x: 338, startPoint y: 128, endPoint x: 341, endPoint y: 366, distance: 238.0
click at [341, 366] on tbody "D Callback Scheduled Call Step: 1 Dennis Wylie America/New_York Ff Status: New …" at bounding box center [937, 693] width 1262 height 1196
click at [690, 119] on div "D Callback Scheduled Call Step: 1 Dennis Wylie America/New_York Ff Status: New …" at bounding box center [653, 162] width 592 height 103
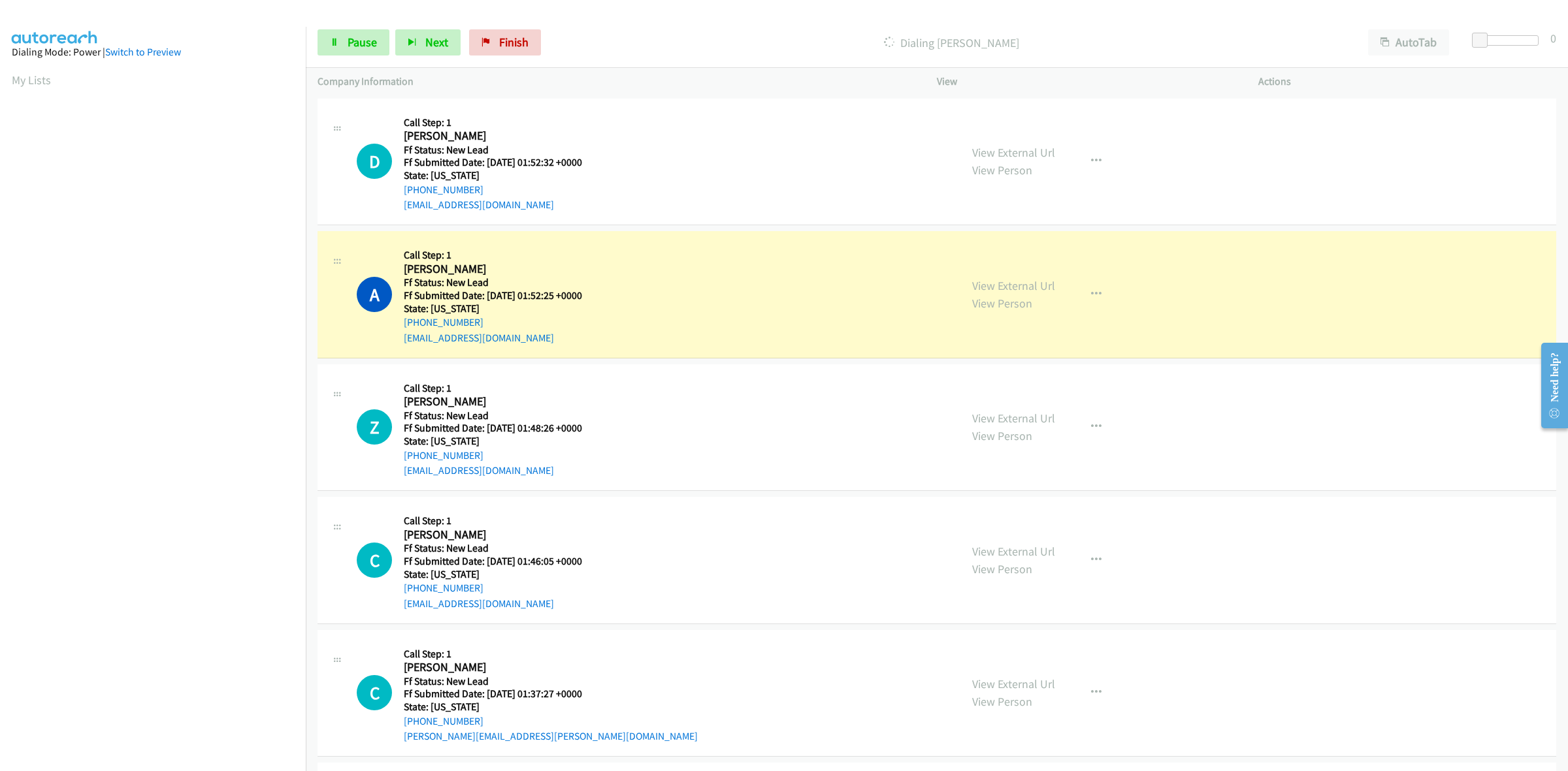
drag, startPoint x: 738, startPoint y: 119, endPoint x: 703, endPoint y: 328, distance: 211.9
click at [703, 328] on tbody "D Callback Scheduled Call Step: 1 Dennis Wylie America/New_York Ff Status: New …" at bounding box center [937, 693] width 1262 height 1196
click at [795, 141] on div "D Callback Scheduled Call Step: 1 Dennis Wylie America/New_York Ff Status: New …" at bounding box center [653, 162] width 592 height 103
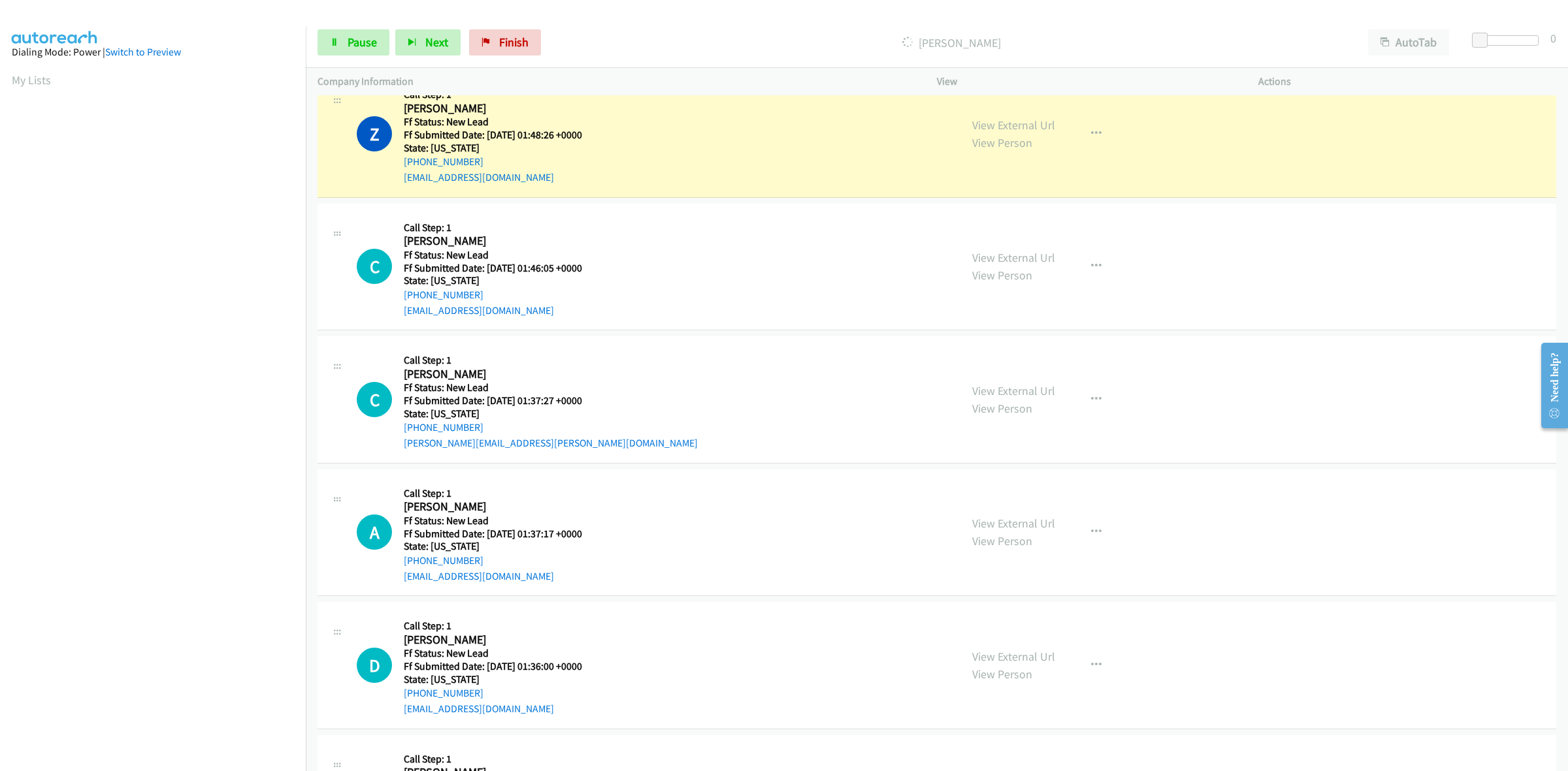
scroll to position [408, 0]
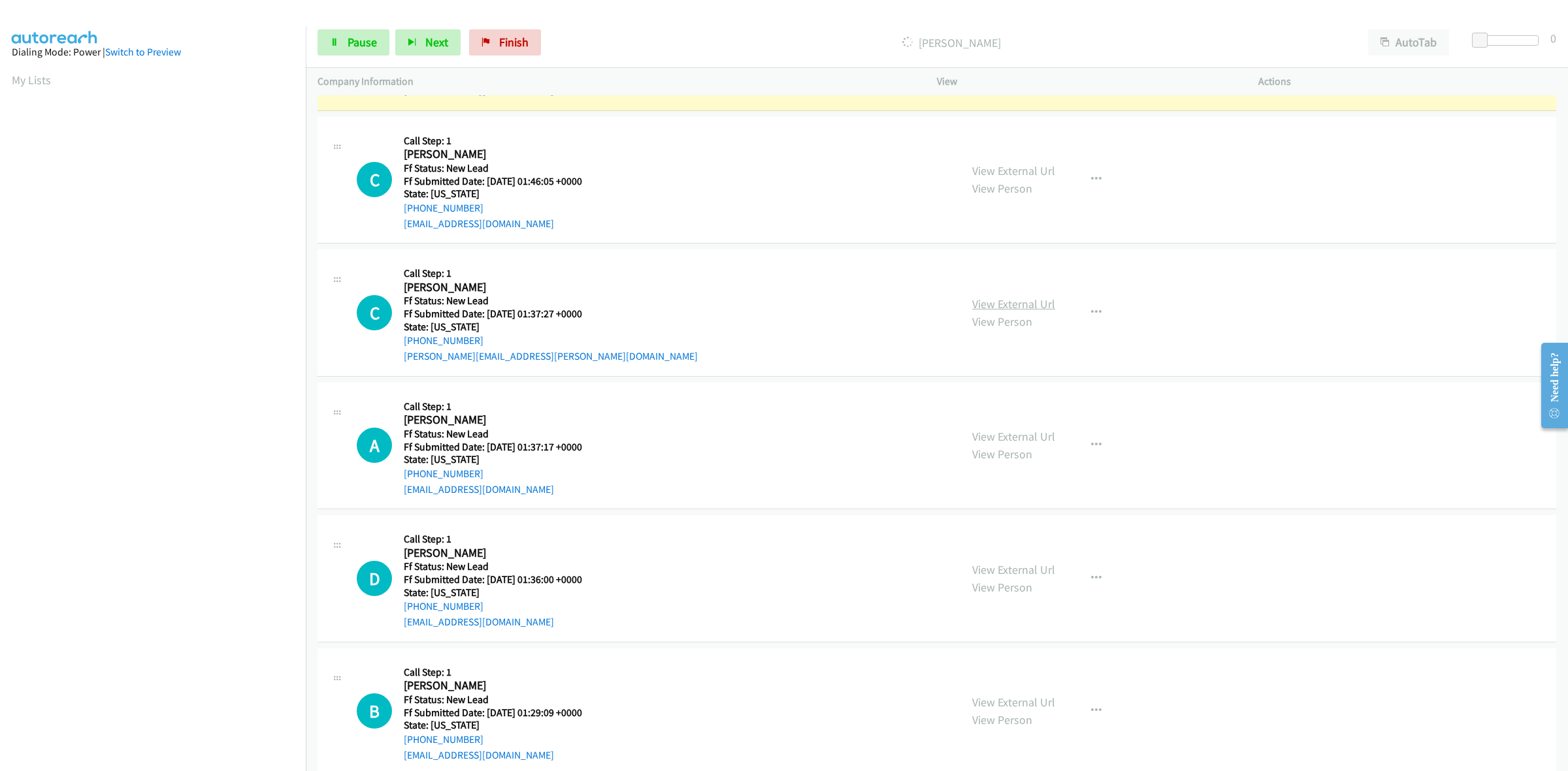
click at [974, 301] on link "View External Url" at bounding box center [1014, 304] width 83 height 15
click at [1032, 438] on link "View External Url" at bounding box center [1014, 437] width 83 height 15
click at [1007, 566] on link "View External Url" at bounding box center [1014, 570] width 83 height 15
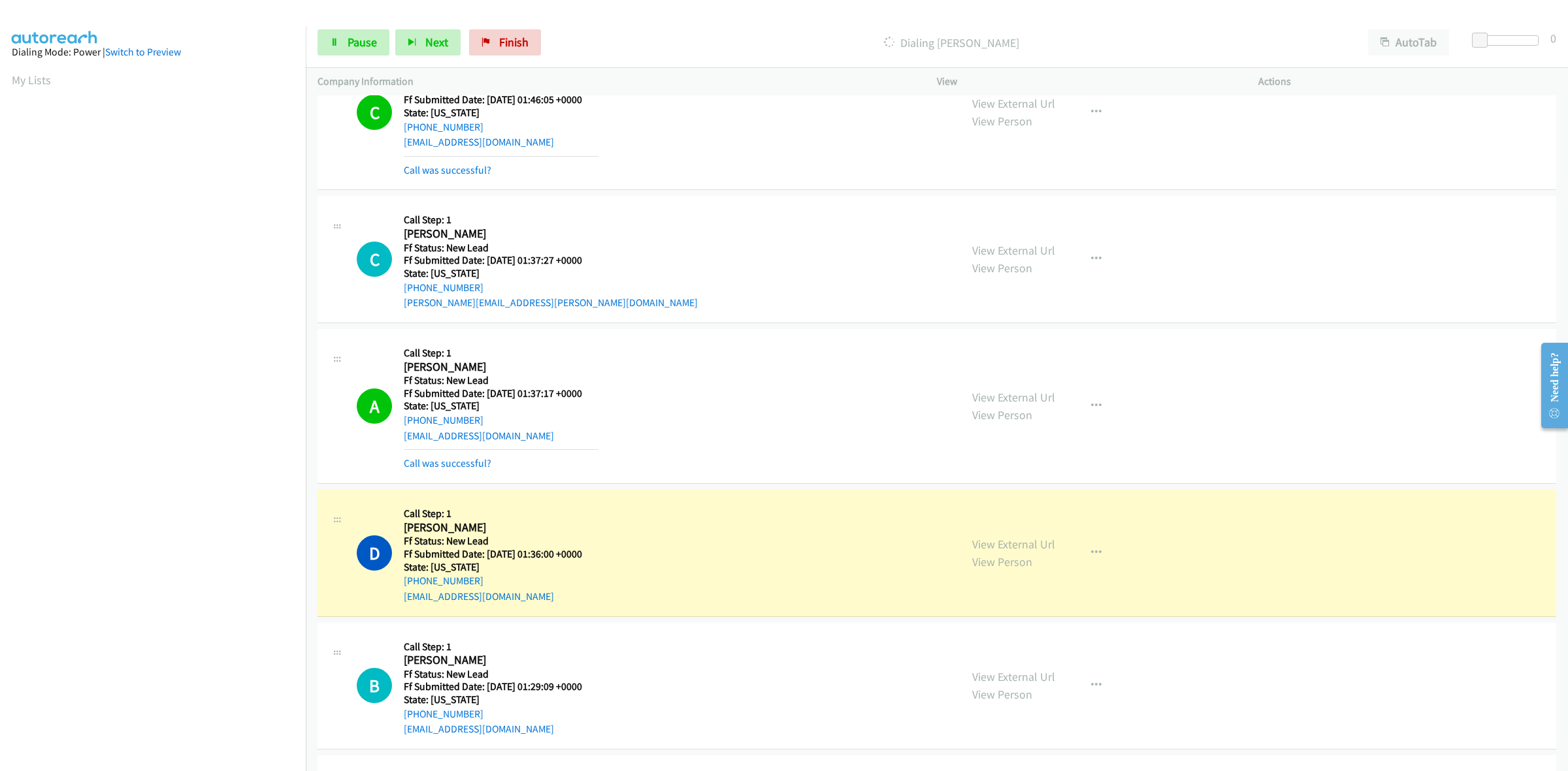
scroll to position [571, 0]
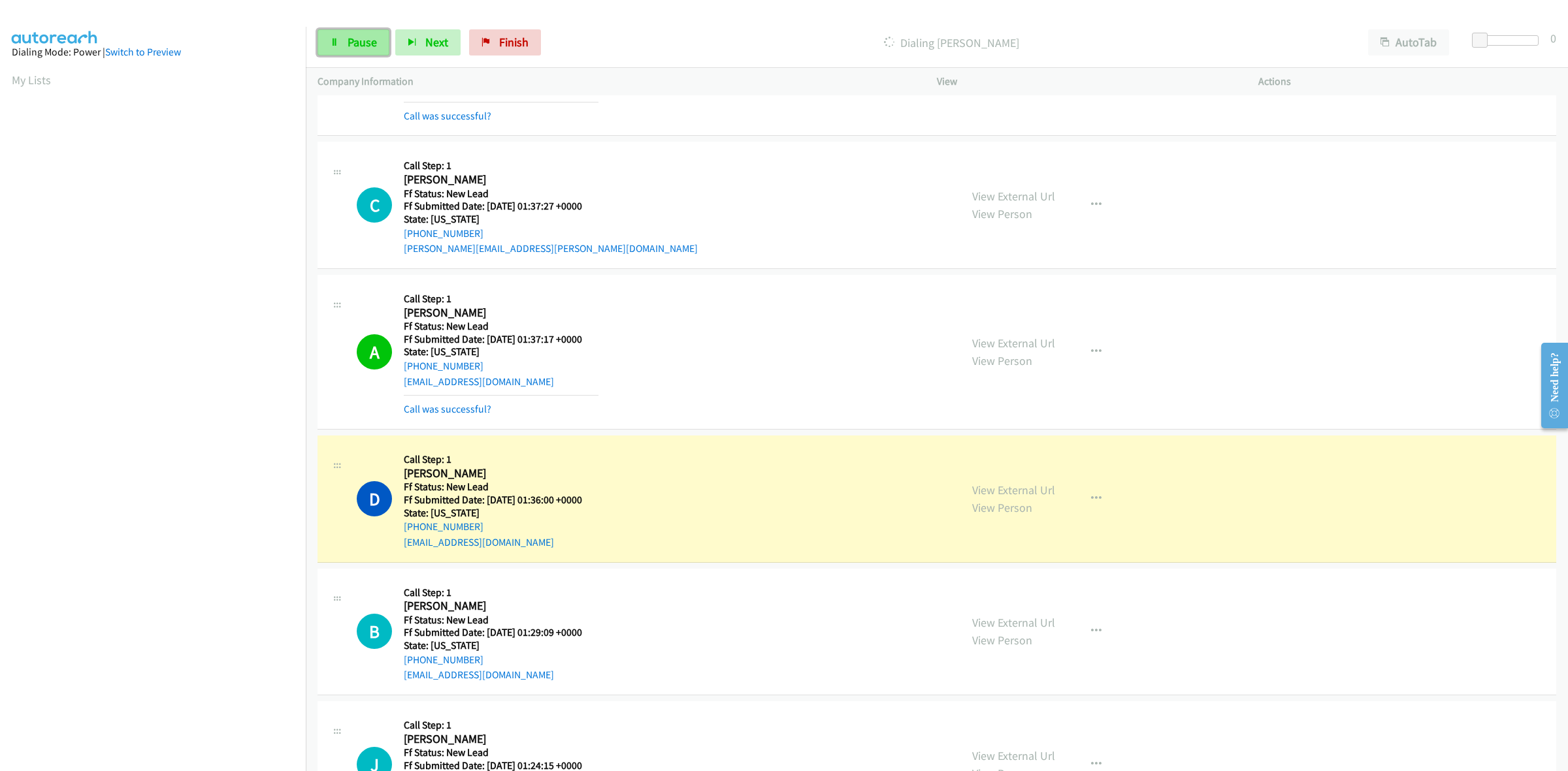
click at [344, 43] on link "Pause" at bounding box center [353, 43] width 72 height 26
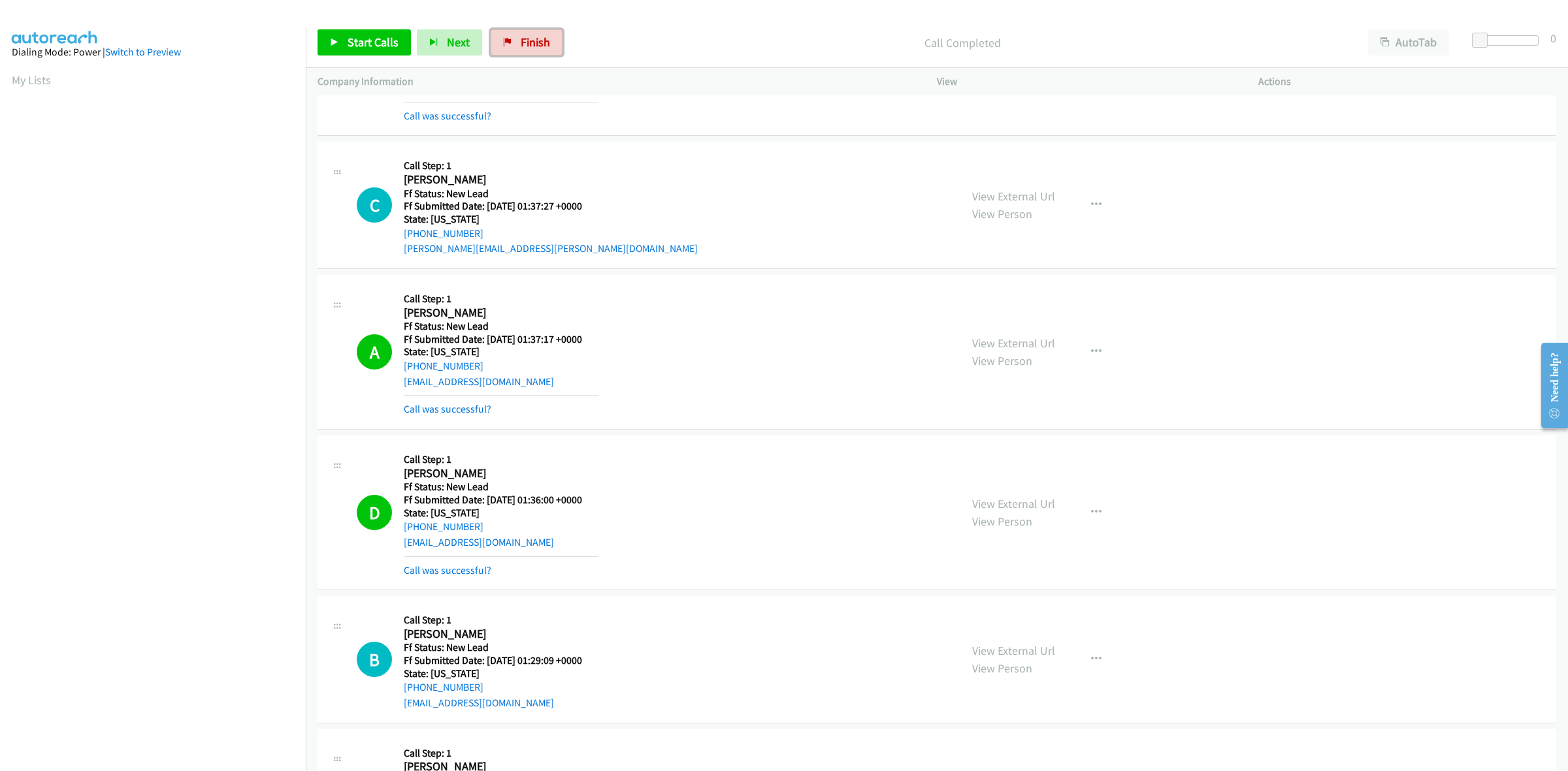
drag, startPoint x: 528, startPoint y: 45, endPoint x: 851, endPoint y: 89, distance: 326.0
click at [528, 45] on span "Finish" at bounding box center [535, 42] width 30 height 15
